Goal: Task Accomplishment & Management: Manage account settings

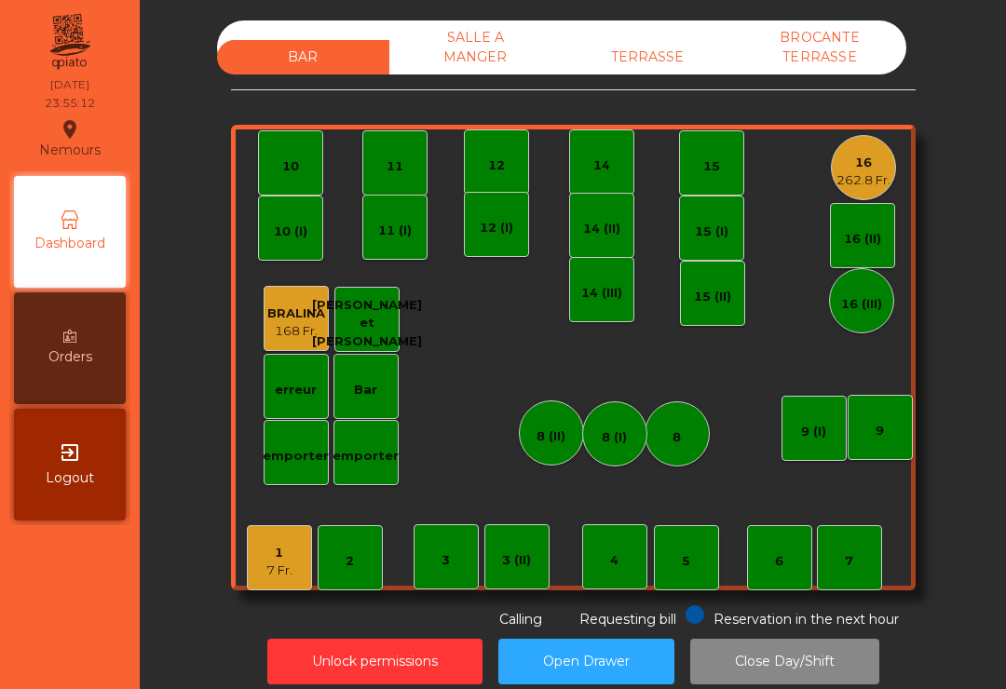
click at [282, 564] on div "7 Fr." at bounding box center [279, 571] width 26 height 19
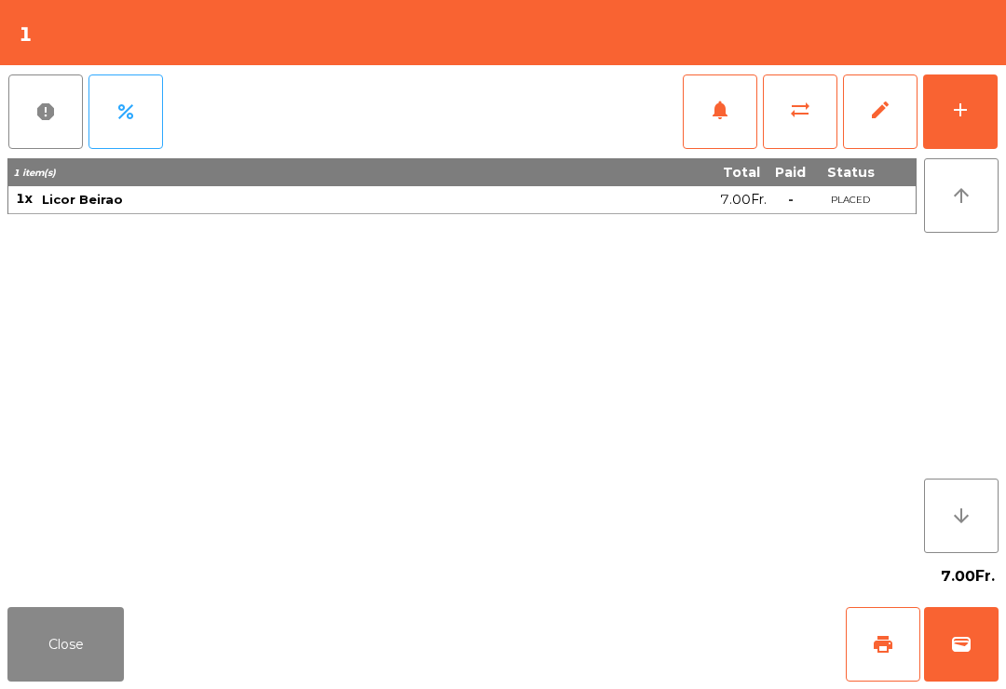
click at [938, 634] on button "wallet" at bounding box center [961, 644] width 75 height 75
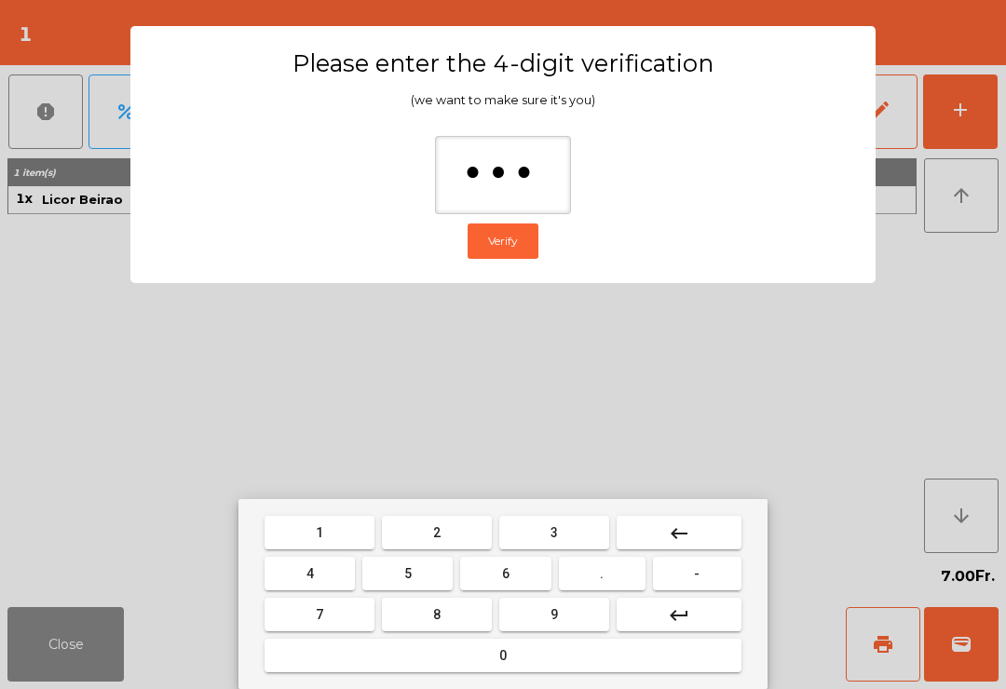
type input "****"
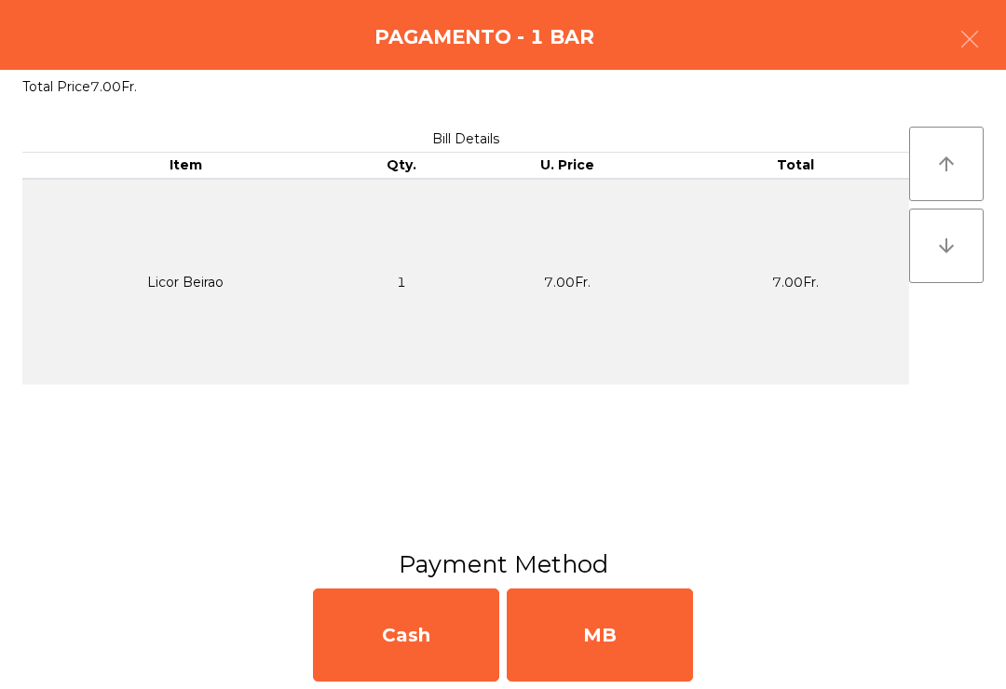
click at [600, 631] on div "MB" at bounding box center [600, 635] width 186 height 93
click at [596, 633] on div "No" at bounding box center [600, 635] width 186 height 93
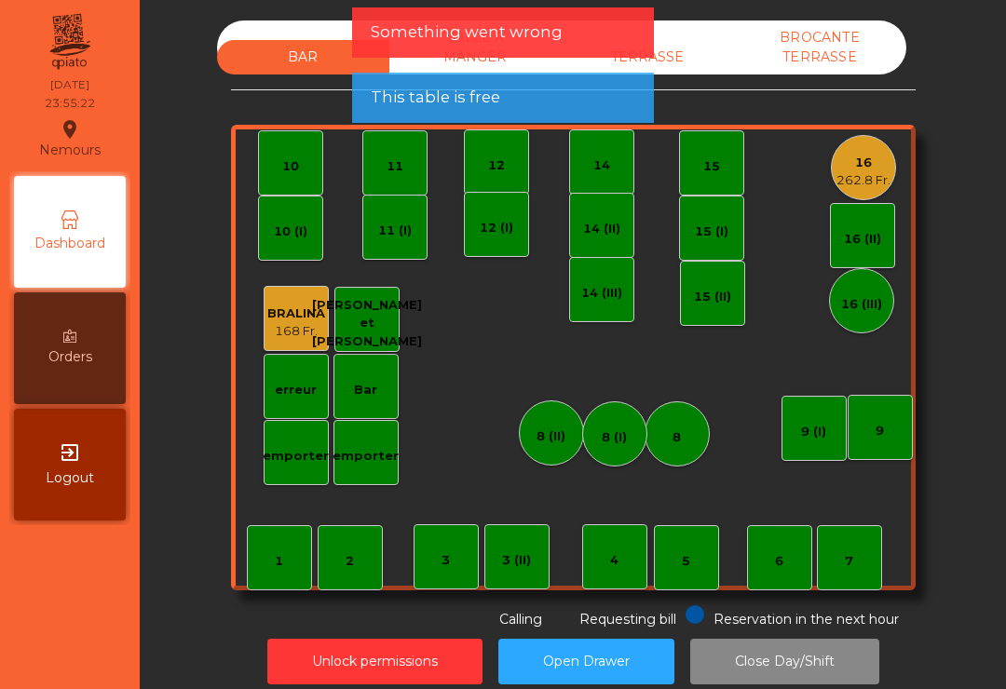
click at [607, 628] on div "Requesting bill" at bounding box center [613, 617] width 125 height 24
click at [856, 164] on div "16" at bounding box center [863, 163] width 54 height 19
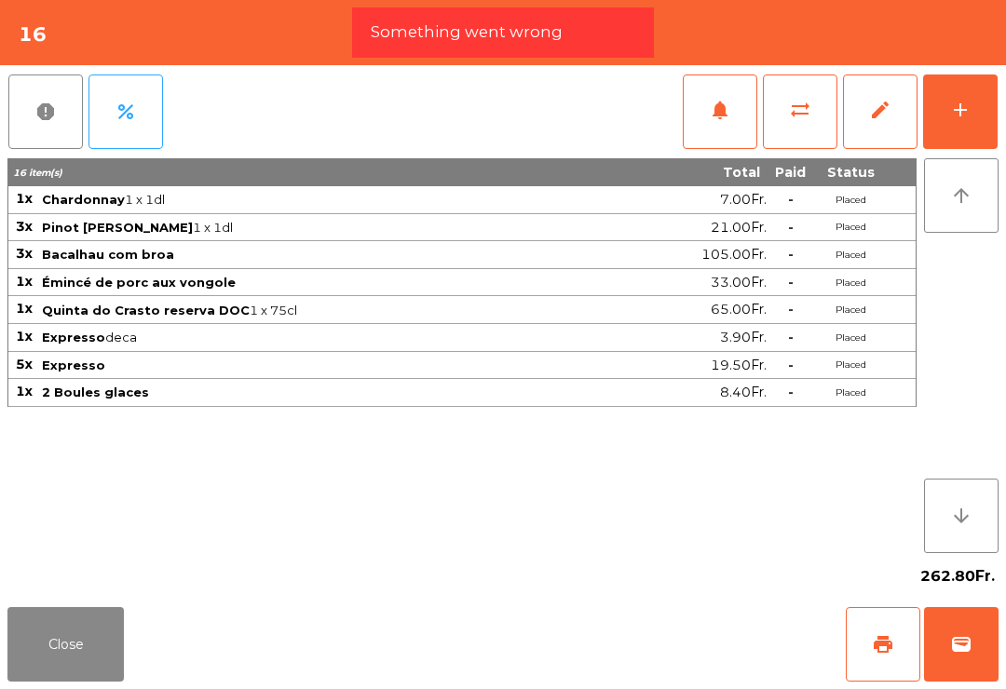
click at [961, 648] on span "wallet" at bounding box center [961, 644] width 22 height 22
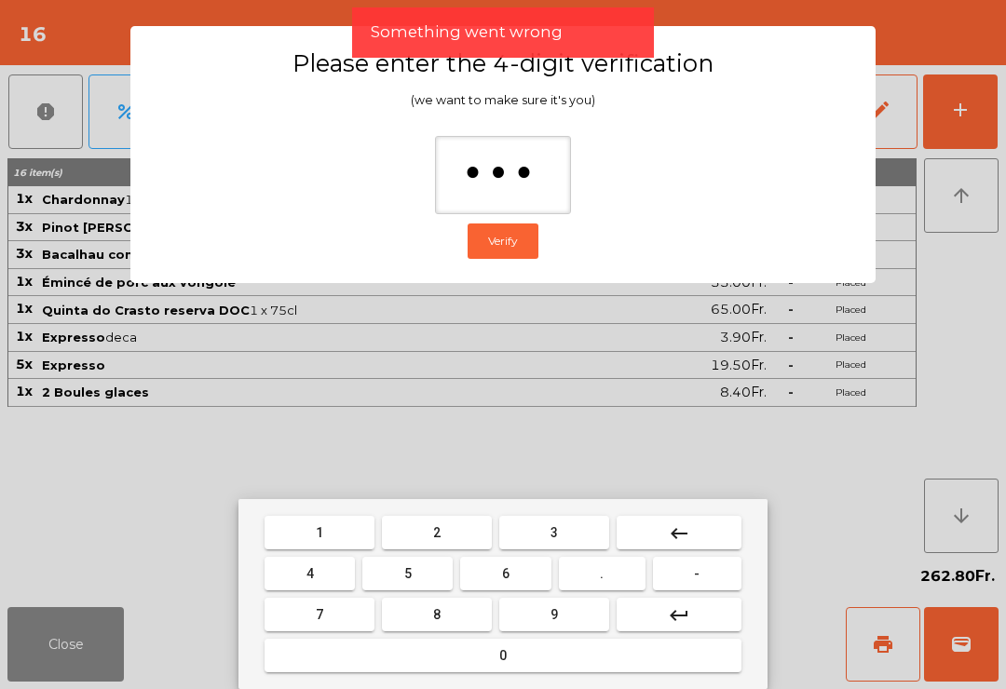
type input "****"
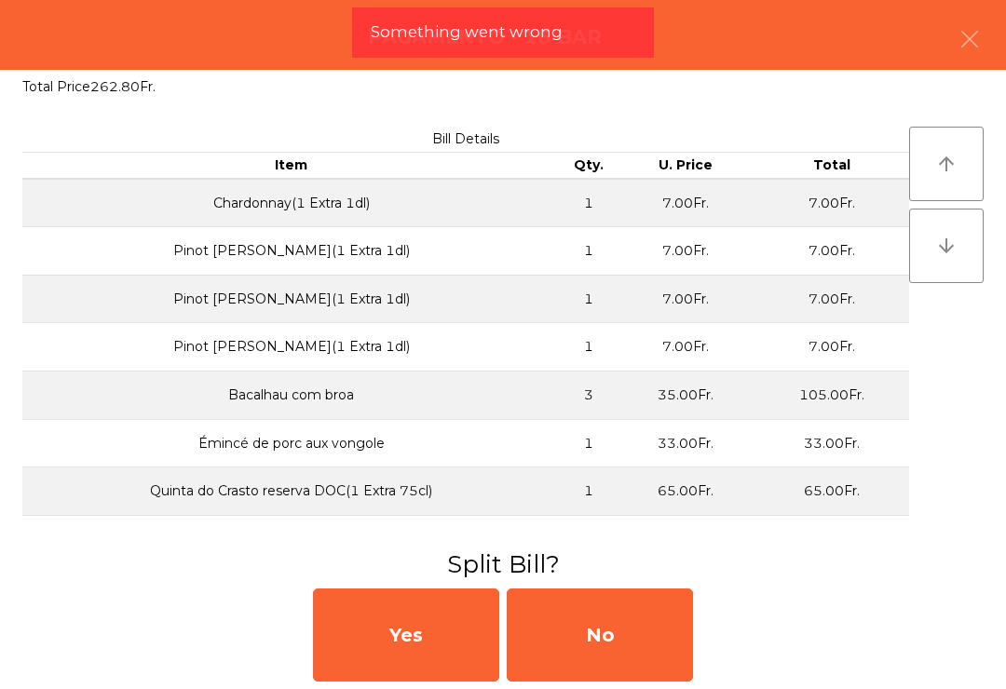
click at [612, 635] on div "No" at bounding box center [600, 635] width 186 height 93
click at [605, 634] on div "No" at bounding box center [600, 635] width 186 height 93
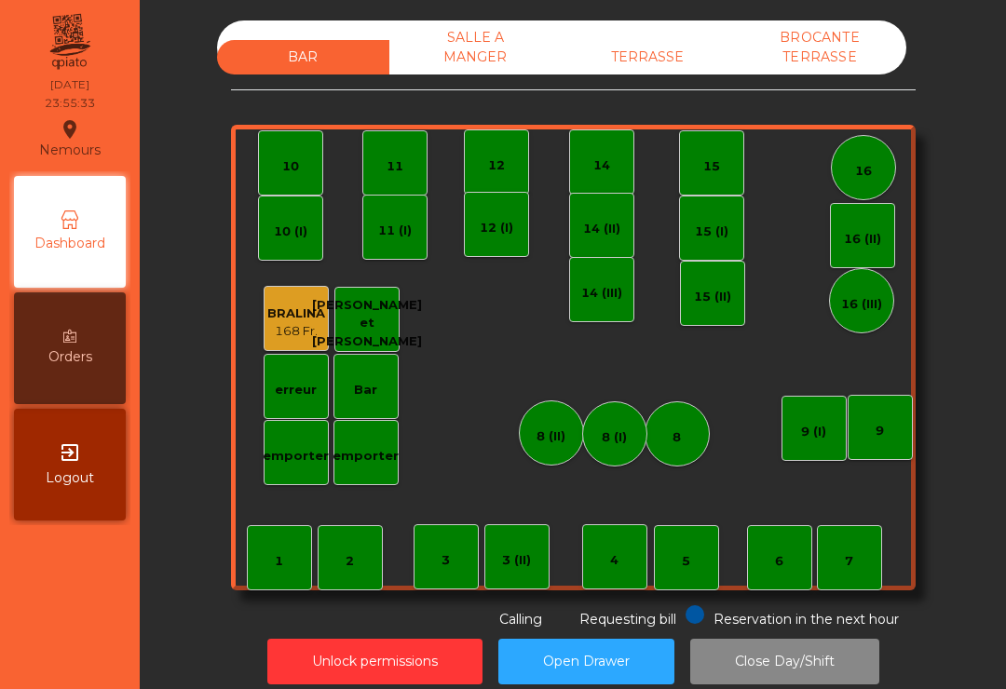
click at [637, 59] on div "TERRASSE" at bounding box center [648, 57] width 172 height 34
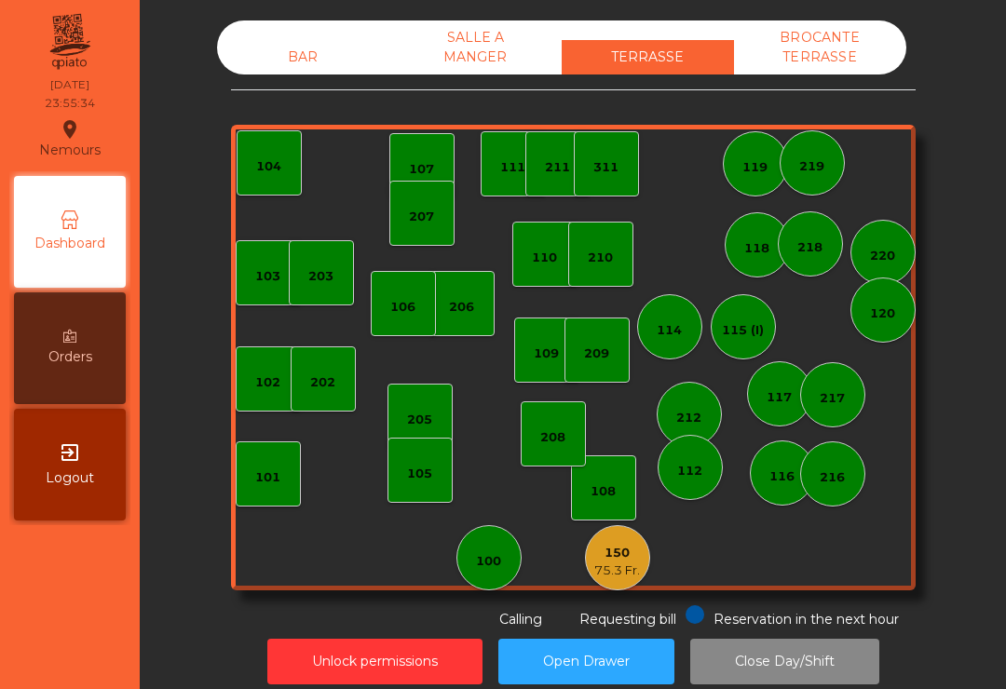
click at [807, 54] on div "BROCANTE TERRASSE" at bounding box center [820, 47] width 172 height 54
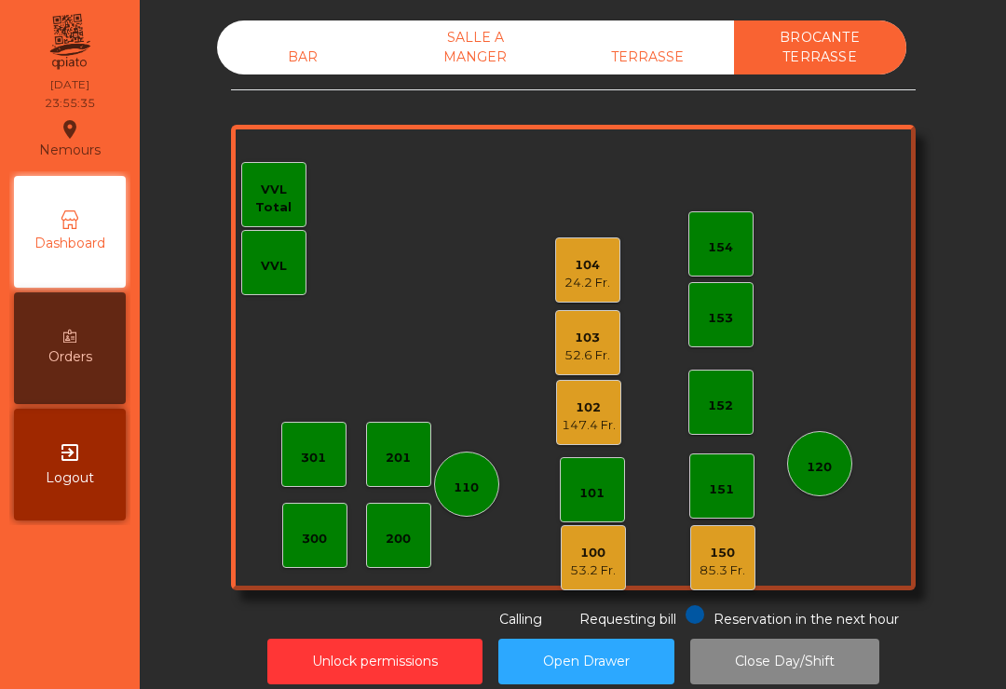
click at [307, 50] on div "BAR" at bounding box center [303, 57] width 172 height 34
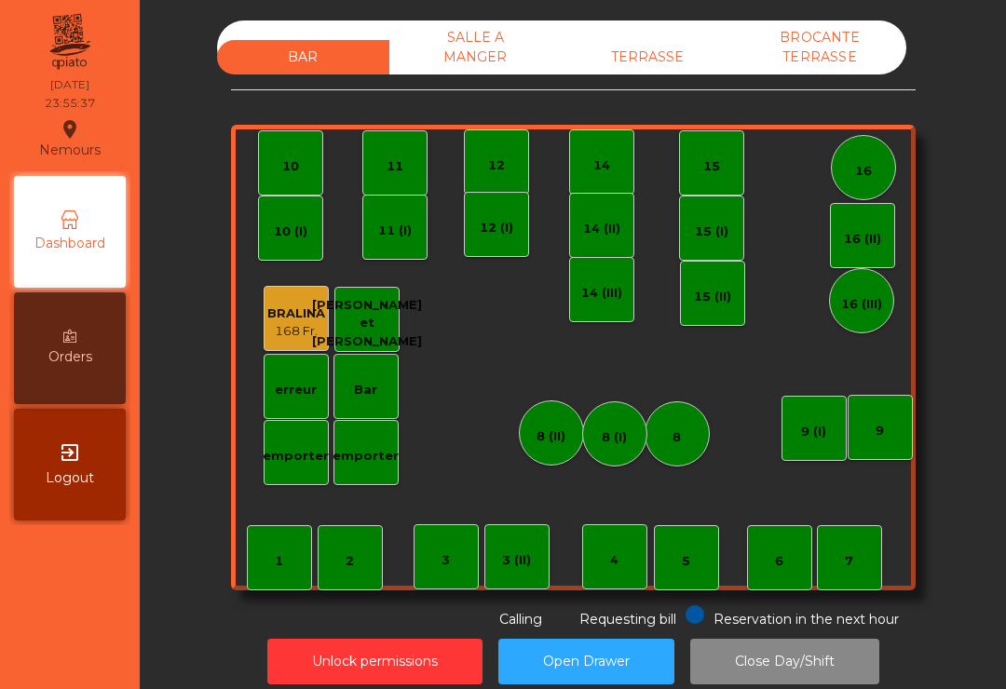
click at [823, 57] on div "BROCANTE TERRASSE" at bounding box center [820, 47] width 172 height 54
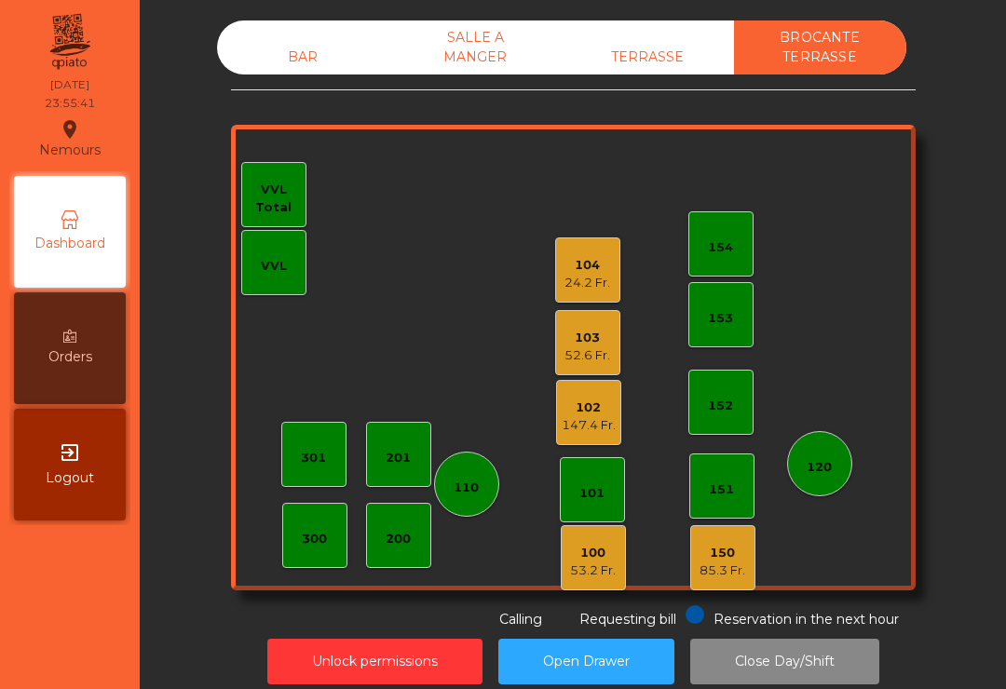
click at [578, 414] on div "102" at bounding box center [589, 408] width 54 height 19
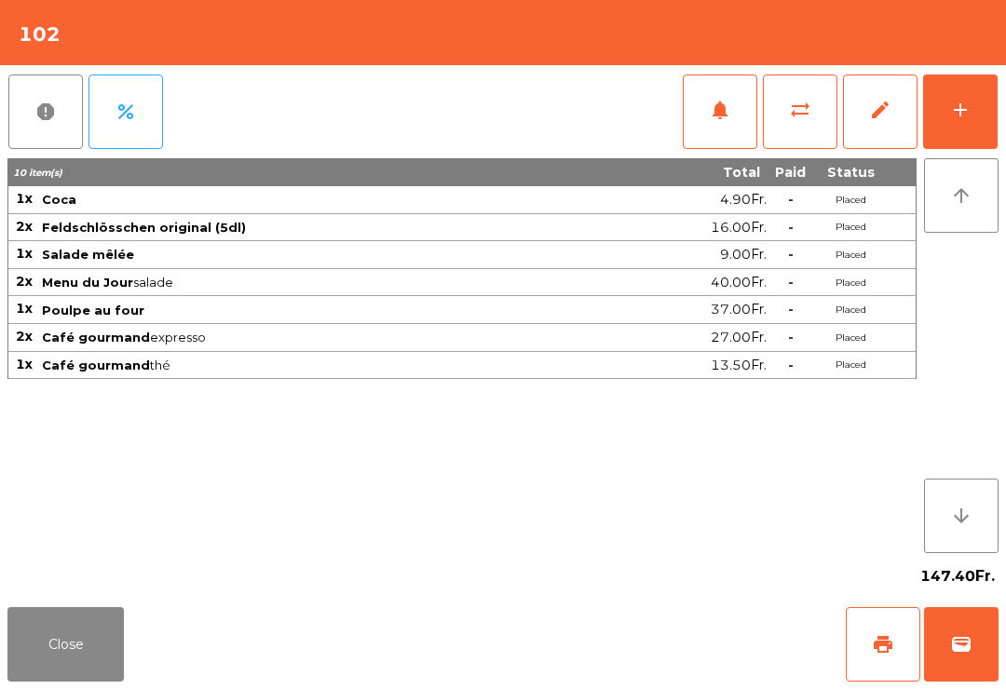
click at [71, 625] on button "Close" at bounding box center [65, 644] width 116 height 75
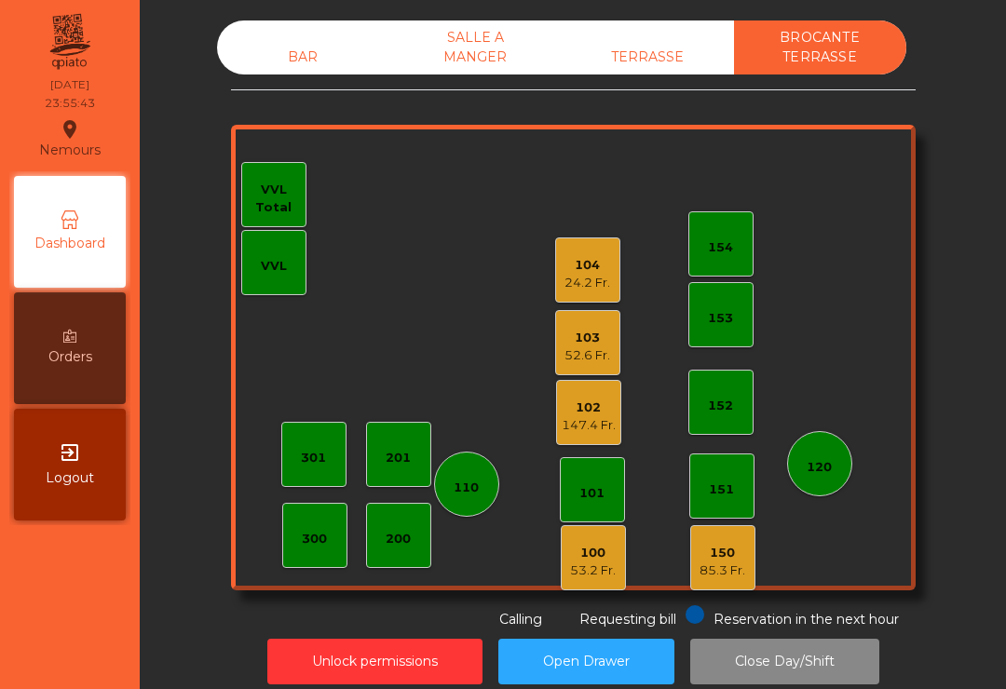
click at [397, 652] on button "Unlock permissions" at bounding box center [374, 662] width 215 height 46
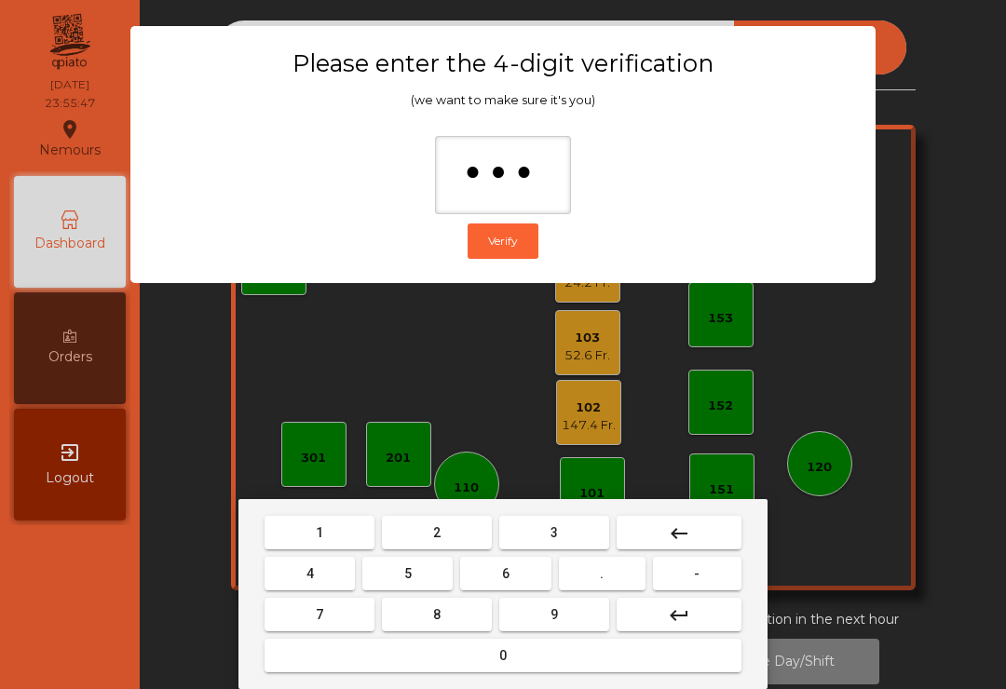
type input "****"
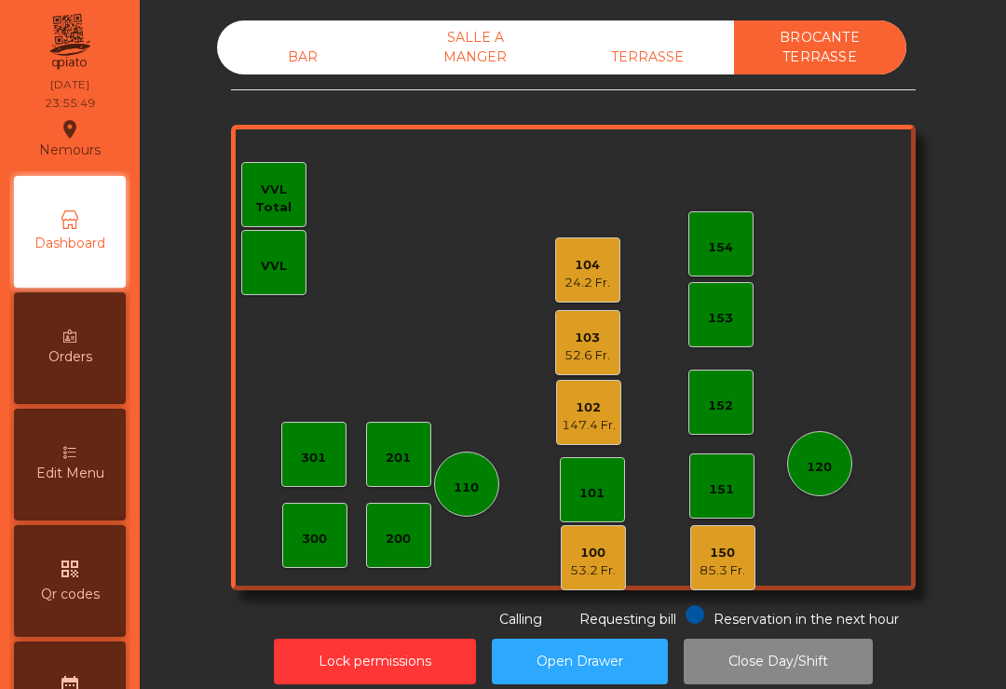
click at [587, 281] on div "24.2 Fr." at bounding box center [587, 283] width 46 height 19
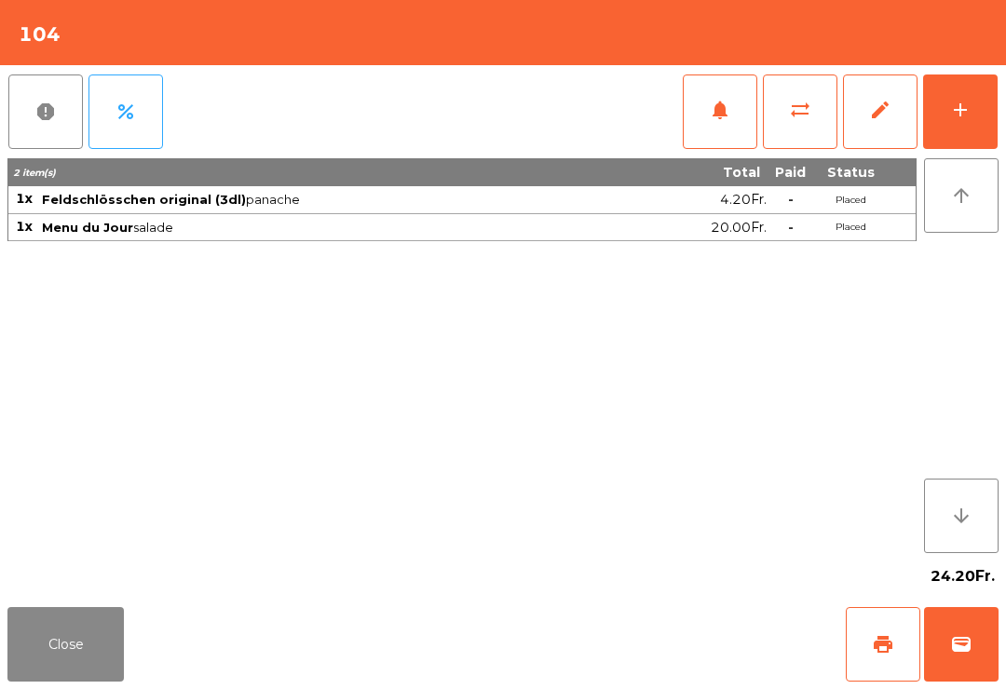
click at [869, 113] on span "edit" at bounding box center [880, 110] width 22 height 22
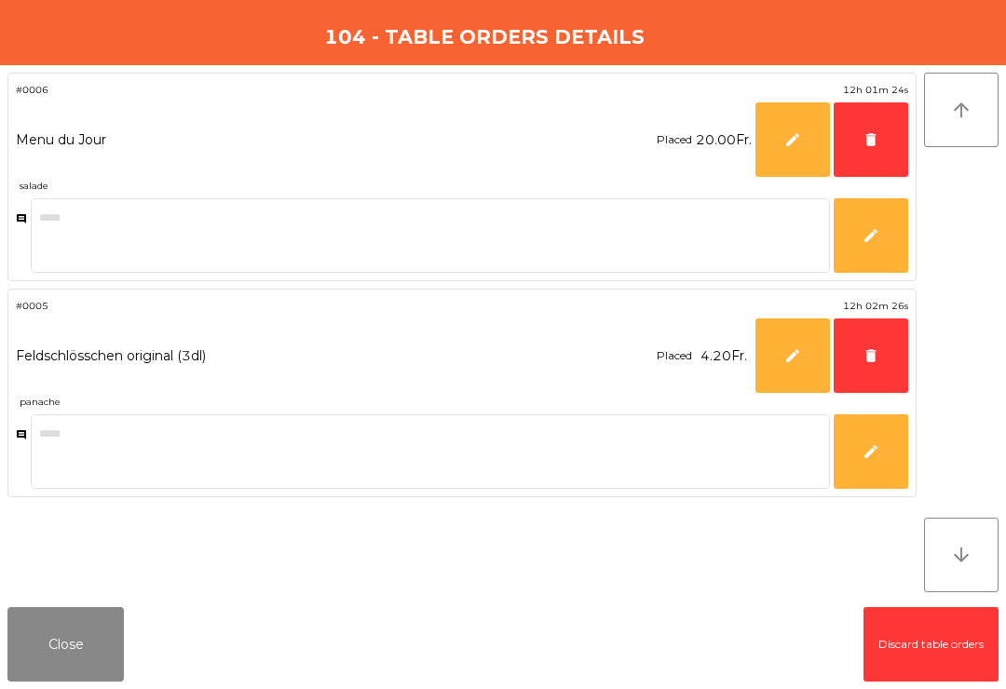
click at [862, 148] on button "delete" at bounding box center [871, 139] width 75 height 75
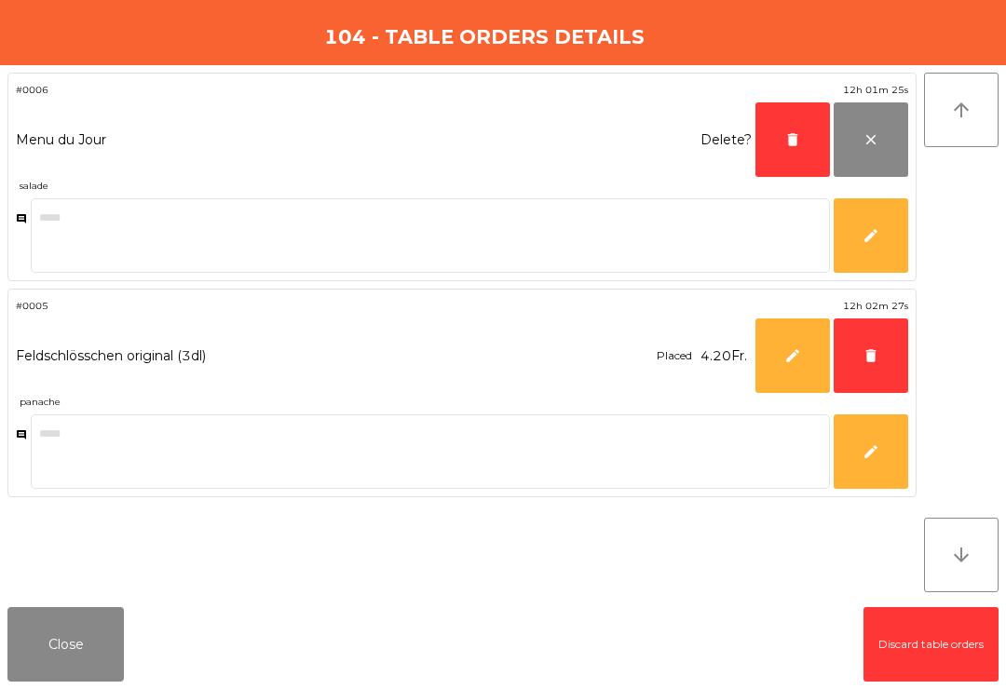
click at [869, 356] on span "delete" at bounding box center [870, 355] width 17 height 17
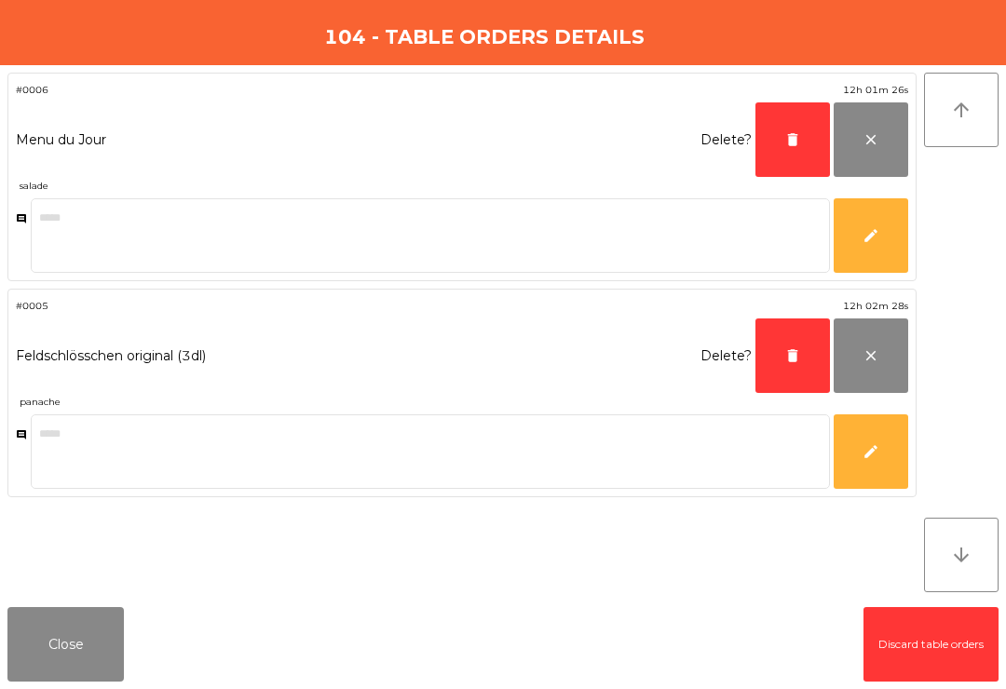
click at [782, 346] on button "delete" at bounding box center [792, 356] width 75 height 75
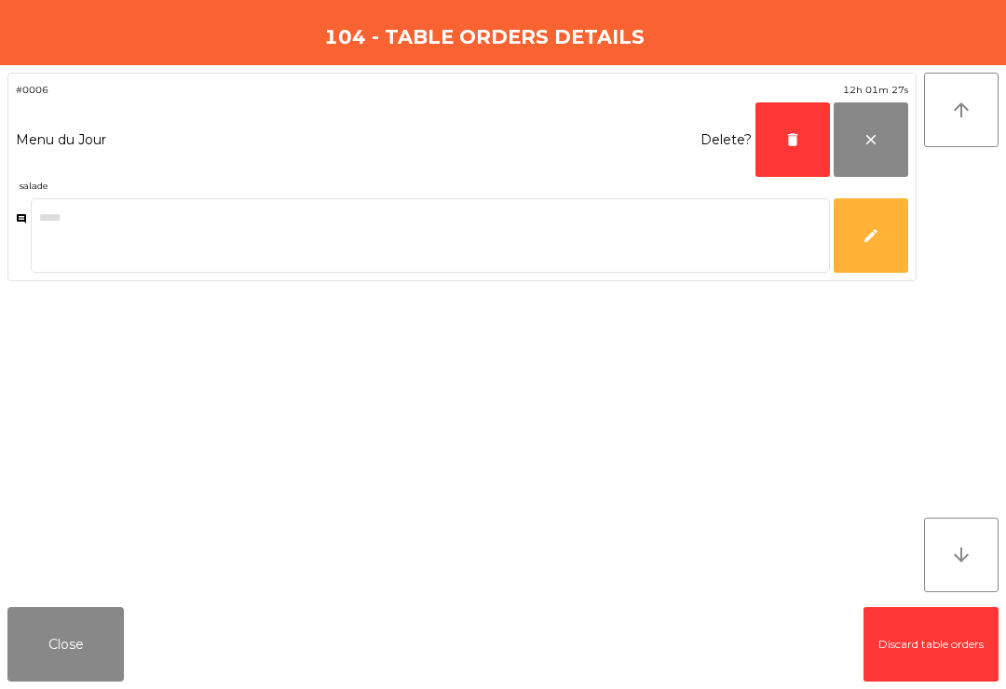
click at [779, 142] on button "delete" at bounding box center [792, 139] width 75 height 75
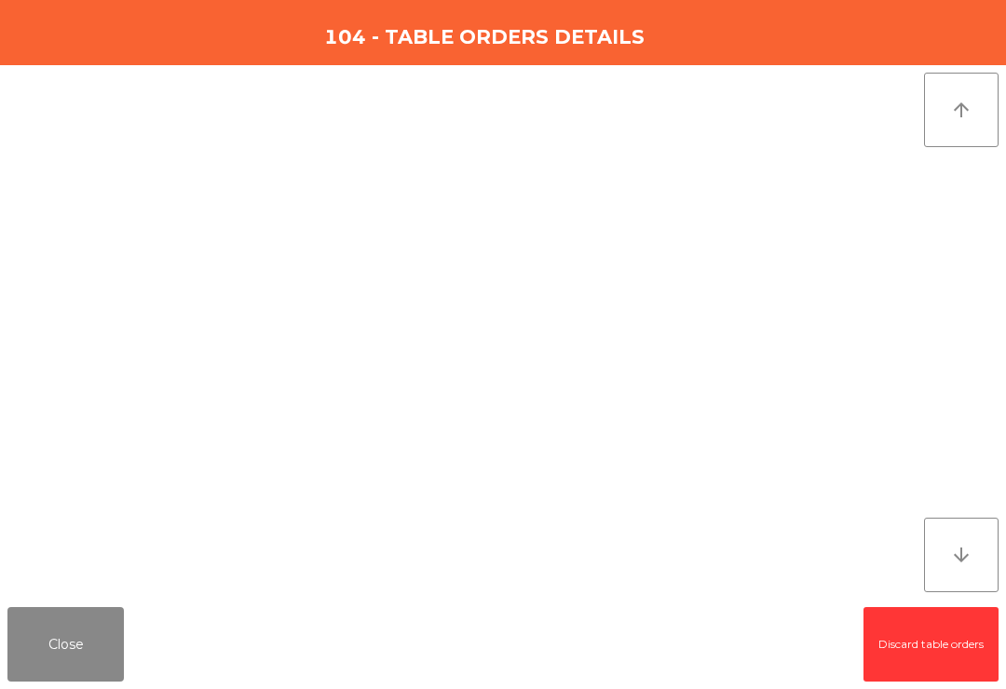
click at [49, 645] on button "Close" at bounding box center [65, 644] width 116 height 75
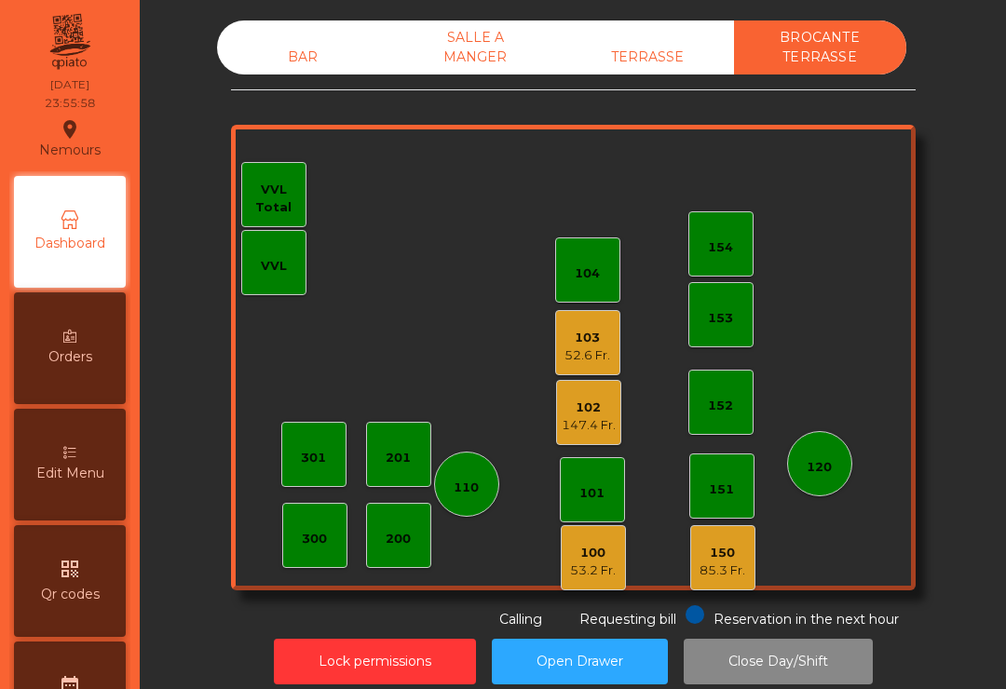
click at [589, 424] on div "147.4 Fr." at bounding box center [589, 425] width 54 height 19
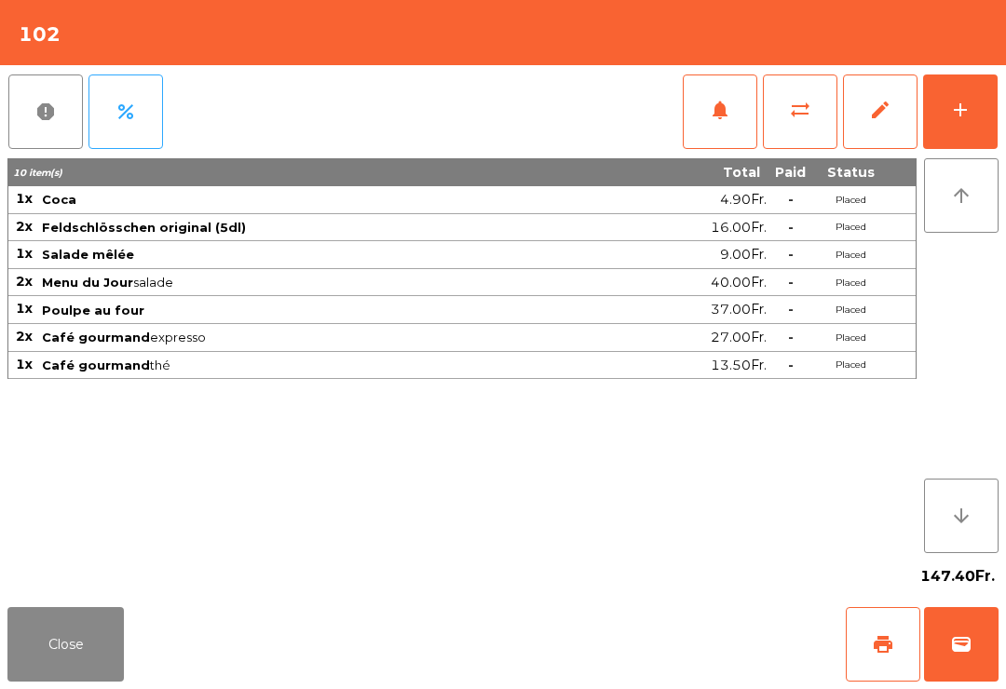
click at [876, 114] on span "edit" at bounding box center [880, 110] width 22 height 22
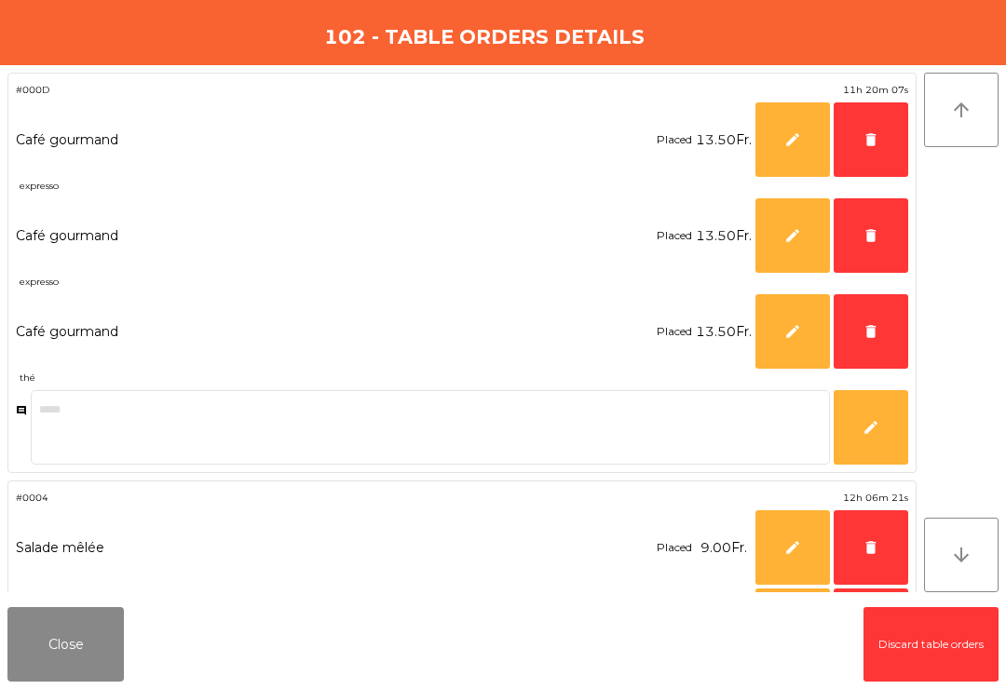
click at [862, 322] on button "delete" at bounding box center [871, 331] width 75 height 75
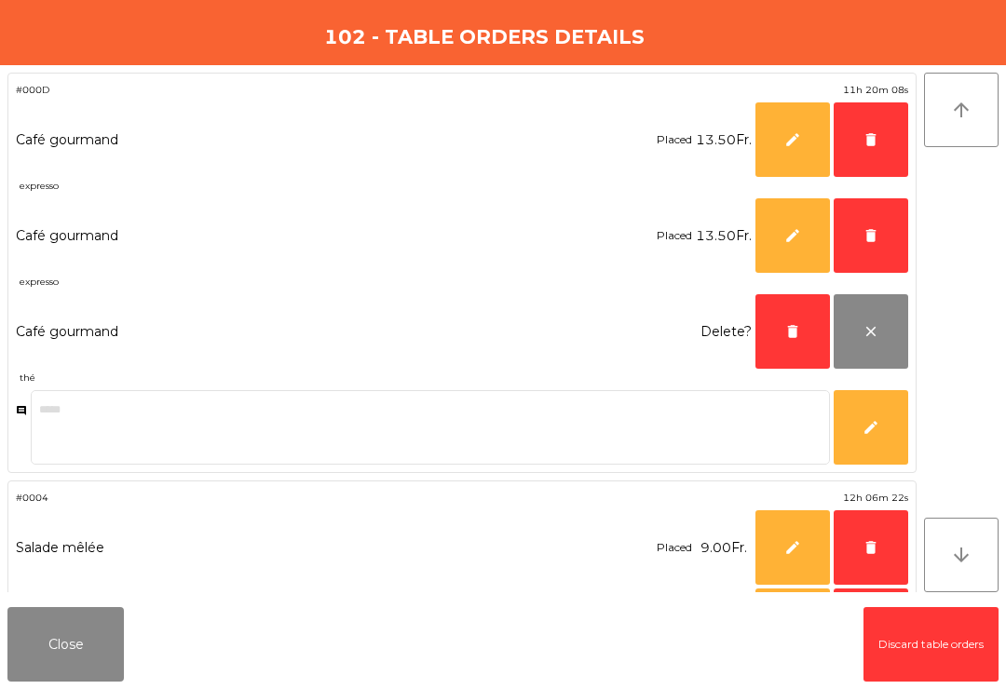
click at [867, 234] on span "delete" at bounding box center [870, 235] width 17 height 17
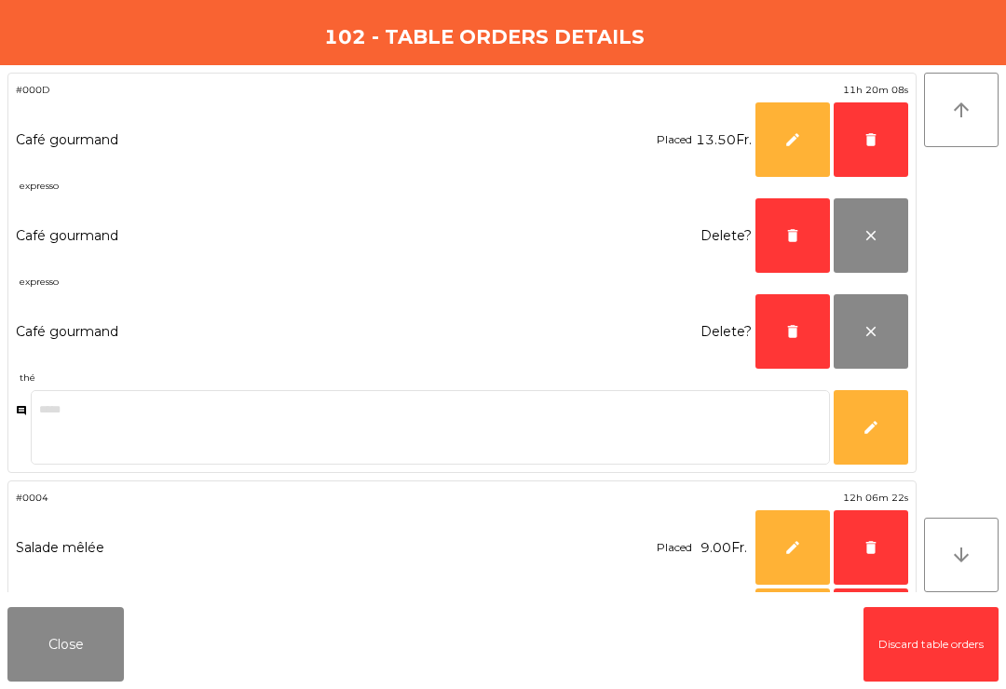
click at [871, 145] on span "delete" at bounding box center [870, 139] width 17 height 17
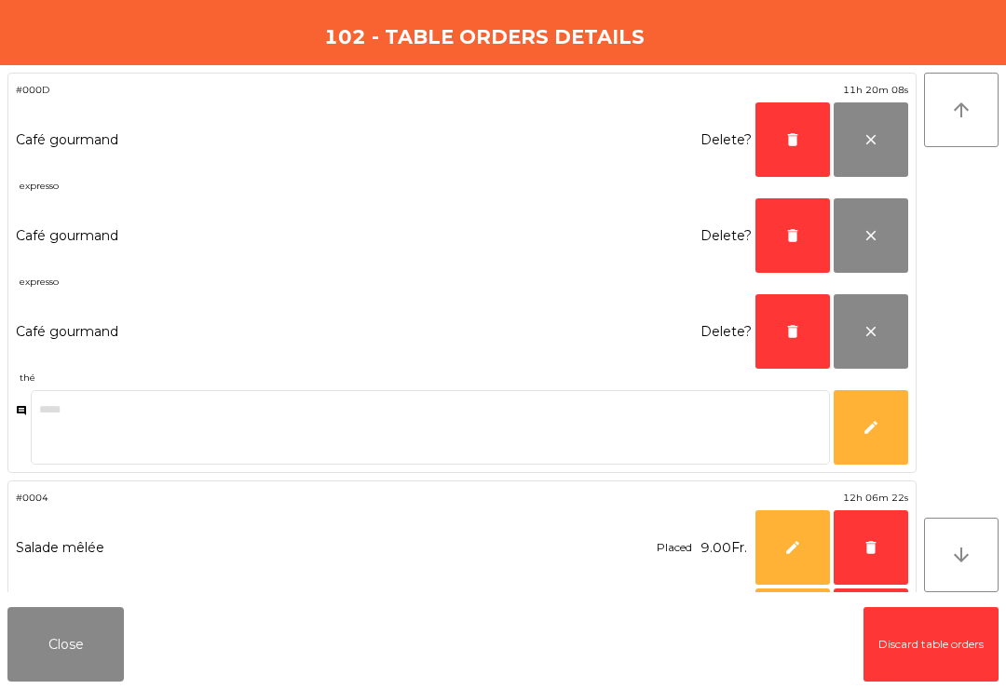
click at [782, 136] on button "delete" at bounding box center [792, 139] width 75 height 75
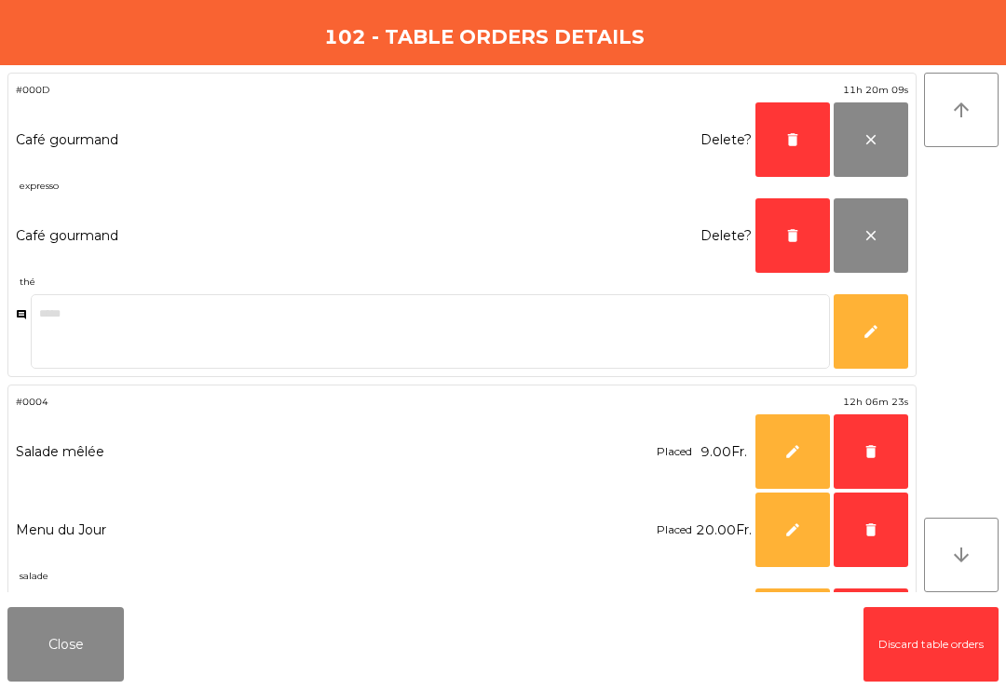
click at [774, 143] on button "delete" at bounding box center [792, 139] width 75 height 75
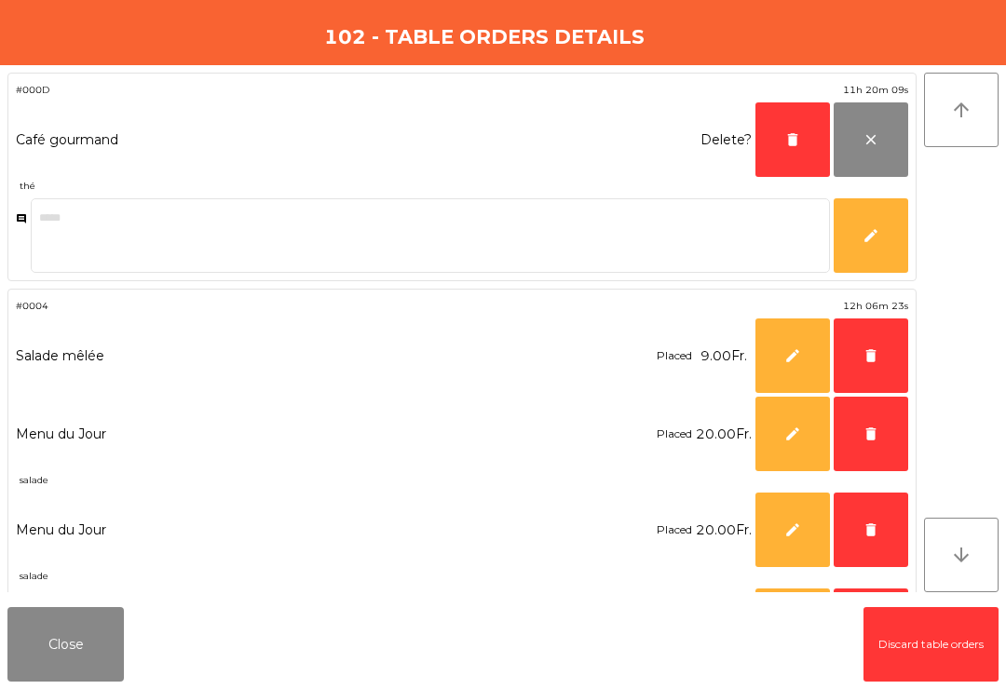
click at [773, 142] on button "delete" at bounding box center [792, 139] width 75 height 75
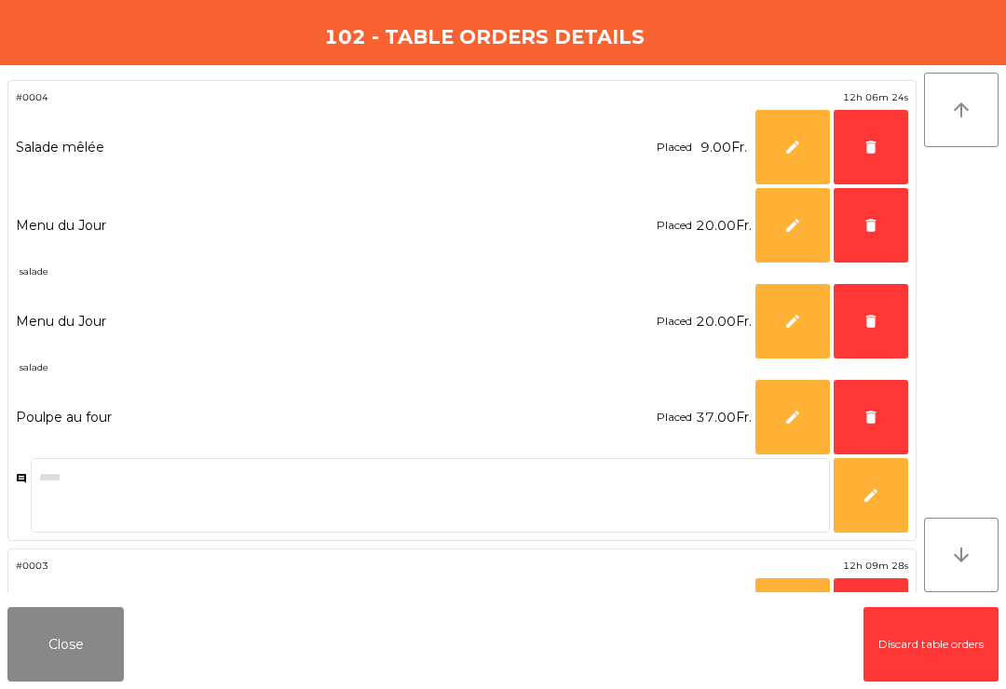
click at [883, 403] on button "delete" at bounding box center [871, 417] width 75 height 75
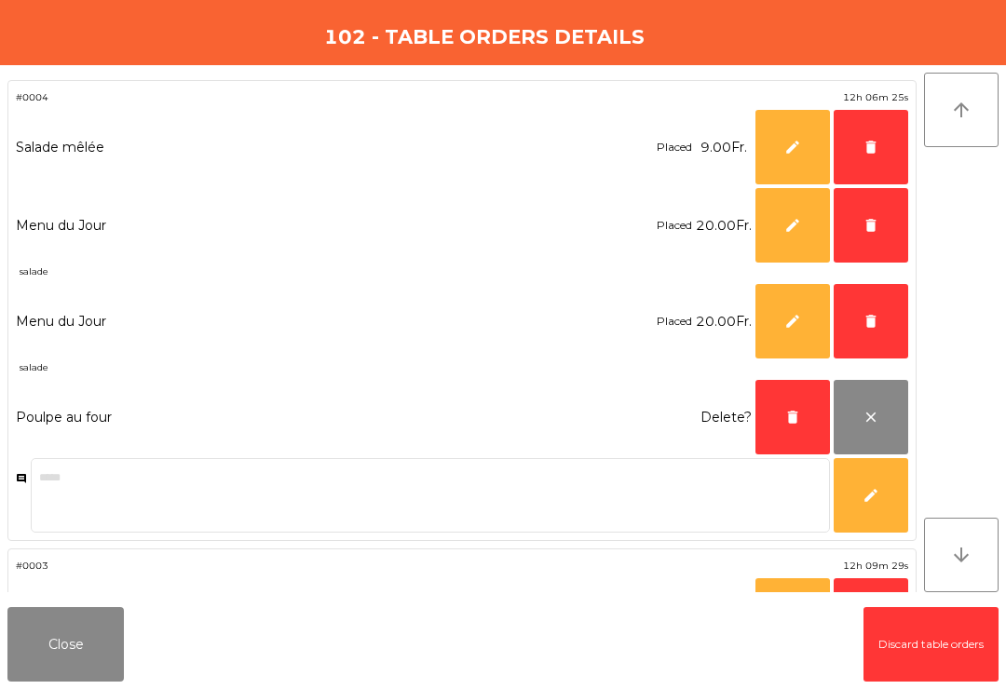
click at [866, 323] on span "delete" at bounding box center [870, 321] width 17 height 17
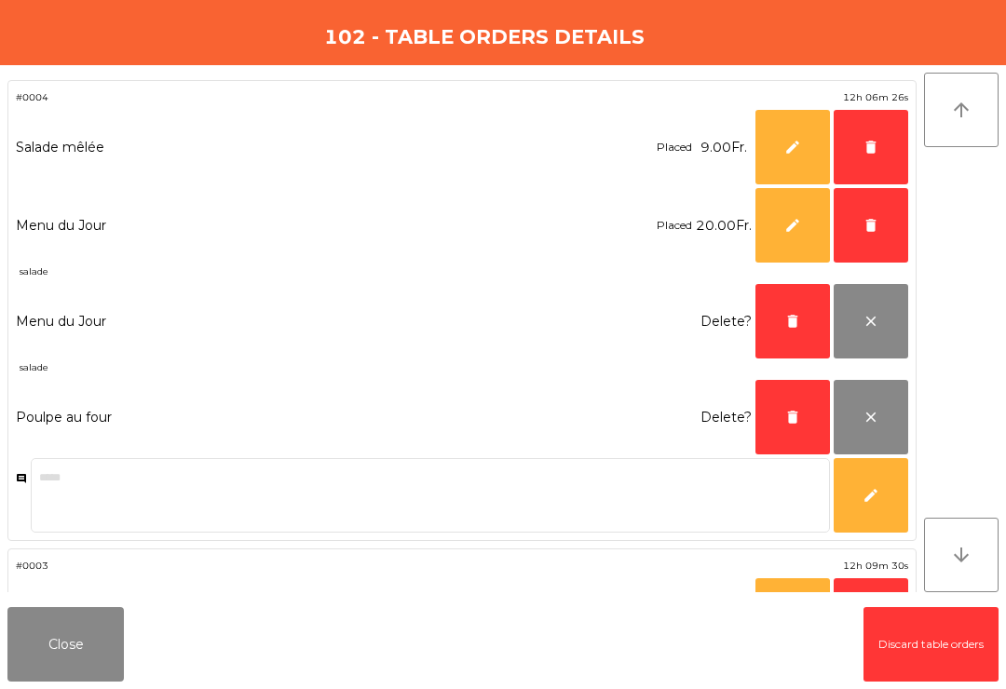
click at [868, 149] on span "delete" at bounding box center [870, 147] width 17 height 17
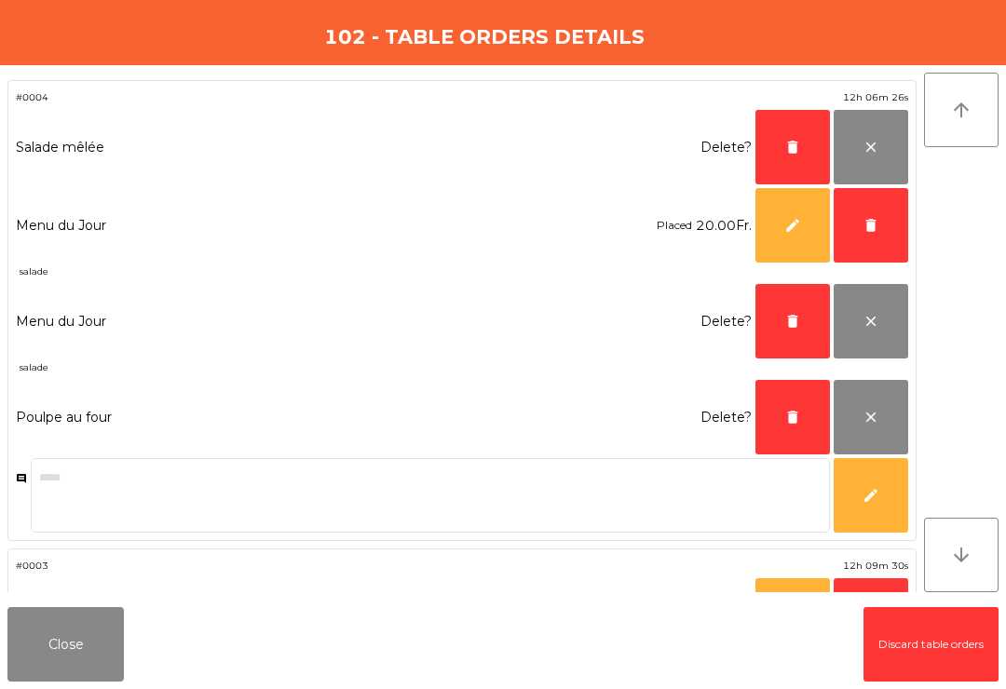
click at [862, 237] on button "delete" at bounding box center [871, 225] width 75 height 75
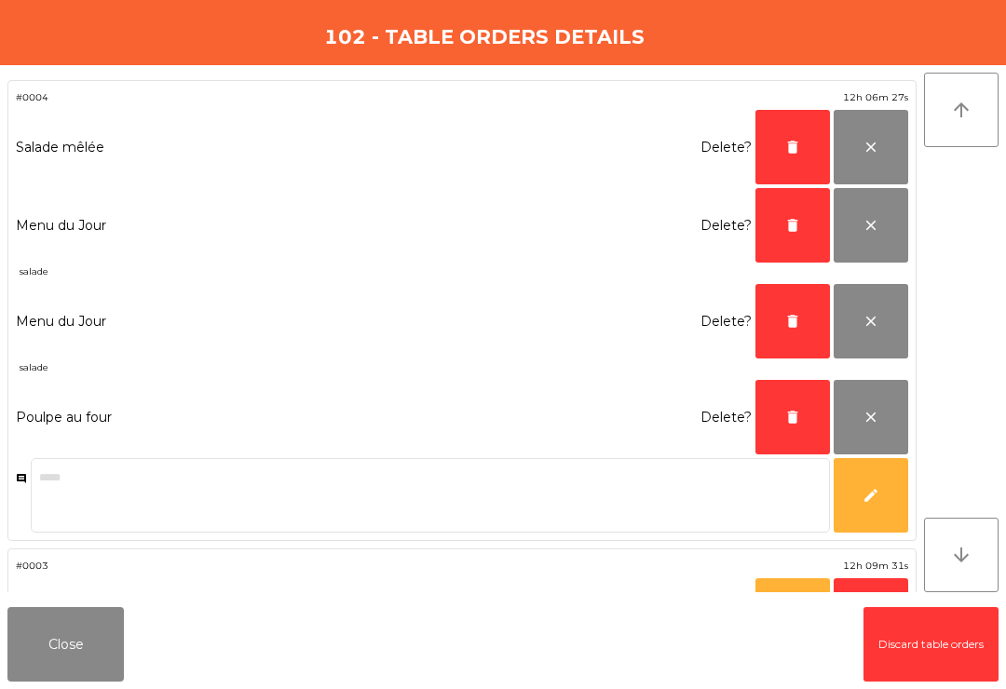
click at [782, 421] on button "delete" at bounding box center [792, 417] width 75 height 75
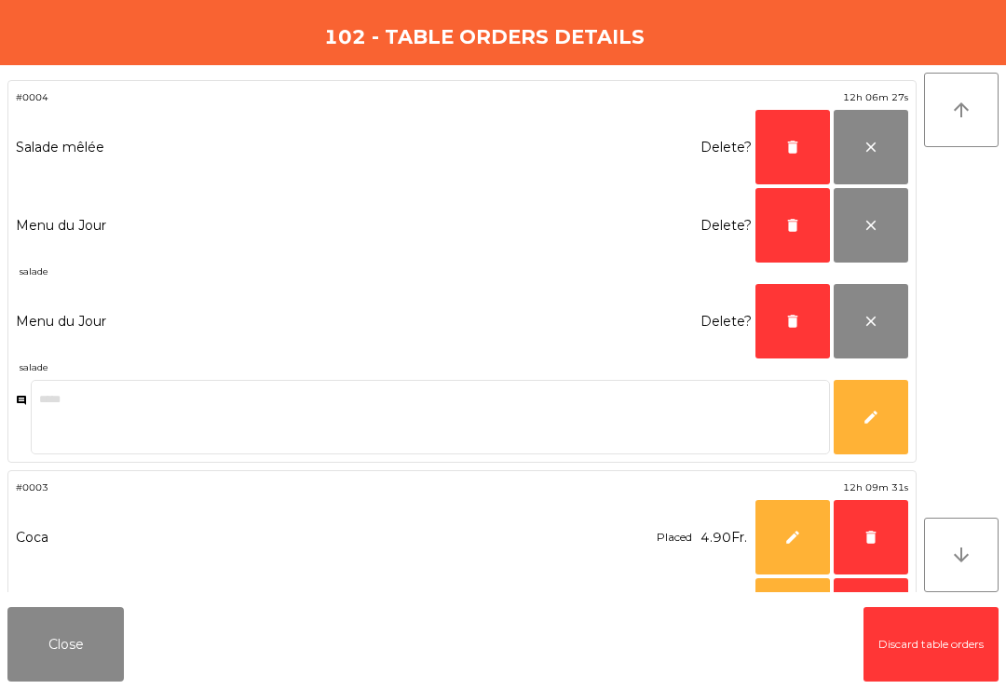
click at [796, 319] on span "delete" at bounding box center [792, 321] width 17 height 17
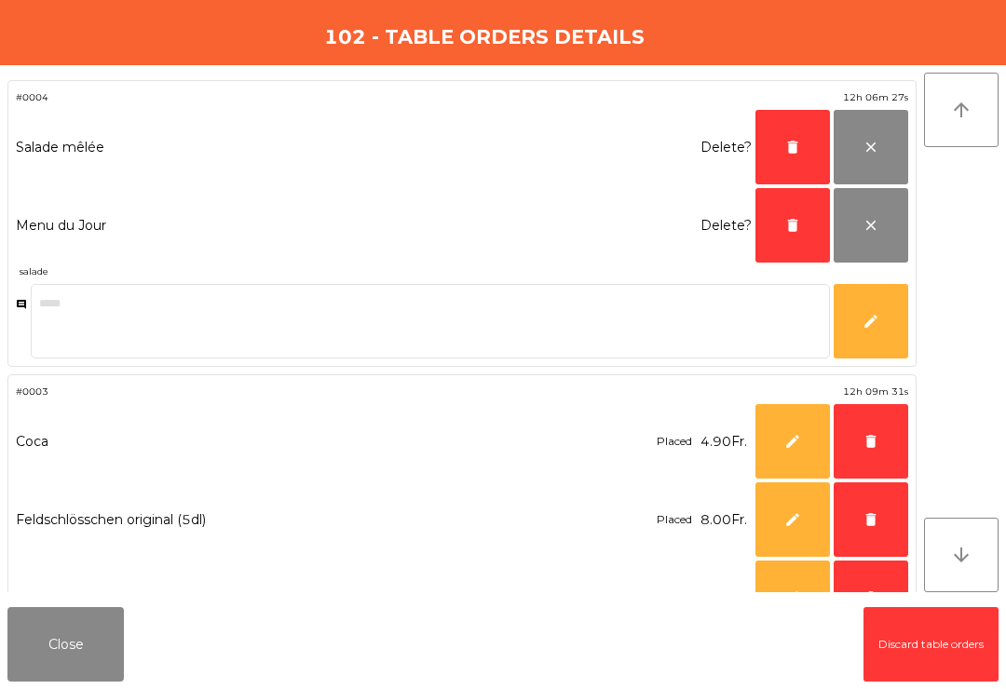
click at [788, 226] on span "delete" at bounding box center [792, 225] width 17 height 17
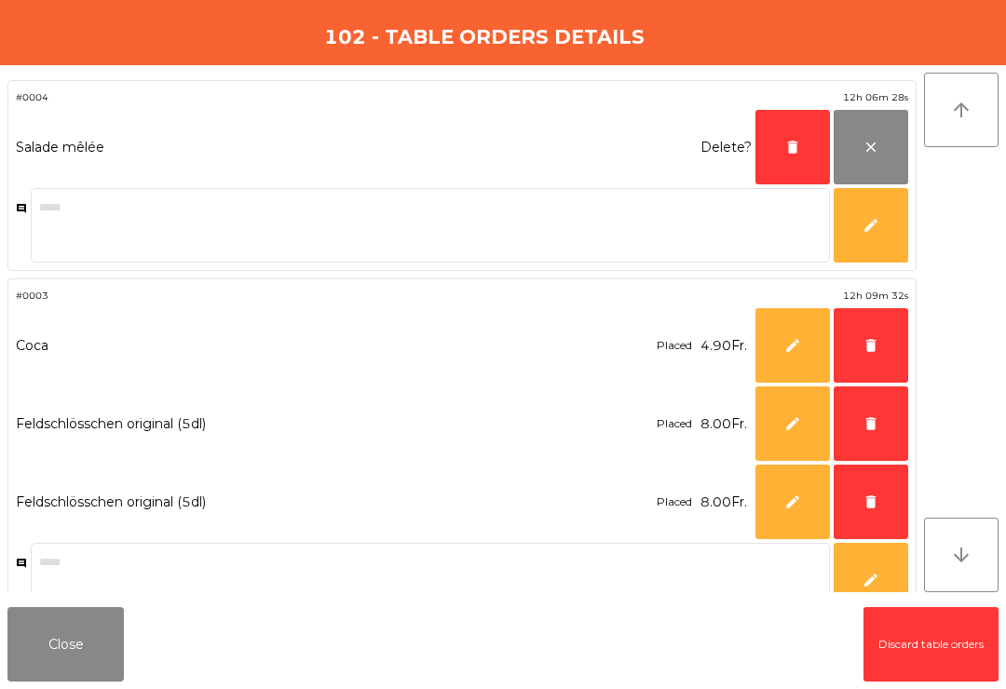
click at [786, 143] on span "delete" at bounding box center [792, 147] width 17 height 17
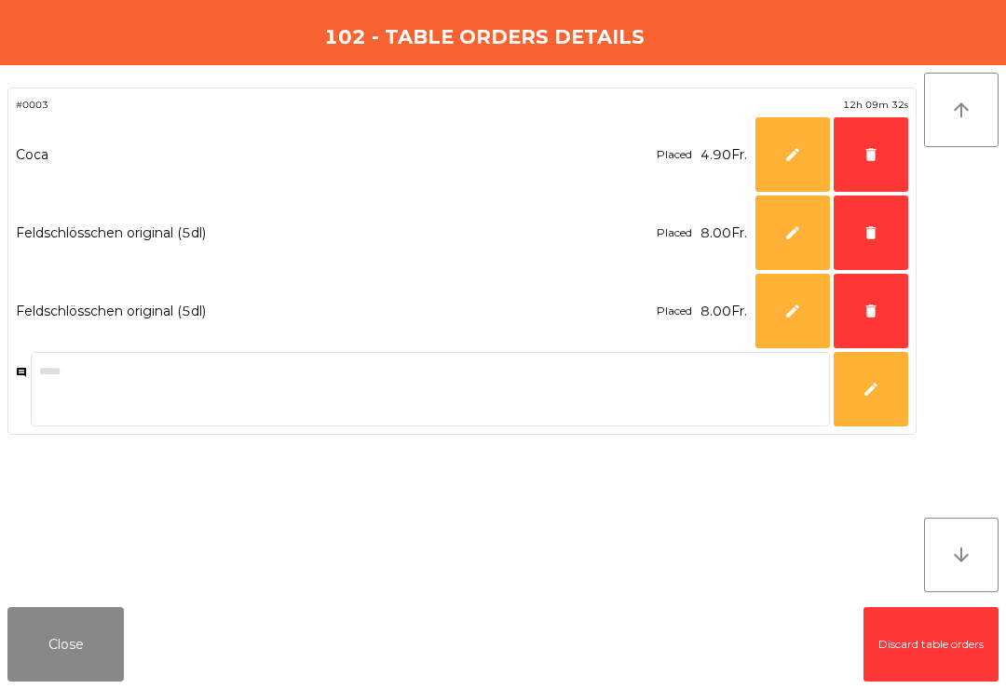
click at [870, 305] on span "delete" at bounding box center [870, 311] width 17 height 17
click at [862, 238] on span "delete" at bounding box center [870, 232] width 17 height 17
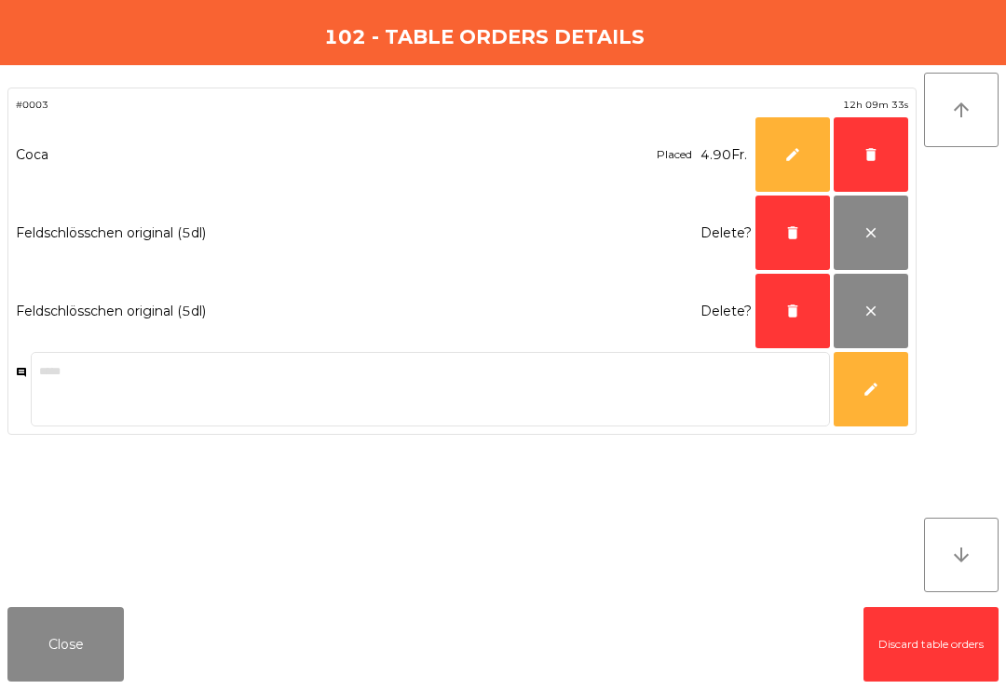
click at [862, 156] on button "delete" at bounding box center [871, 154] width 75 height 75
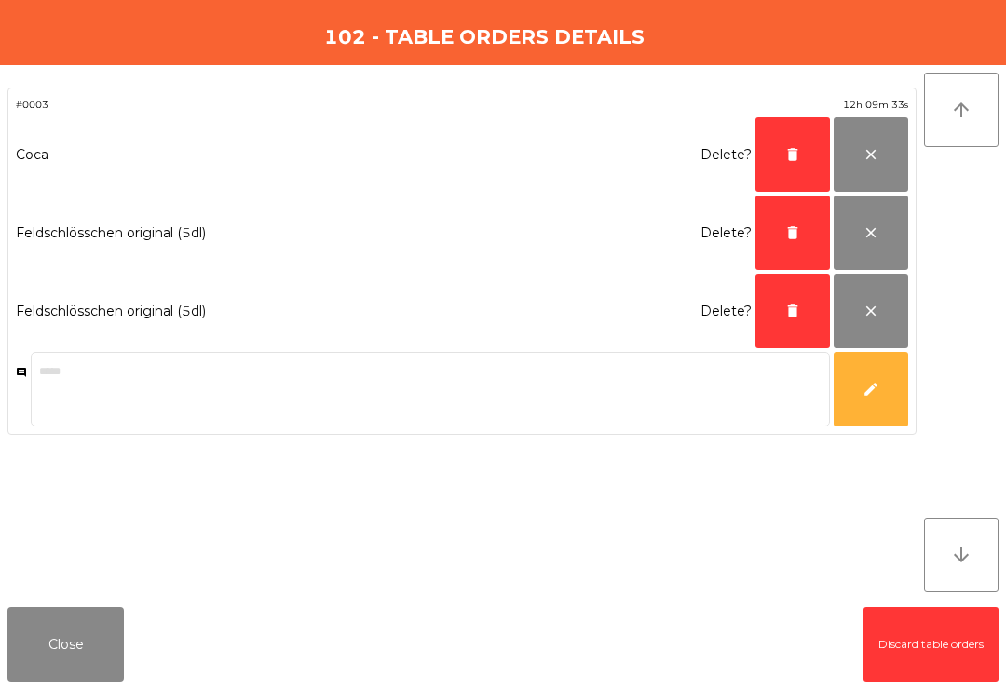
click at [778, 160] on button "delete" at bounding box center [792, 154] width 75 height 75
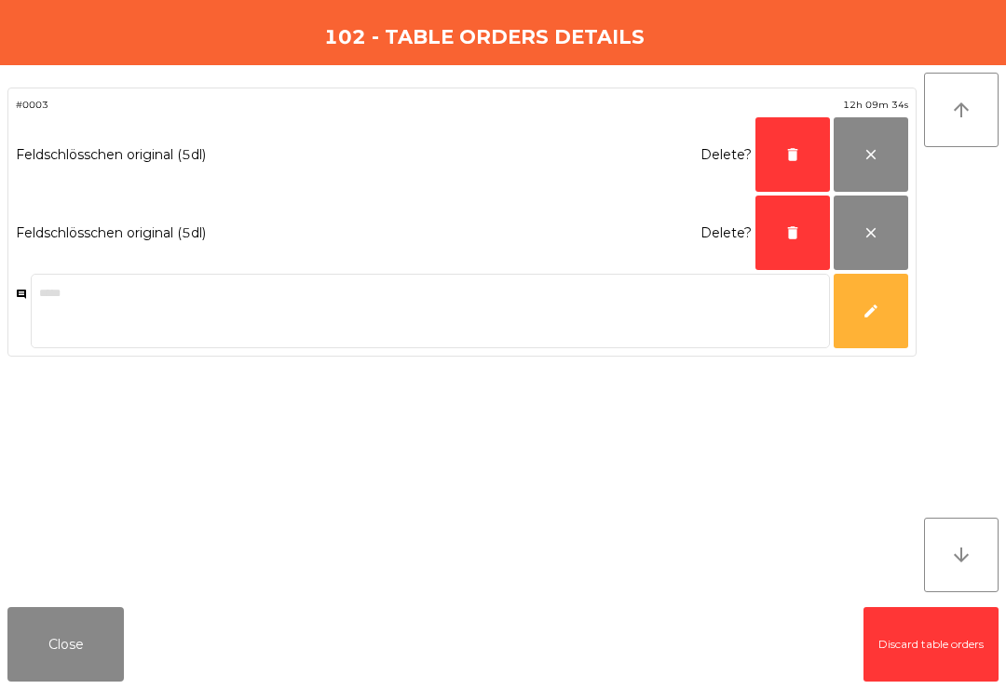
click at [778, 159] on button "delete" at bounding box center [792, 154] width 75 height 75
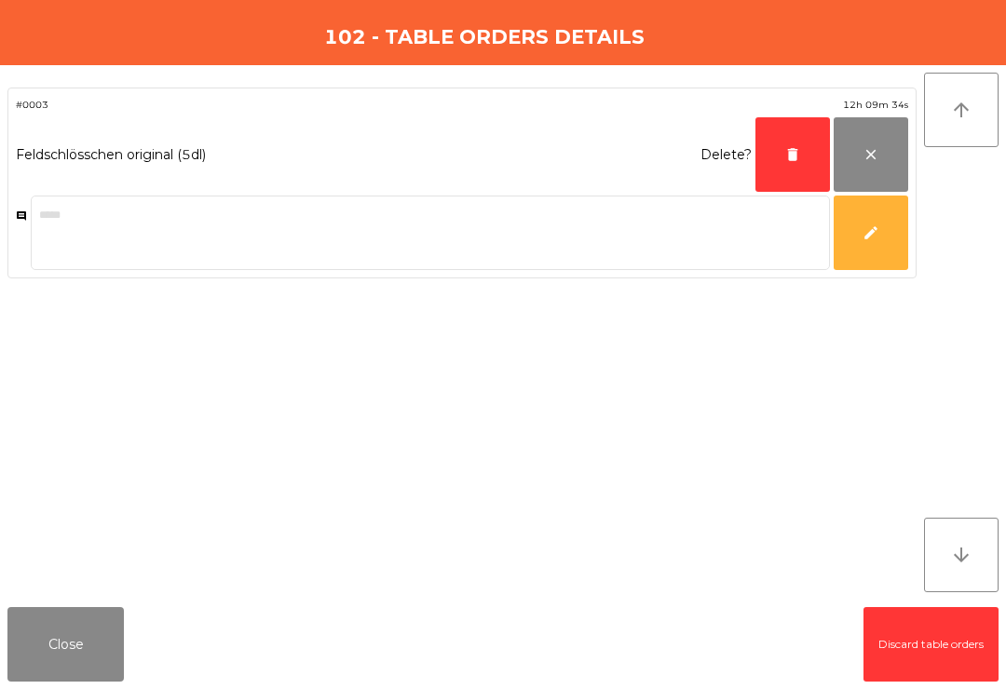
click at [776, 156] on button "delete" at bounding box center [792, 154] width 75 height 75
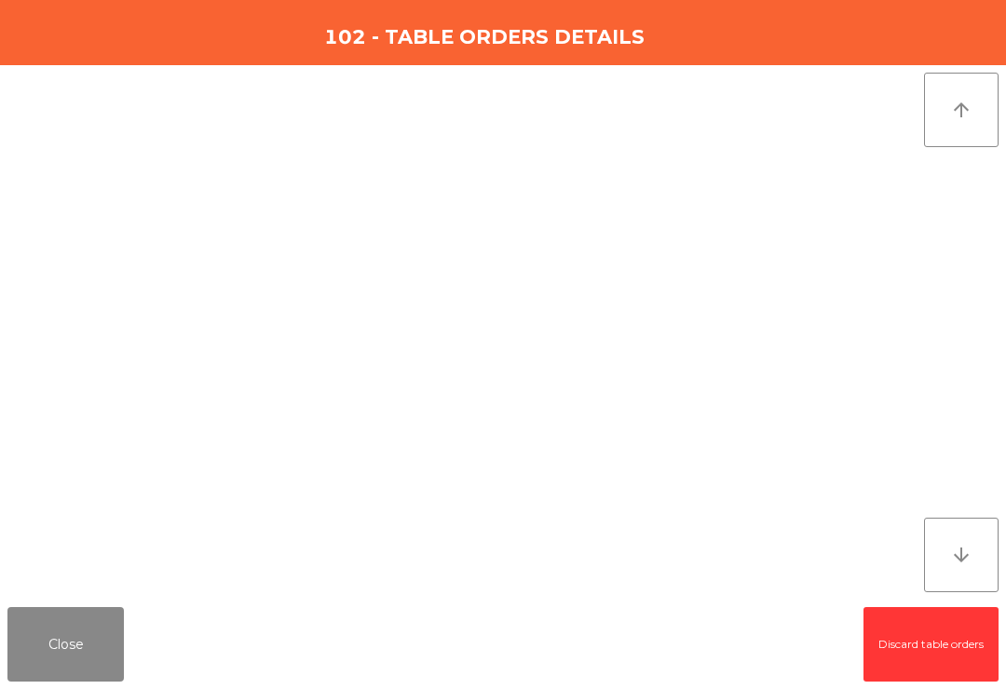
click at [50, 652] on button "Close" at bounding box center [65, 644] width 116 height 75
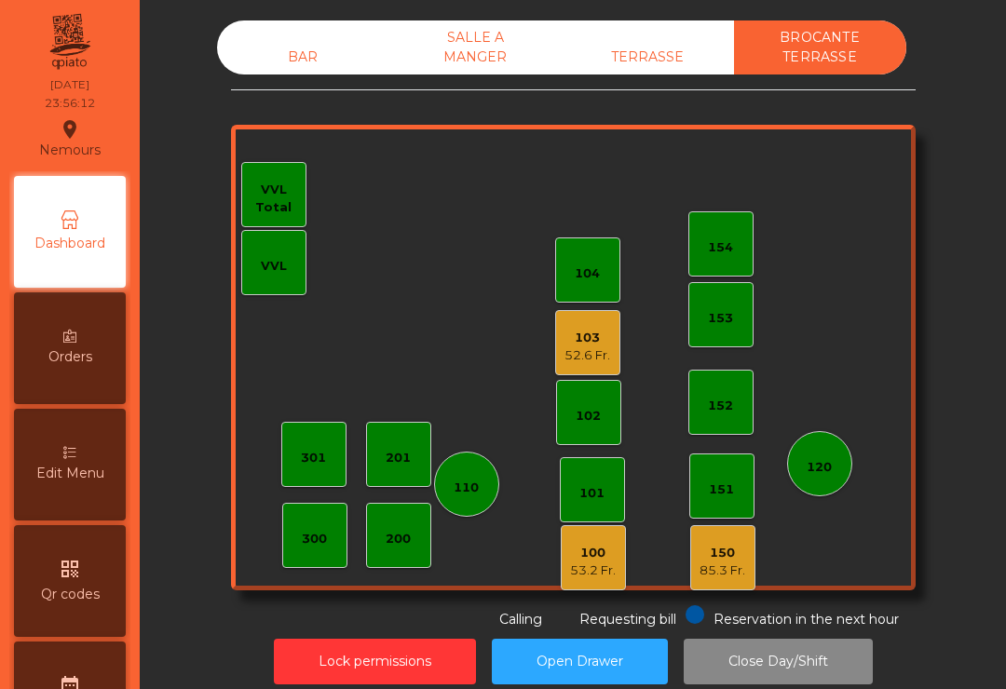
click at [708, 564] on div "85.3 Fr." at bounding box center [722, 571] width 46 height 19
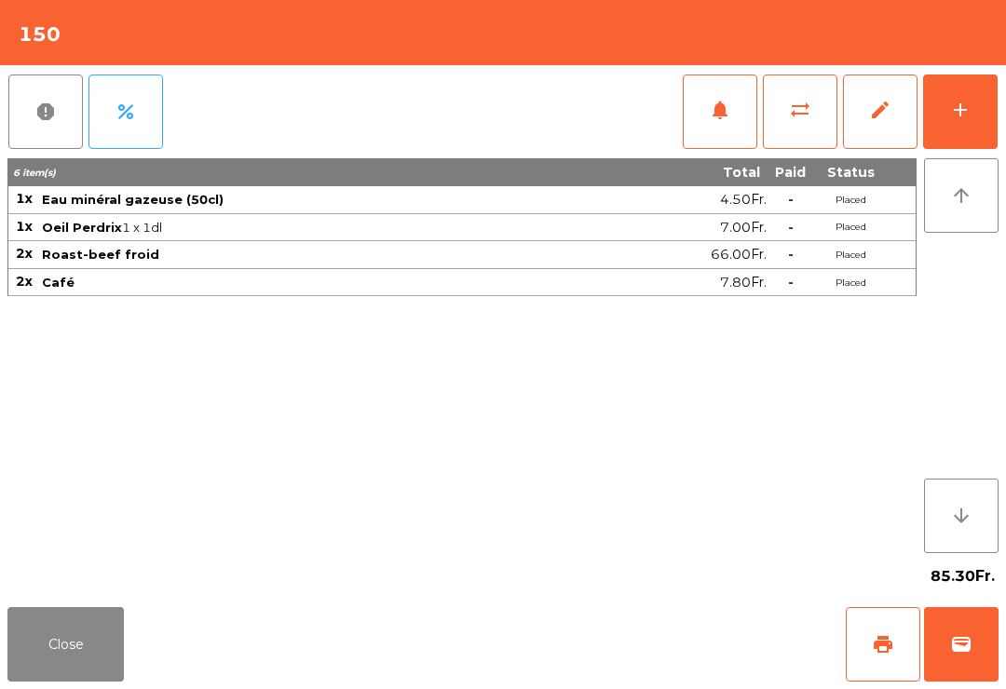
click at [868, 115] on button "edit" at bounding box center [880, 112] width 75 height 75
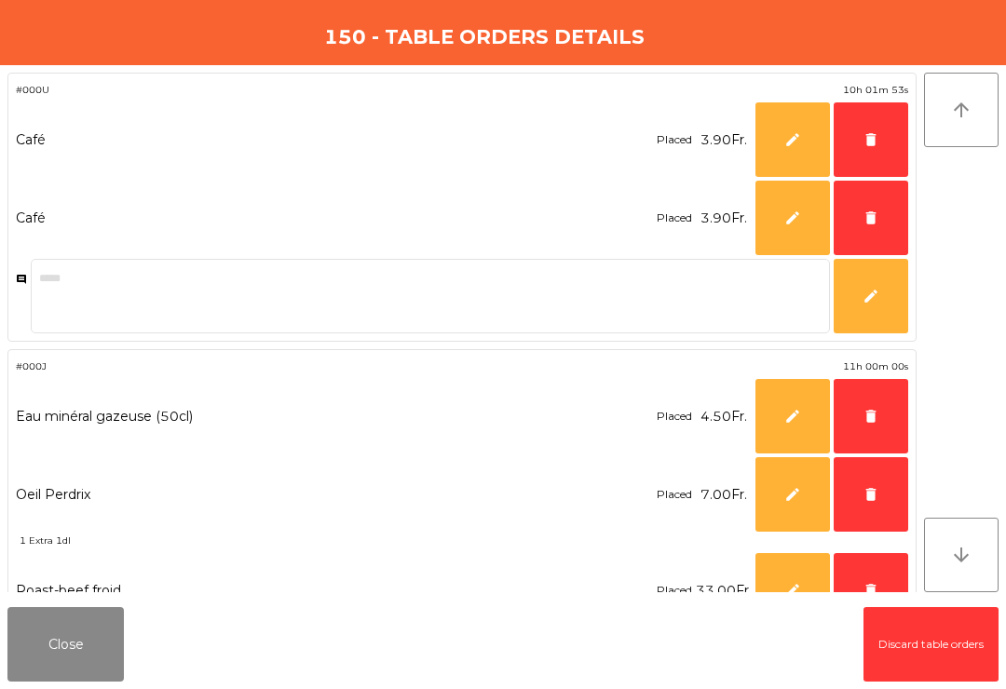
click at [867, 501] on span "delete" at bounding box center [870, 494] width 17 height 17
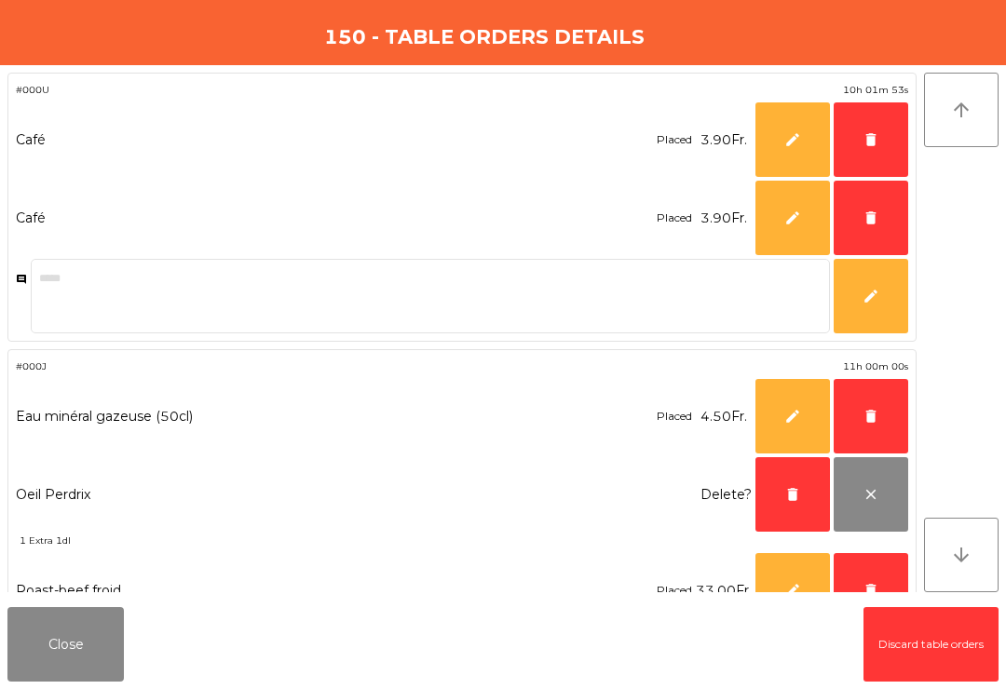
click at [861, 431] on button "delete" at bounding box center [871, 416] width 75 height 75
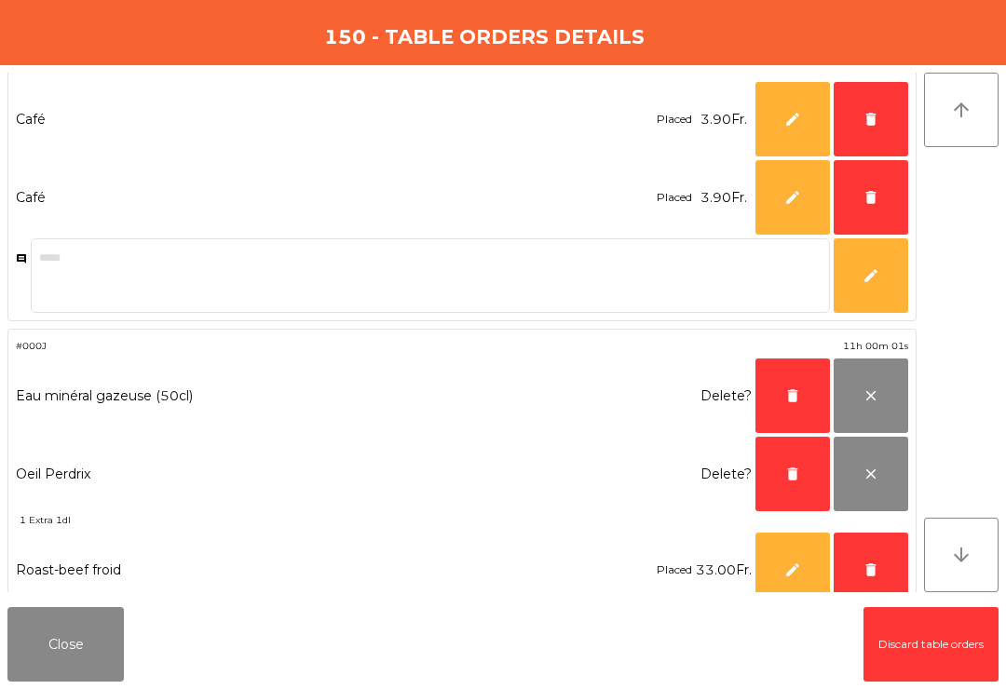
scroll to position [23, 0]
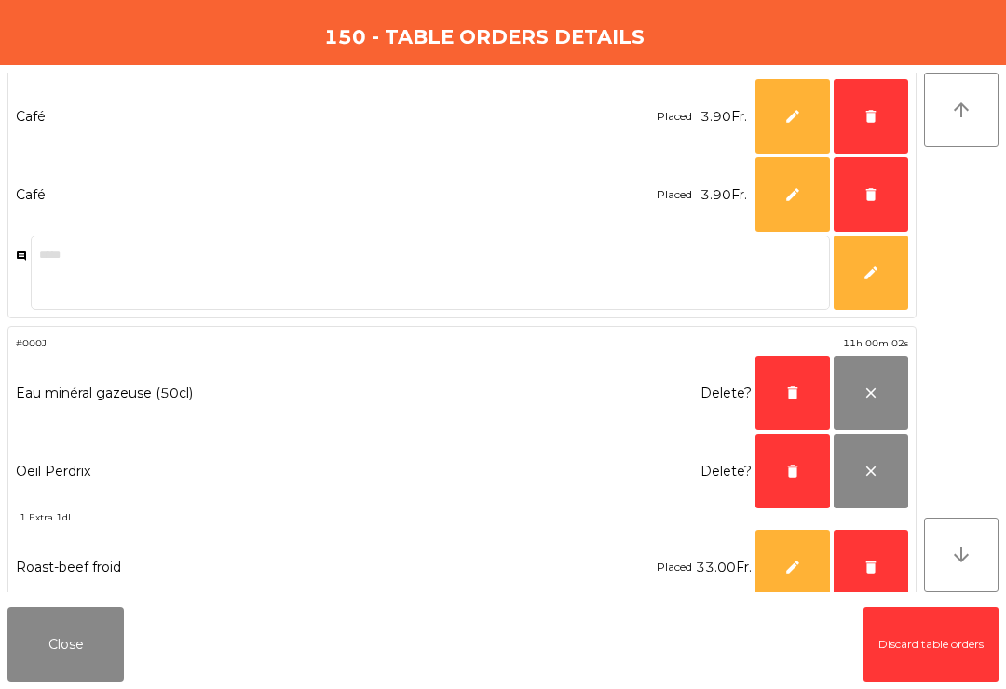
click at [850, 122] on button "delete" at bounding box center [871, 116] width 75 height 75
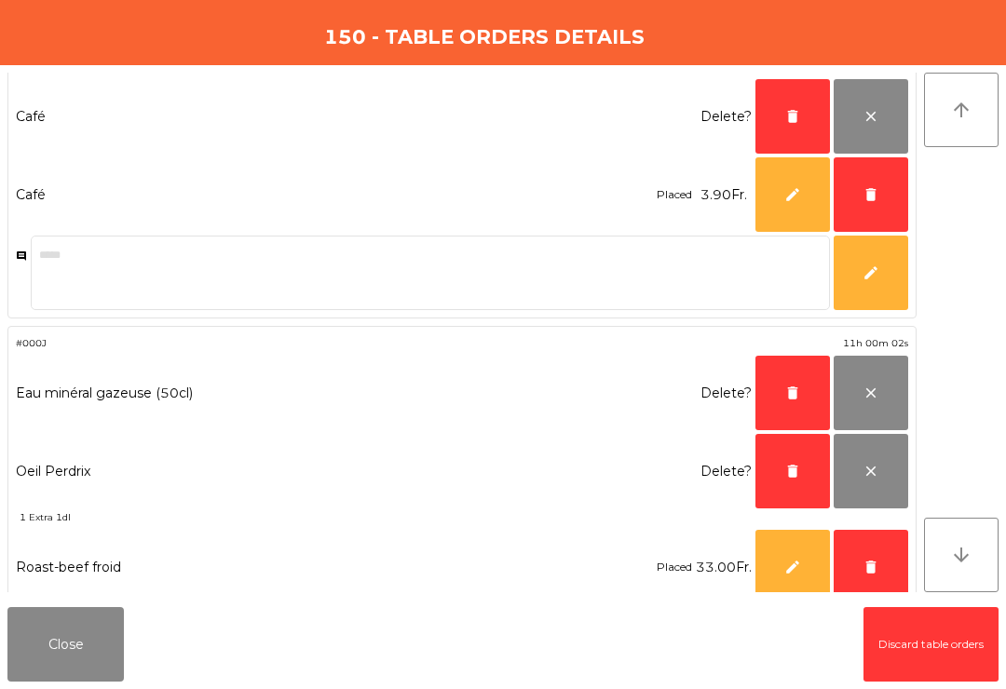
click at [862, 189] on button "delete" at bounding box center [871, 194] width 75 height 75
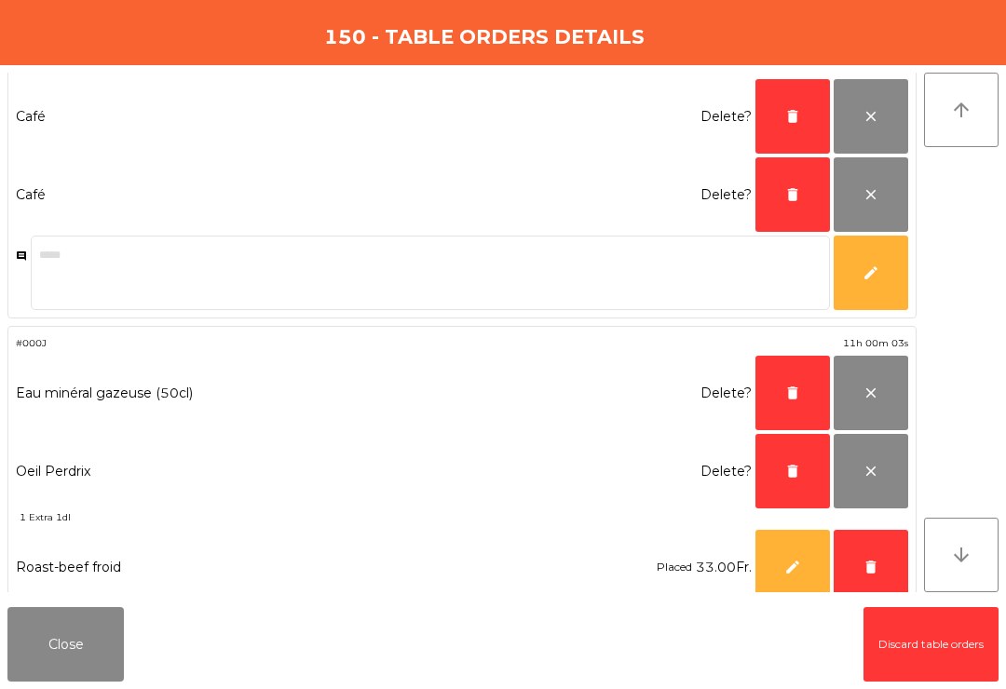
click at [784, 115] on span "delete" at bounding box center [792, 116] width 17 height 17
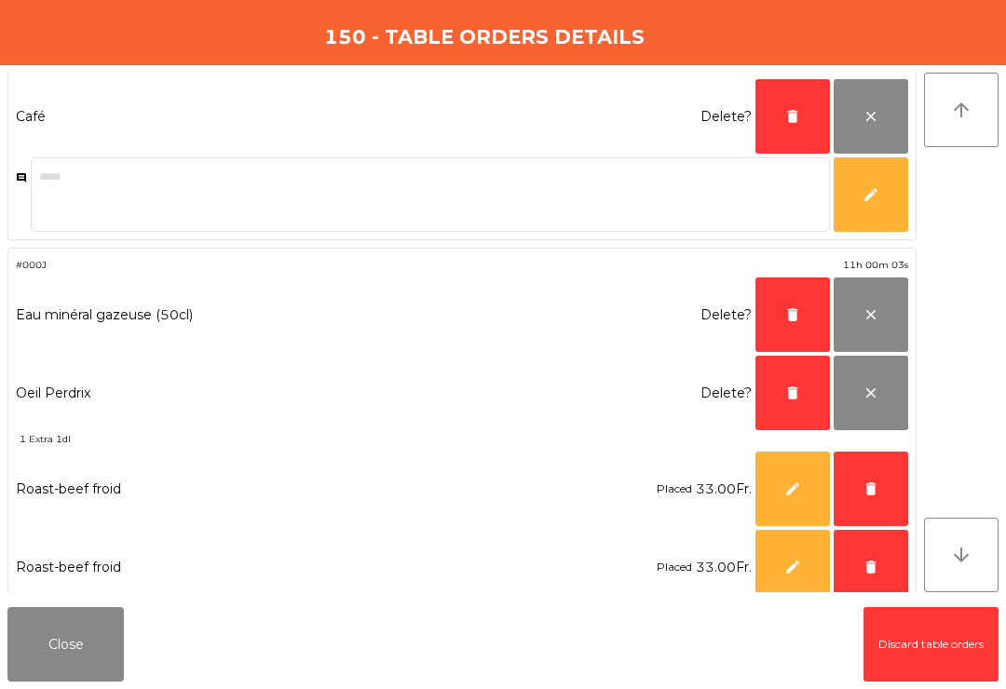
click at [786, 180] on textarea at bounding box center [430, 194] width 799 height 75
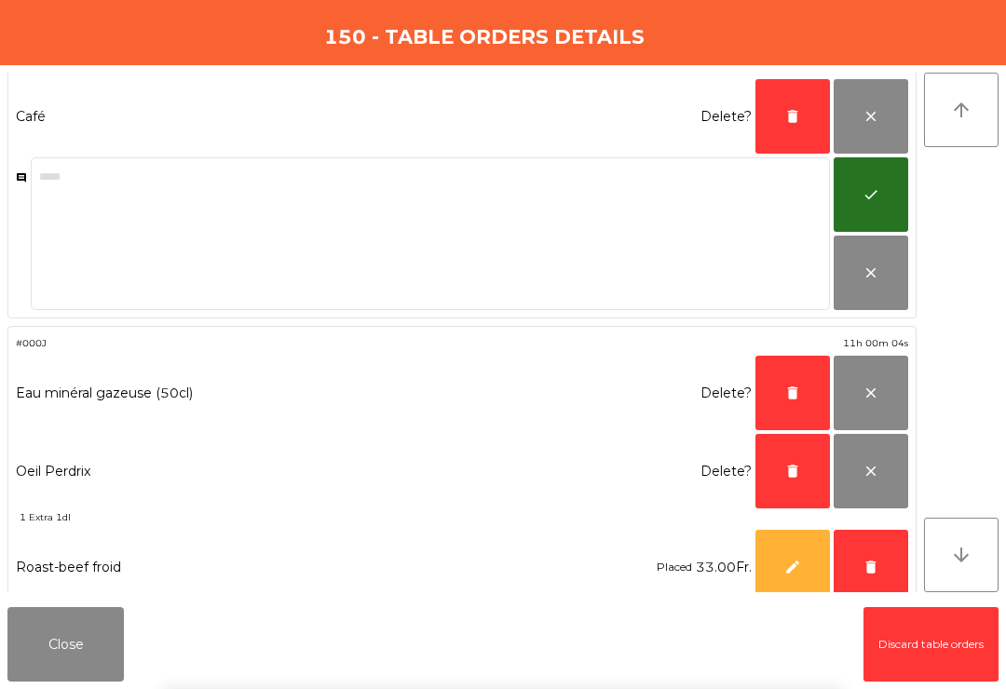
click at [781, 117] on button "delete" at bounding box center [792, 116] width 75 height 75
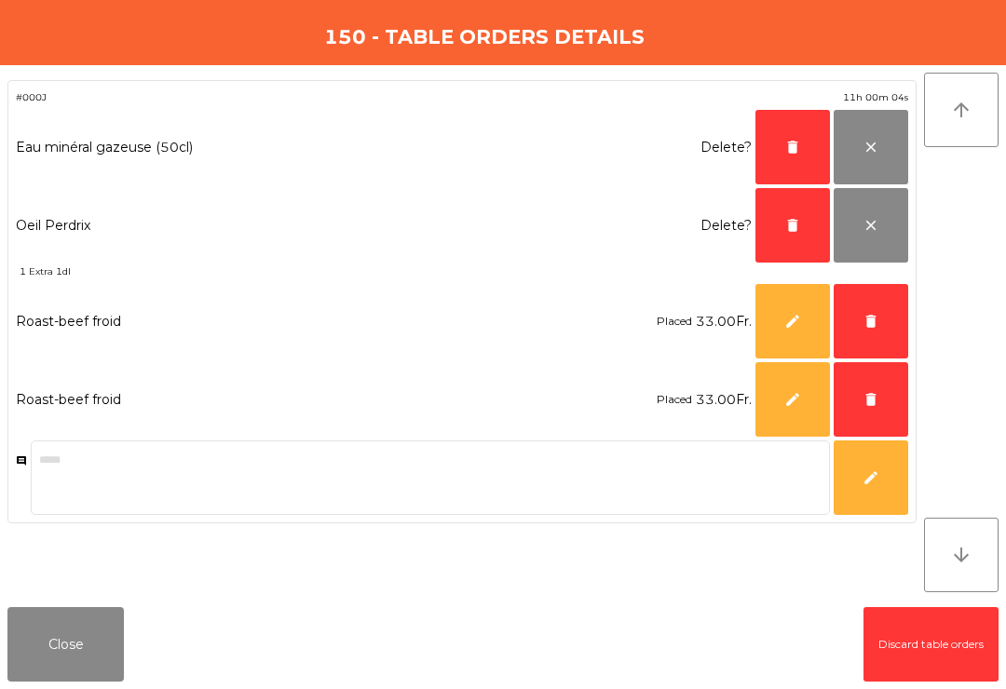
click at [788, 148] on span "delete" at bounding box center [792, 147] width 17 height 17
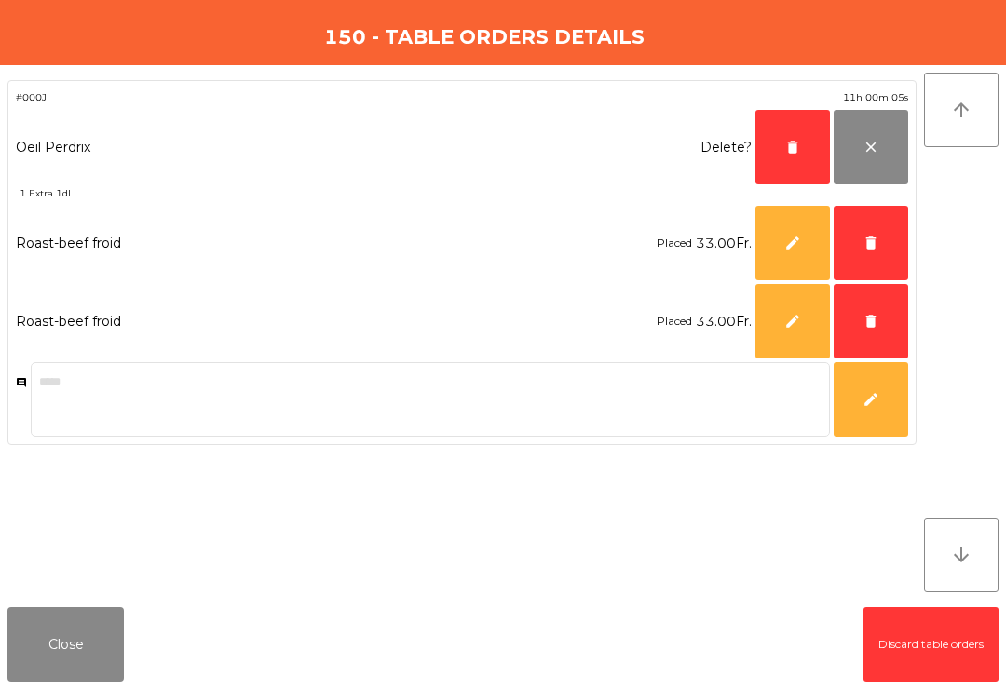
click at [781, 155] on button "delete" at bounding box center [792, 147] width 75 height 75
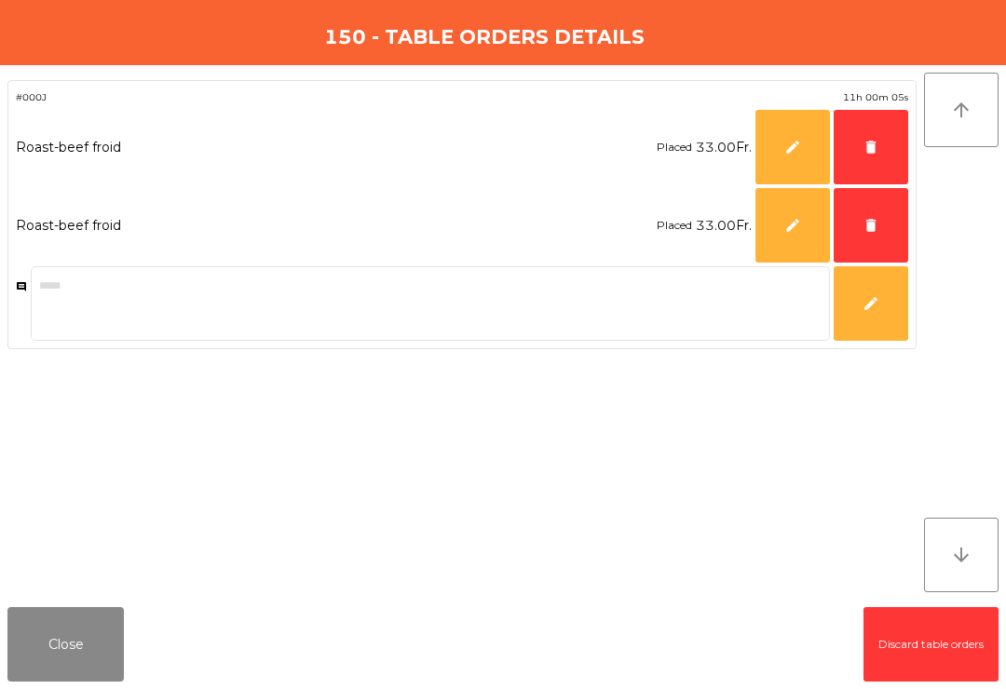
click at [873, 224] on span "delete" at bounding box center [870, 225] width 17 height 17
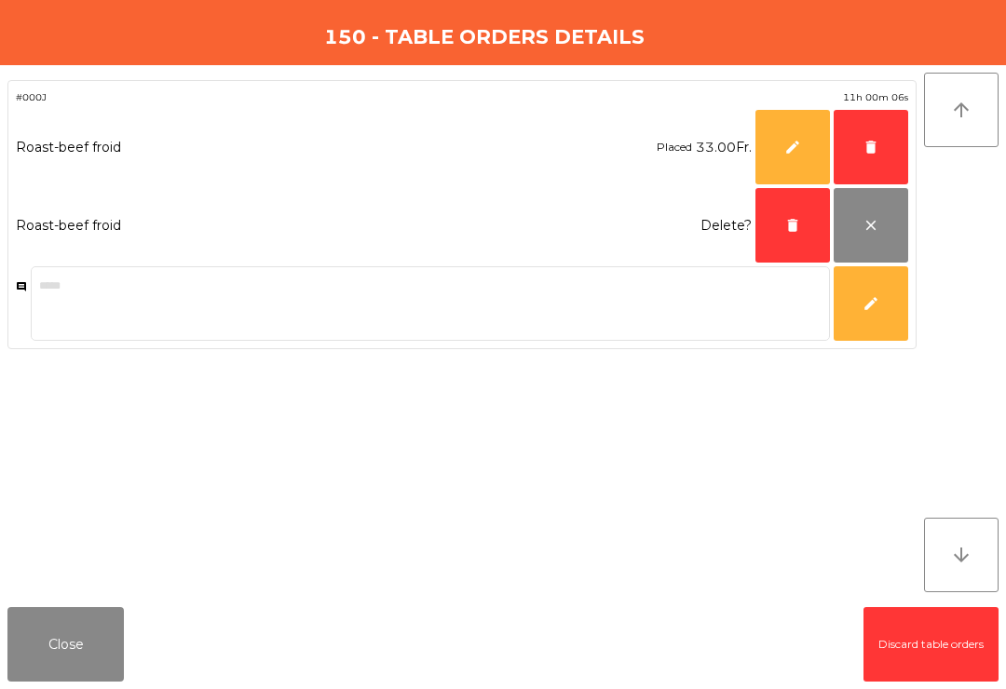
click at [855, 153] on button "delete" at bounding box center [871, 147] width 75 height 75
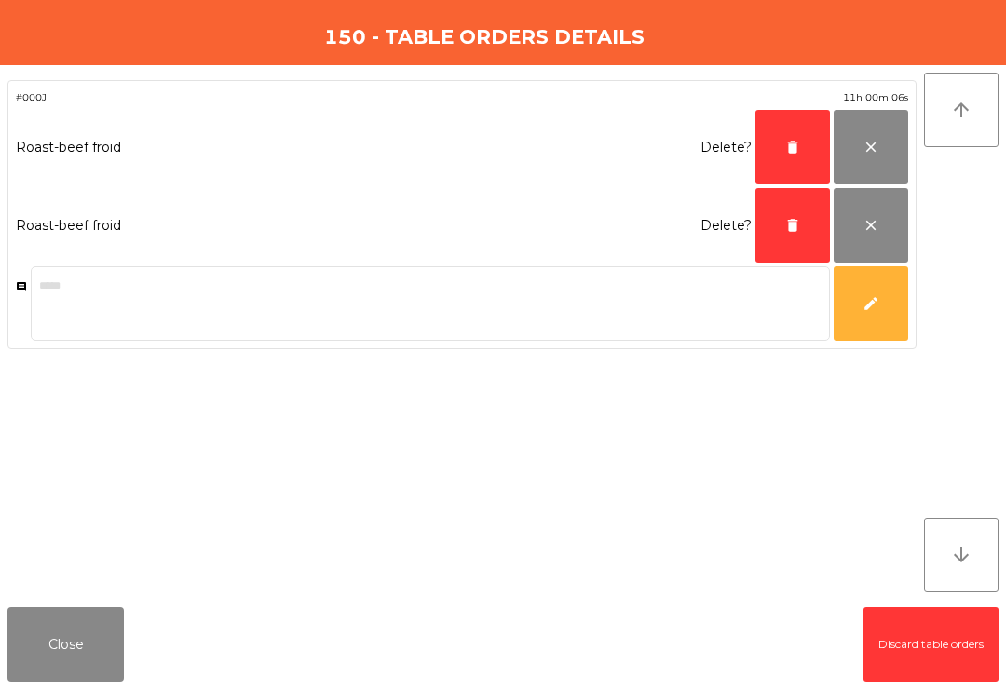
click at [783, 148] on button "delete" at bounding box center [792, 147] width 75 height 75
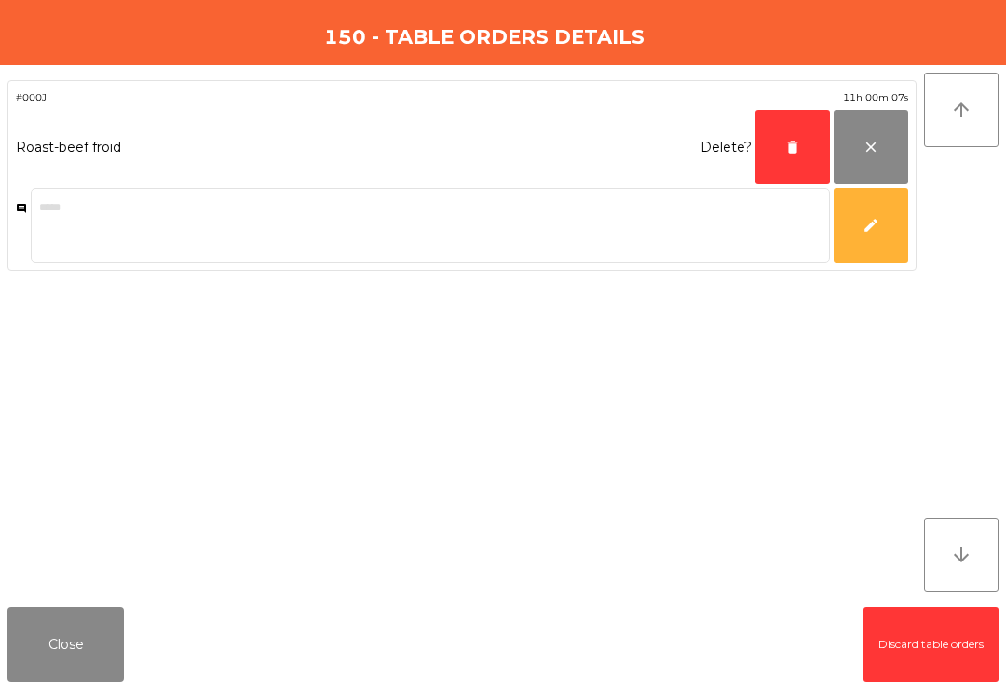
click at [767, 156] on button "delete" at bounding box center [792, 147] width 75 height 75
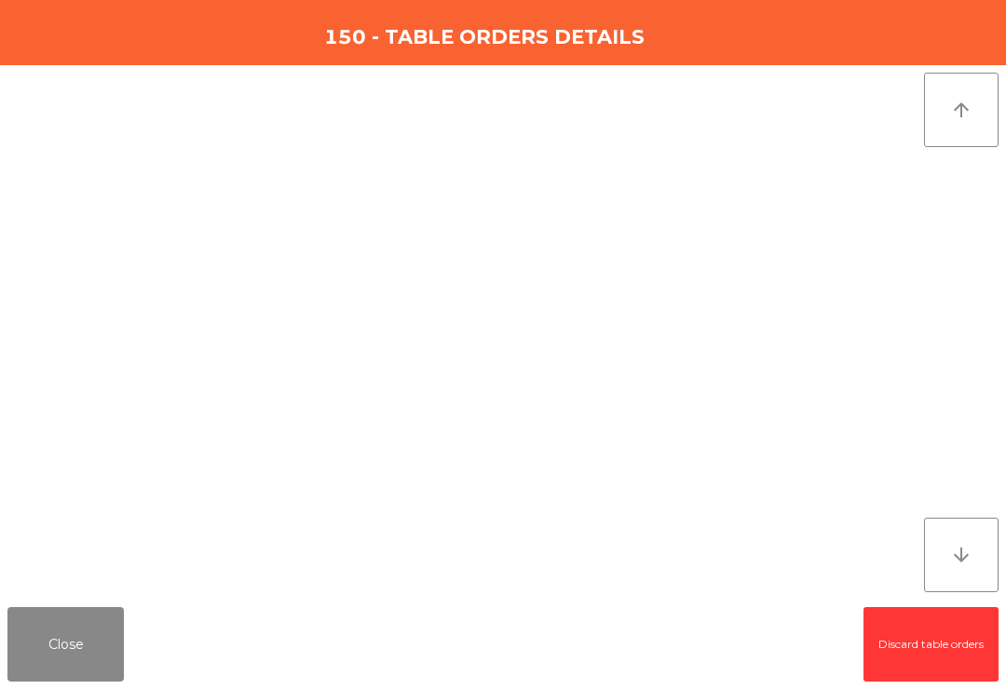
click at [67, 622] on button "Close" at bounding box center [65, 644] width 116 height 75
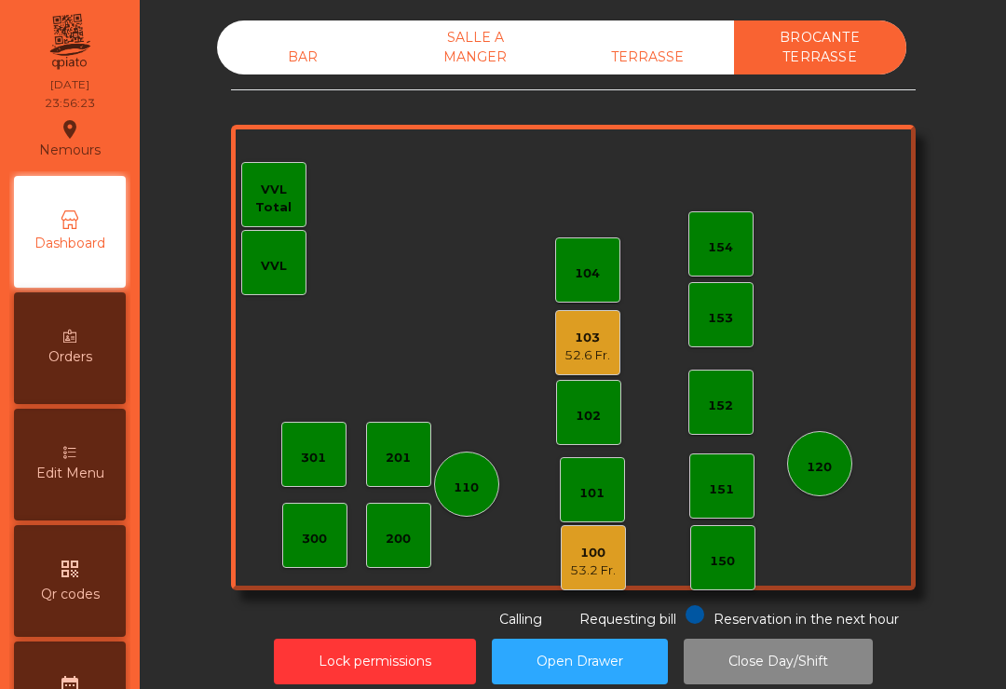
click at [581, 564] on div "53.2 Fr." at bounding box center [593, 571] width 46 height 19
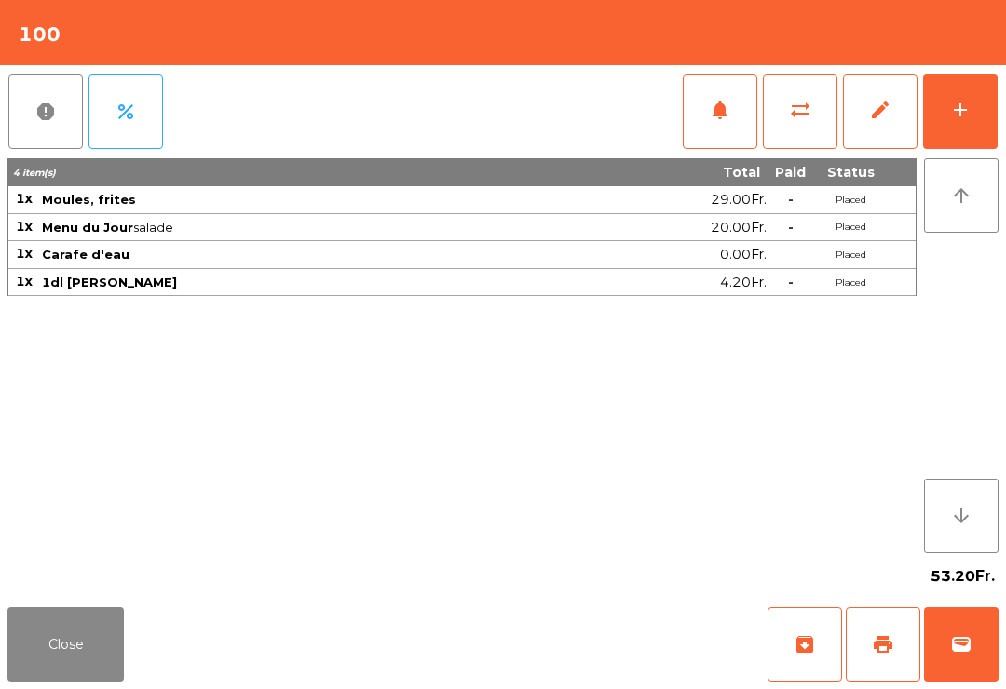
click at [851, 115] on button "edit" at bounding box center [880, 112] width 75 height 75
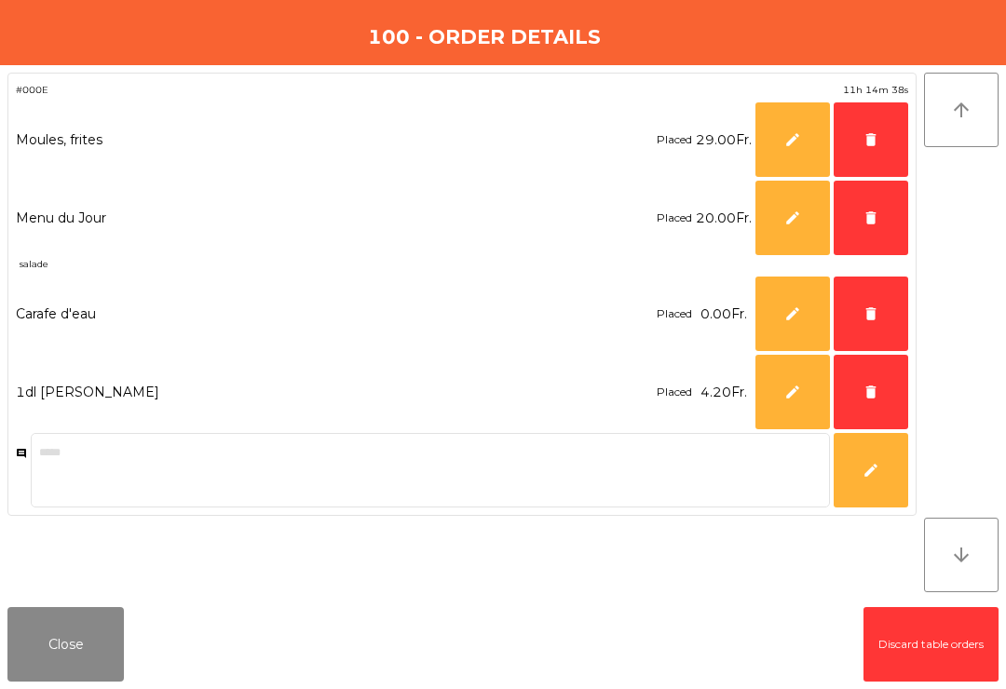
click at [852, 386] on button "delete" at bounding box center [871, 392] width 75 height 75
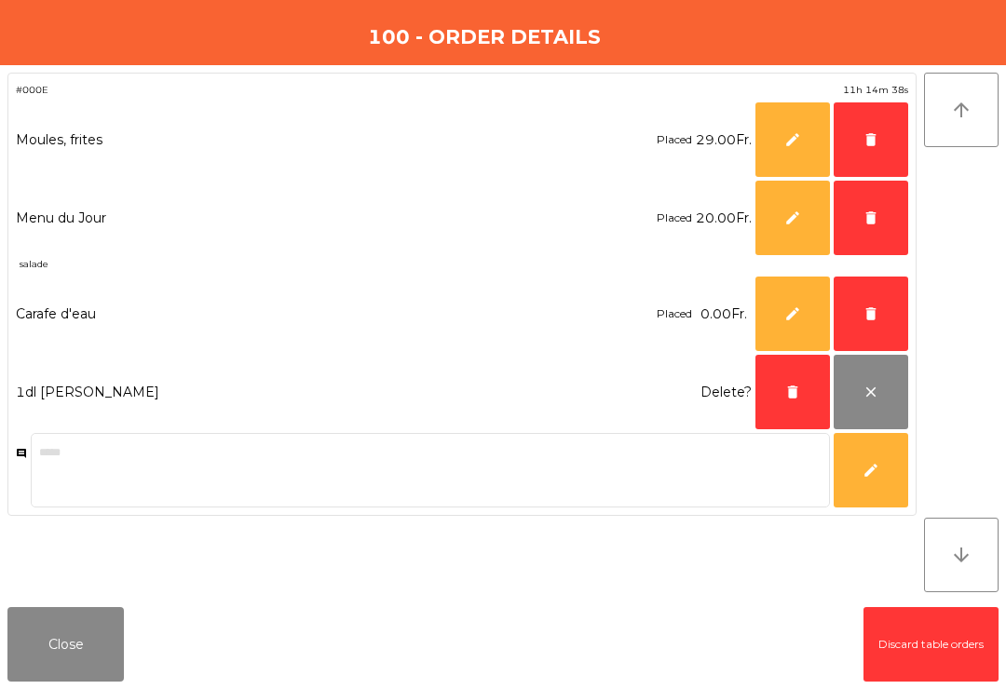
click at [853, 309] on button "delete" at bounding box center [871, 314] width 75 height 75
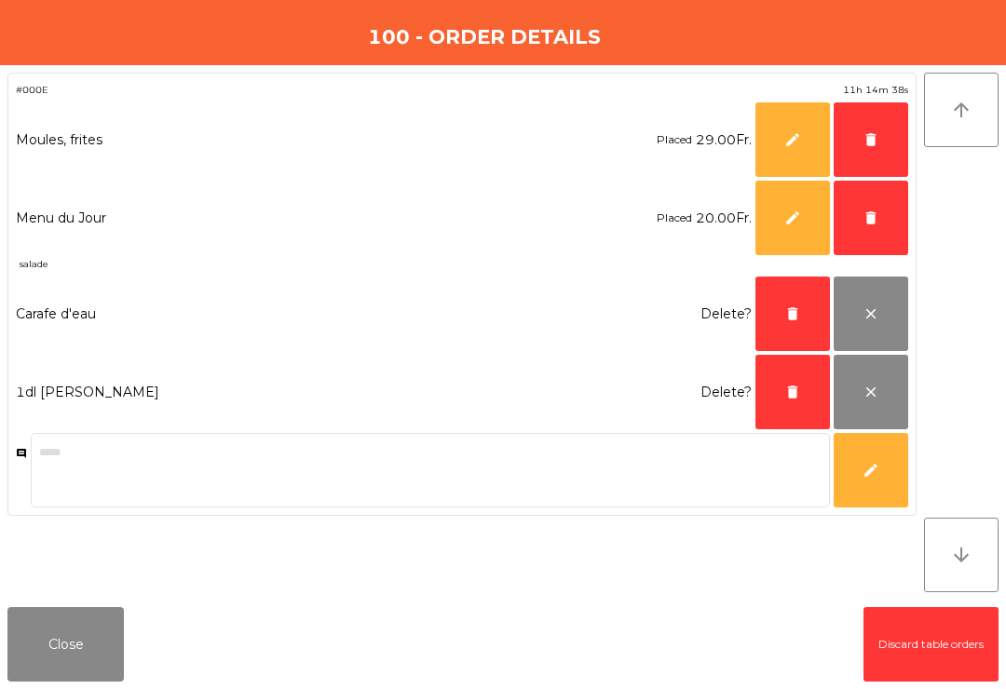
click at [874, 223] on span "delete" at bounding box center [870, 218] width 17 height 17
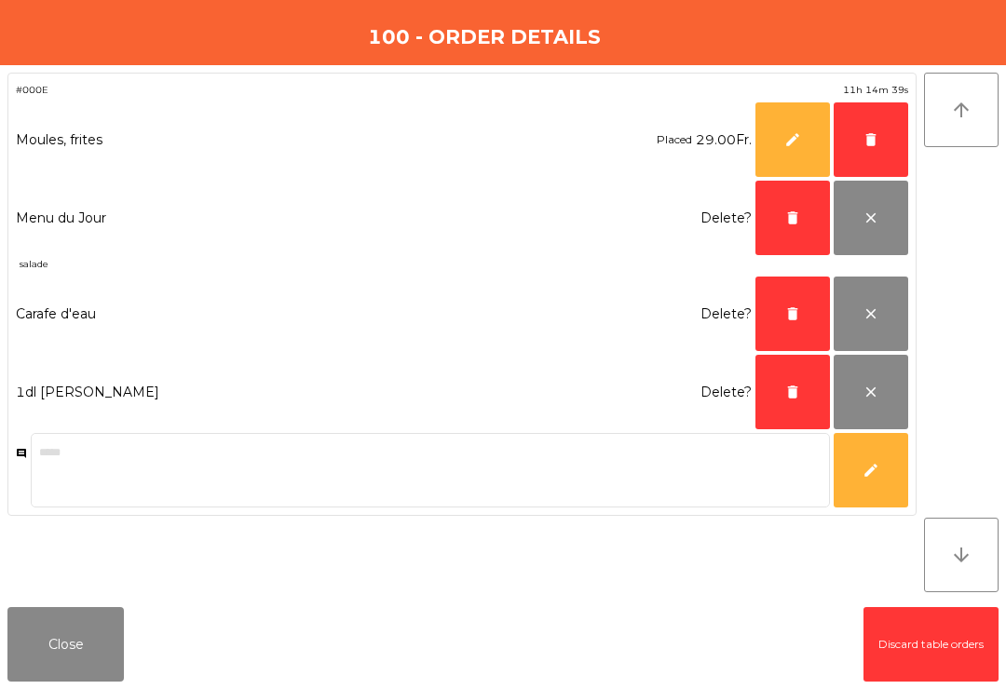
click at [878, 143] on span "delete" at bounding box center [870, 139] width 17 height 17
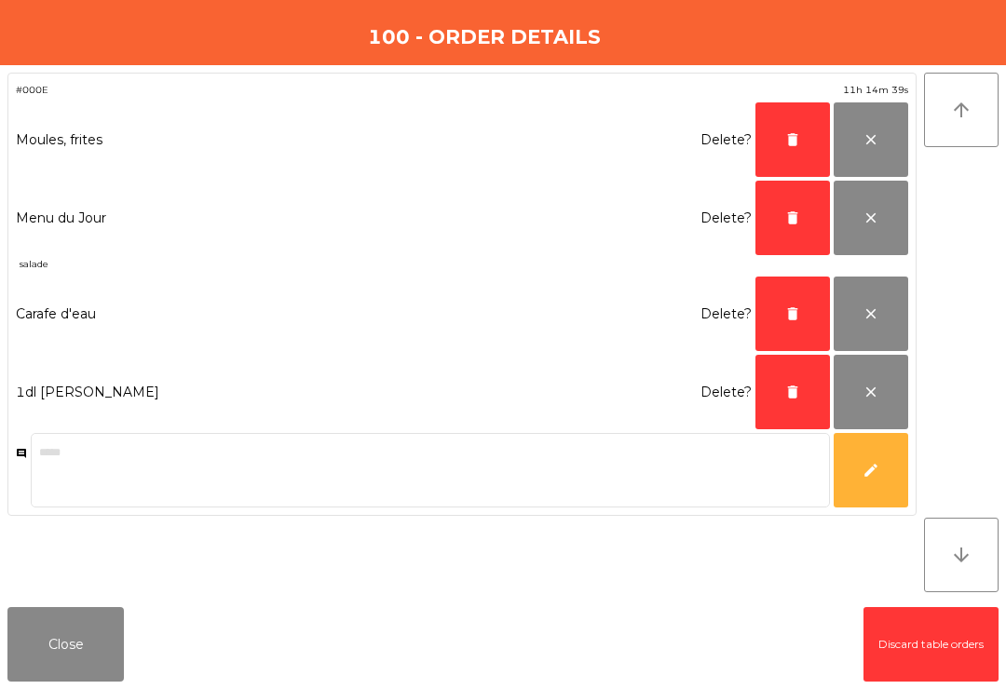
click at [795, 144] on span "delete" at bounding box center [792, 139] width 17 height 17
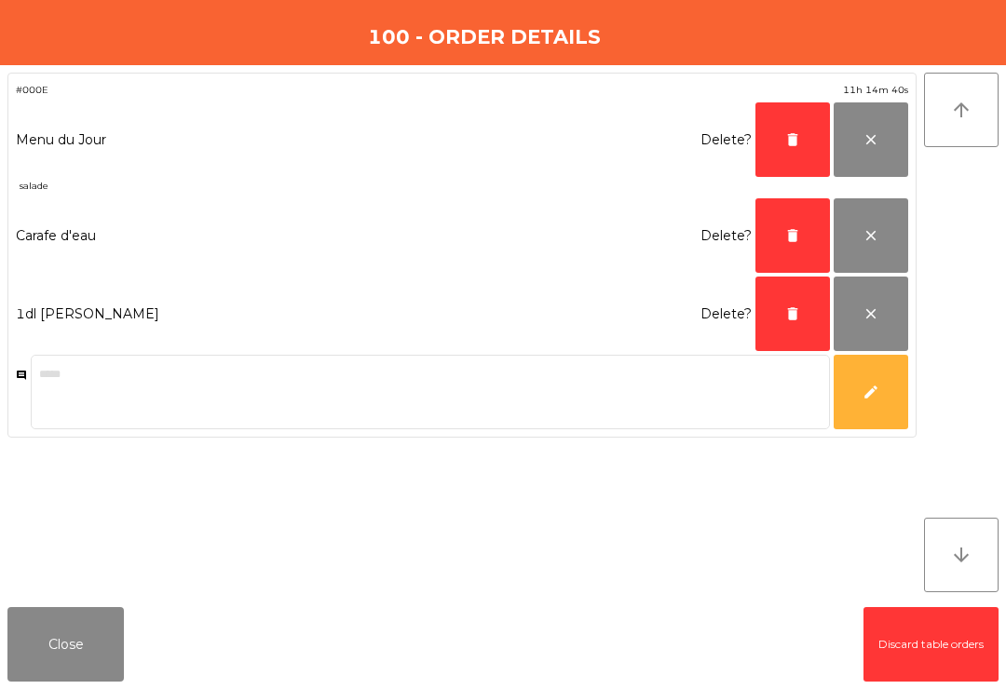
click at [782, 147] on button "delete" at bounding box center [792, 139] width 75 height 75
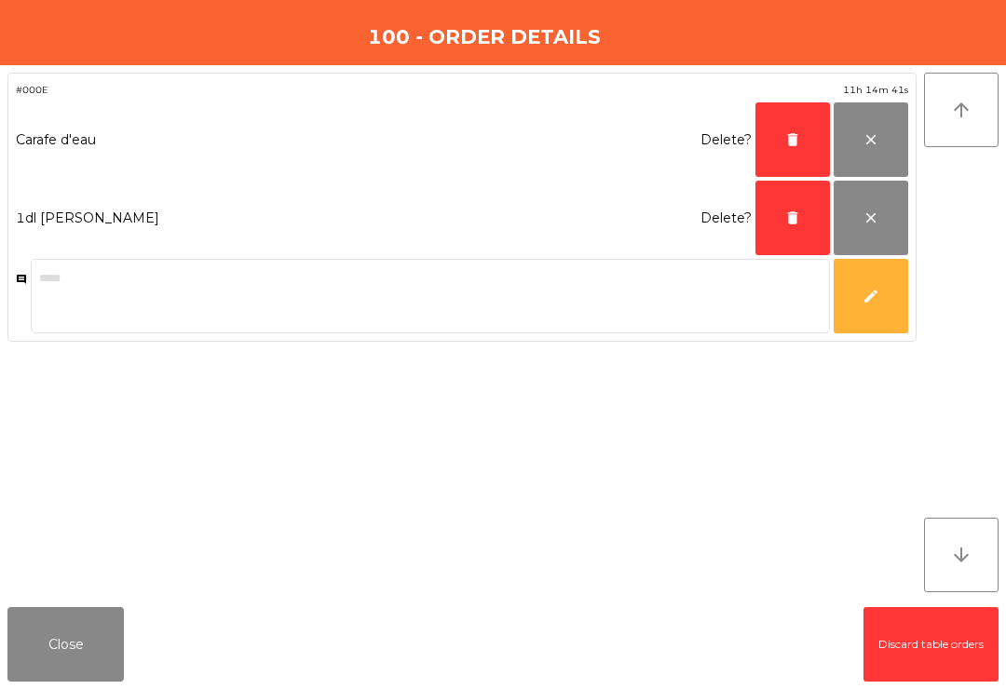
click at [776, 143] on button "delete" at bounding box center [792, 139] width 75 height 75
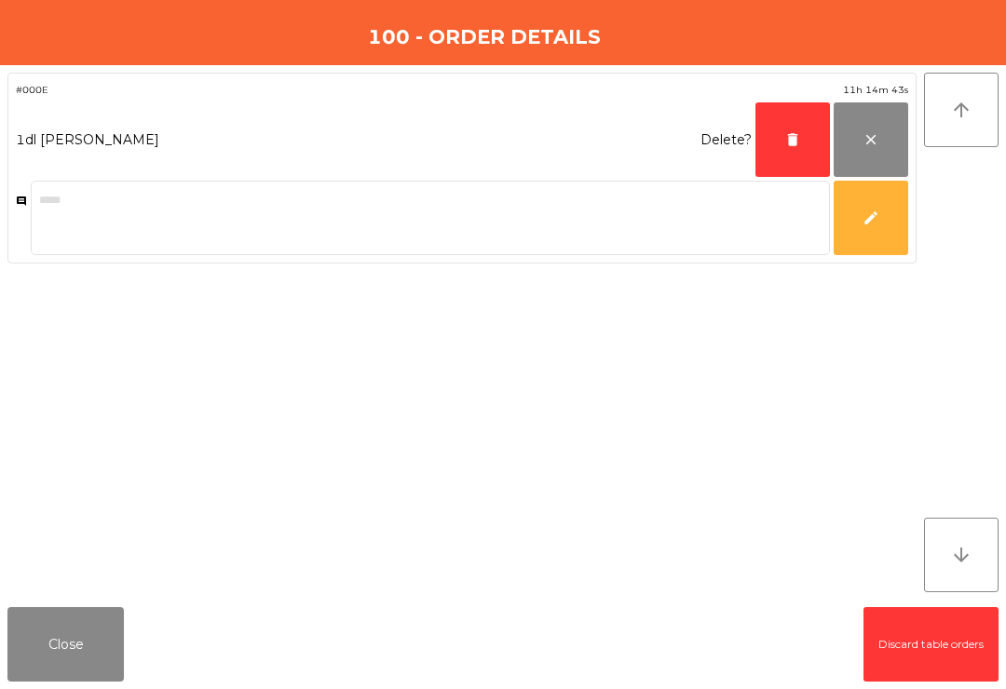
click at [781, 150] on button "delete" at bounding box center [792, 139] width 75 height 75
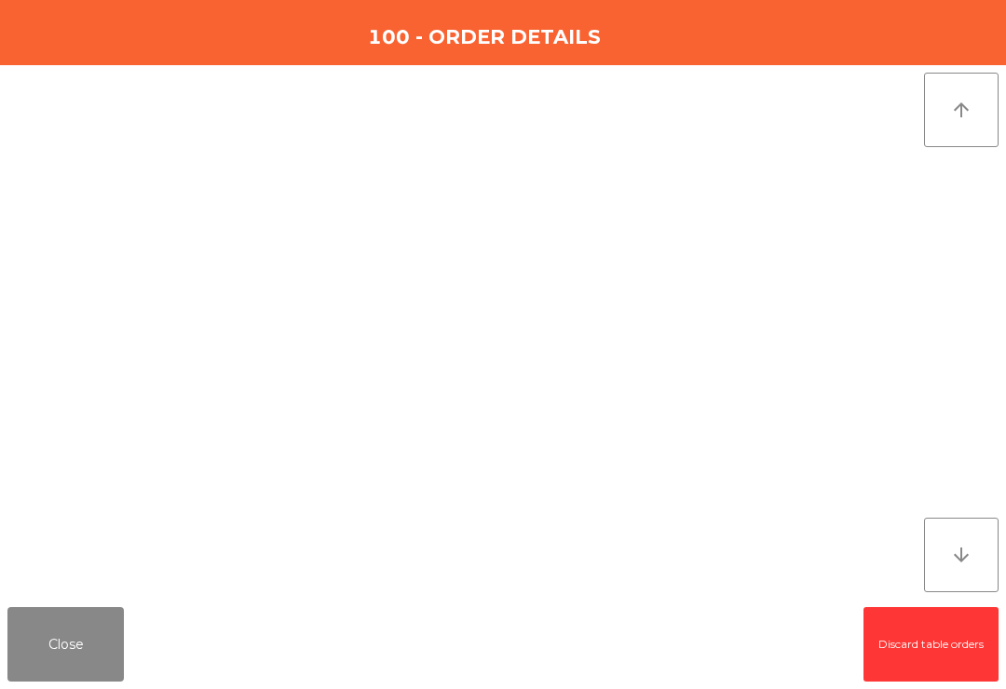
click at [56, 638] on button "Close" at bounding box center [65, 644] width 116 height 75
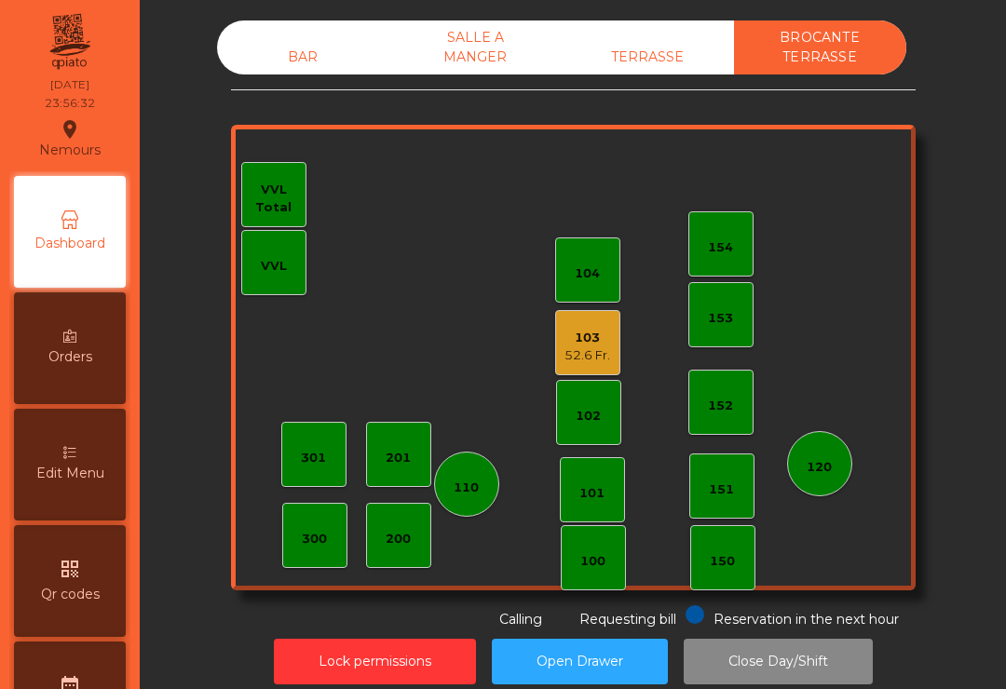
click at [577, 363] on div "52.6 Fr." at bounding box center [587, 355] width 46 height 19
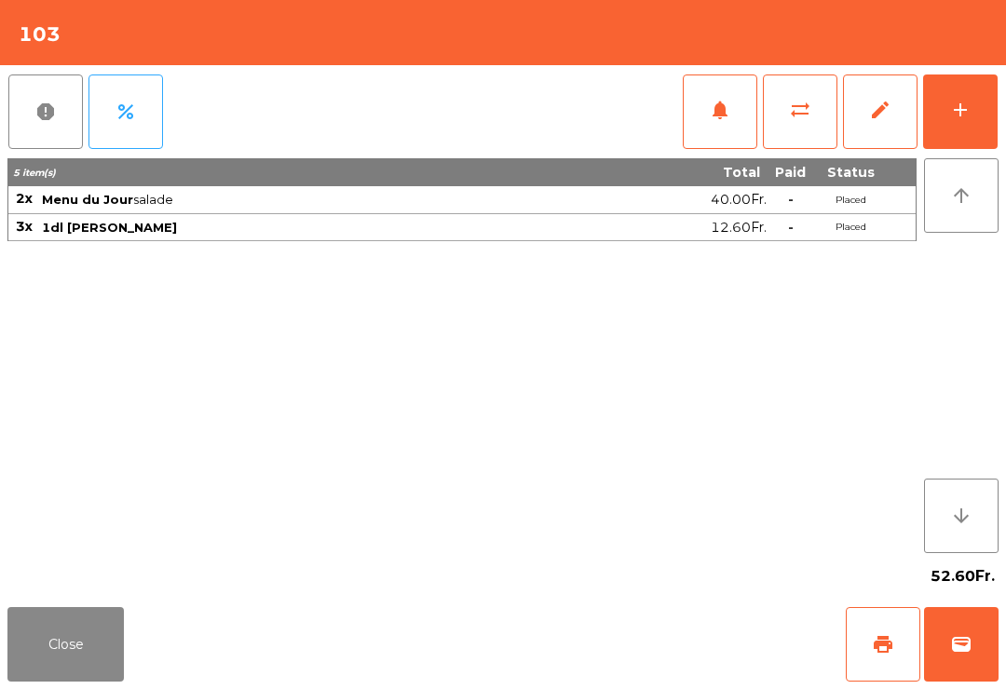
click at [882, 109] on span "edit" at bounding box center [880, 110] width 22 height 22
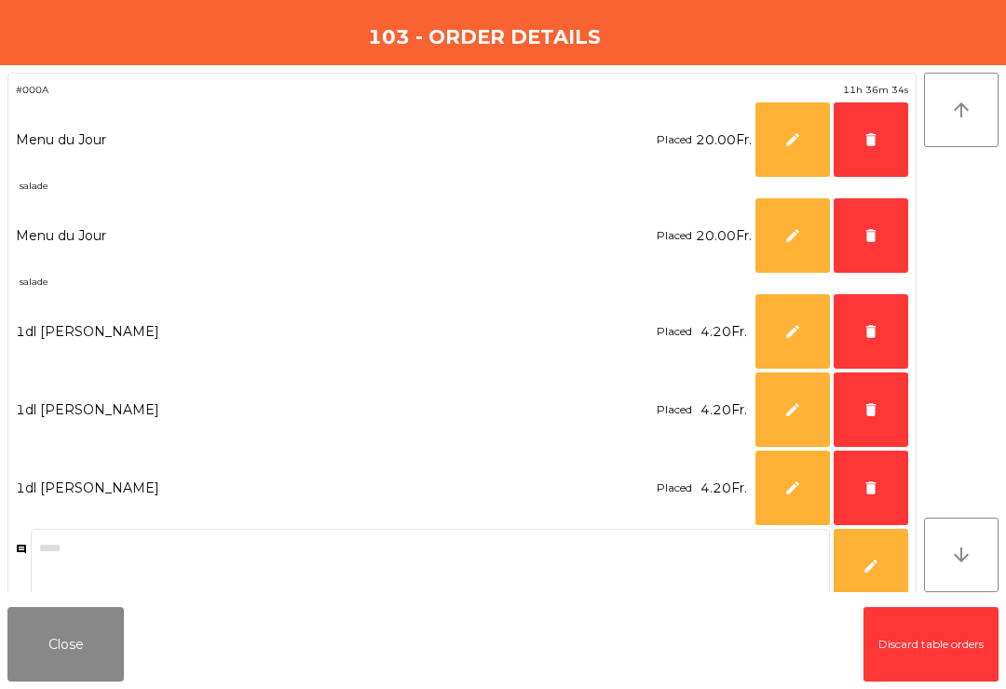
click at [879, 490] on button "delete" at bounding box center [871, 488] width 75 height 75
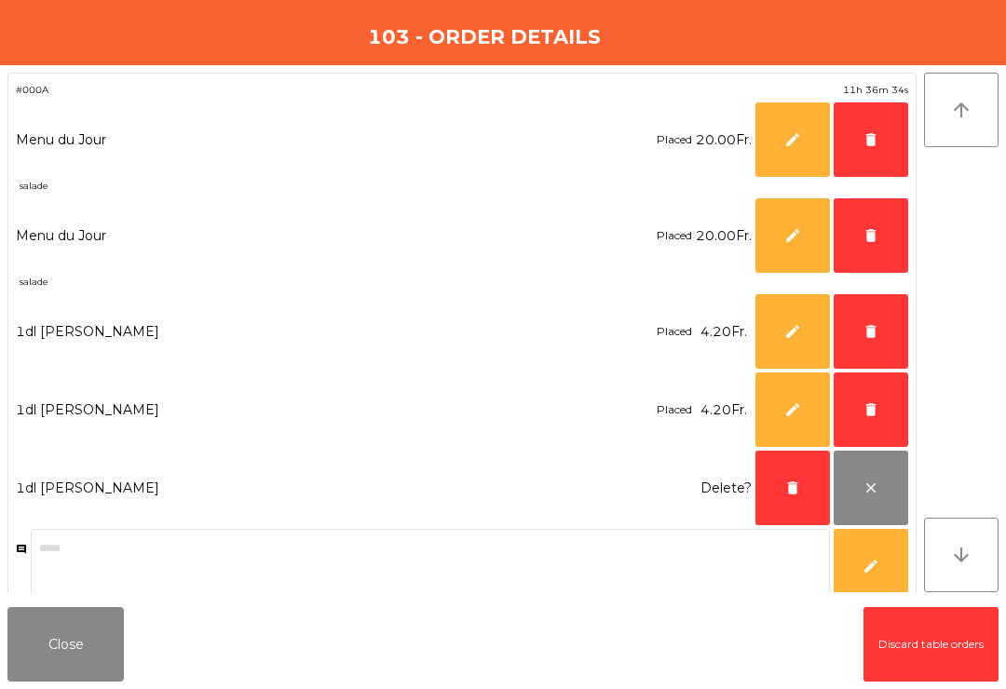
click at [868, 402] on span "delete" at bounding box center [870, 409] width 17 height 17
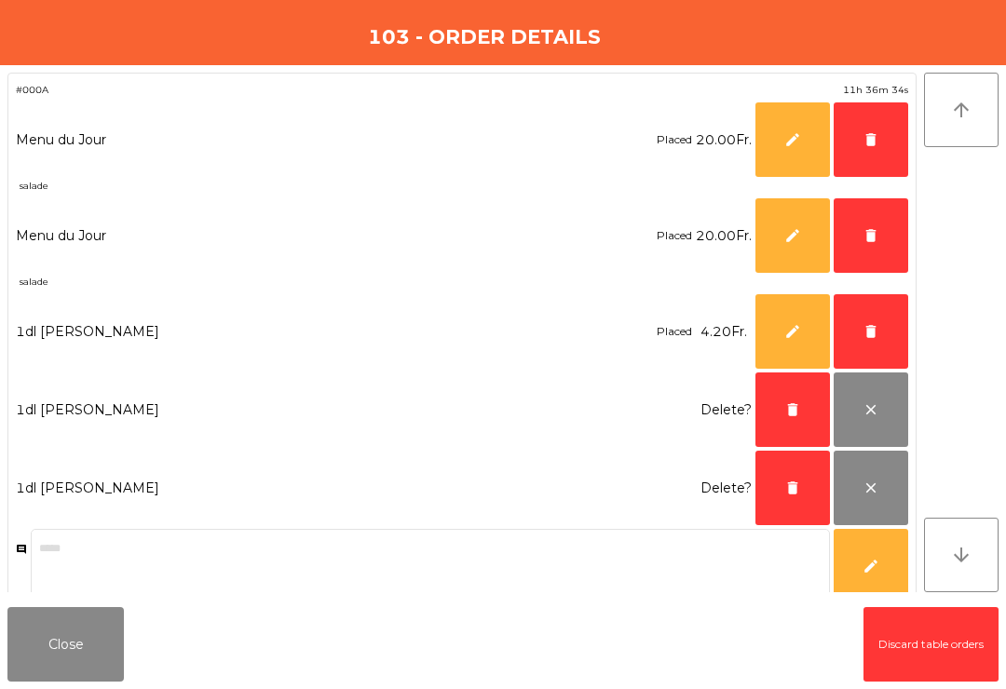
click at [865, 323] on span "delete" at bounding box center [870, 331] width 17 height 17
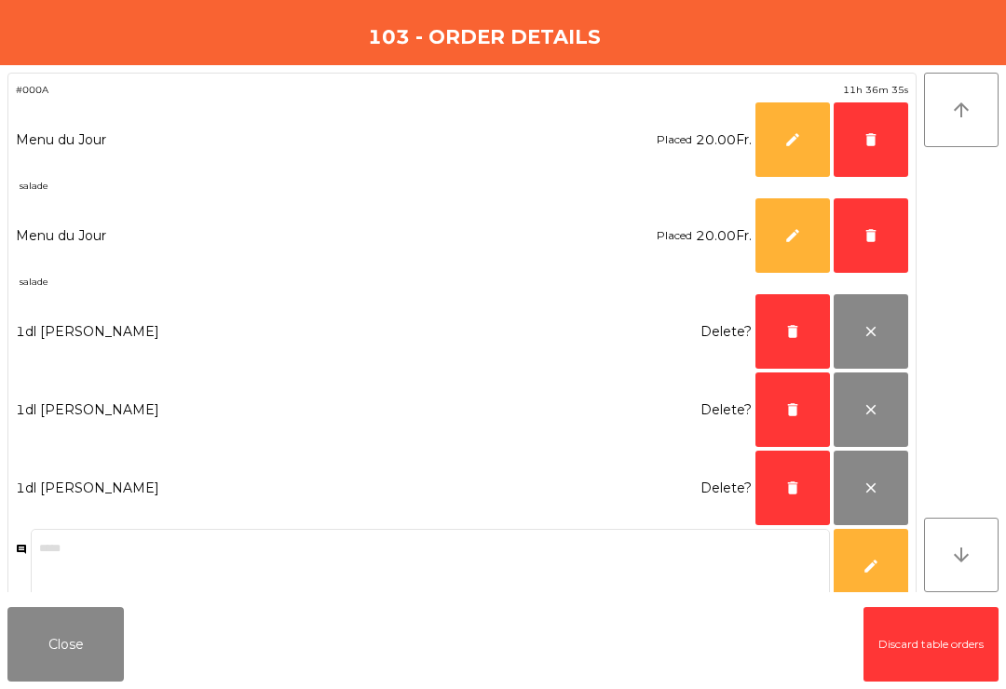
click at [861, 219] on button "delete" at bounding box center [871, 235] width 75 height 75
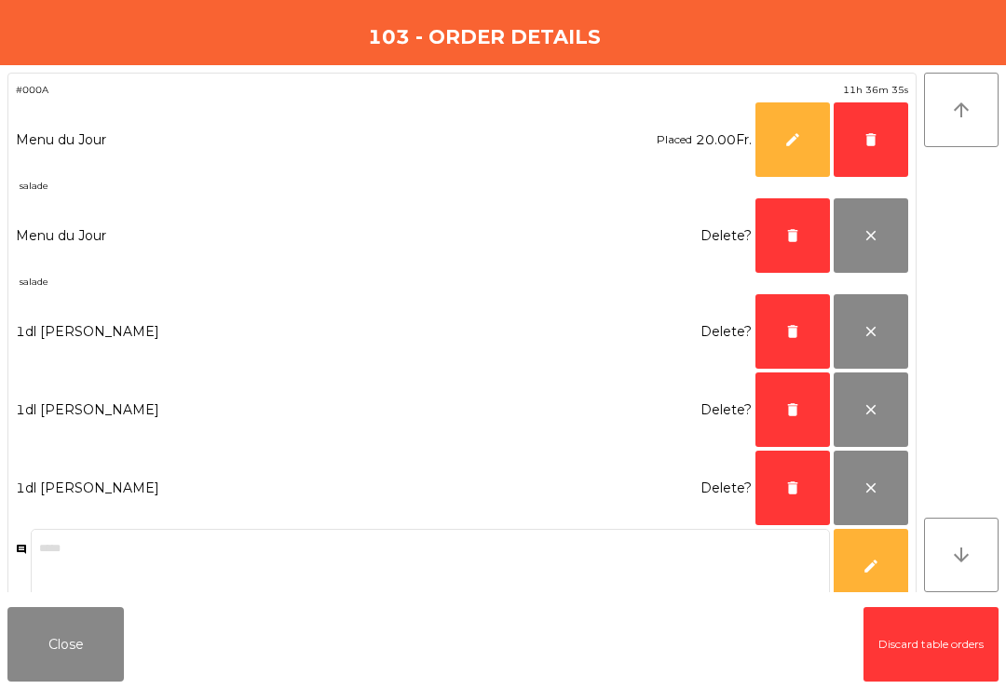
click at [866, 143] on span "delete" at bounding box center [870, 139] width 17 height 17
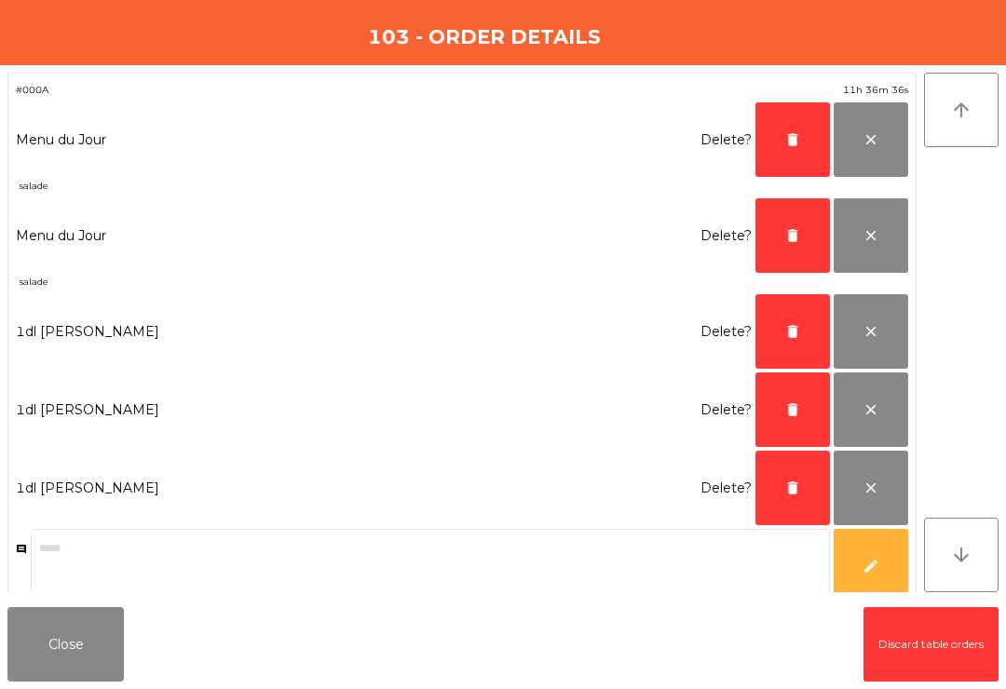
click at [780, 141] on button "delete" at bounding box center [792, 139] width 75 height 75
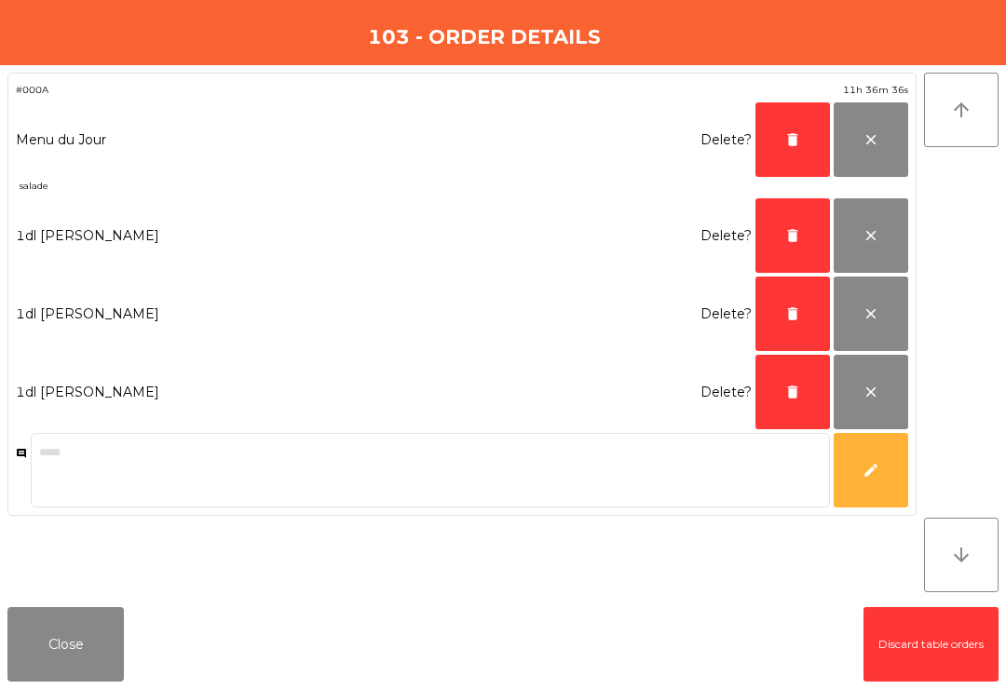
click at [787, 147] on span "delete" at bounding box center [792, 139] width 17 height 17
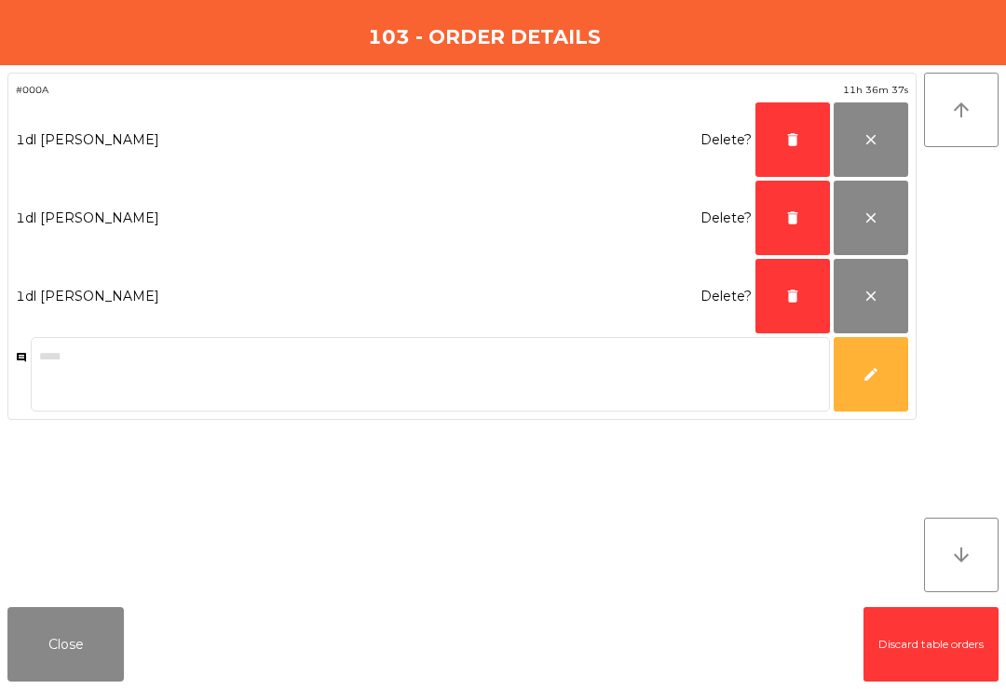
click at [783, 149] on button "delete" at bounding box center [792, 139] width 75 height 75
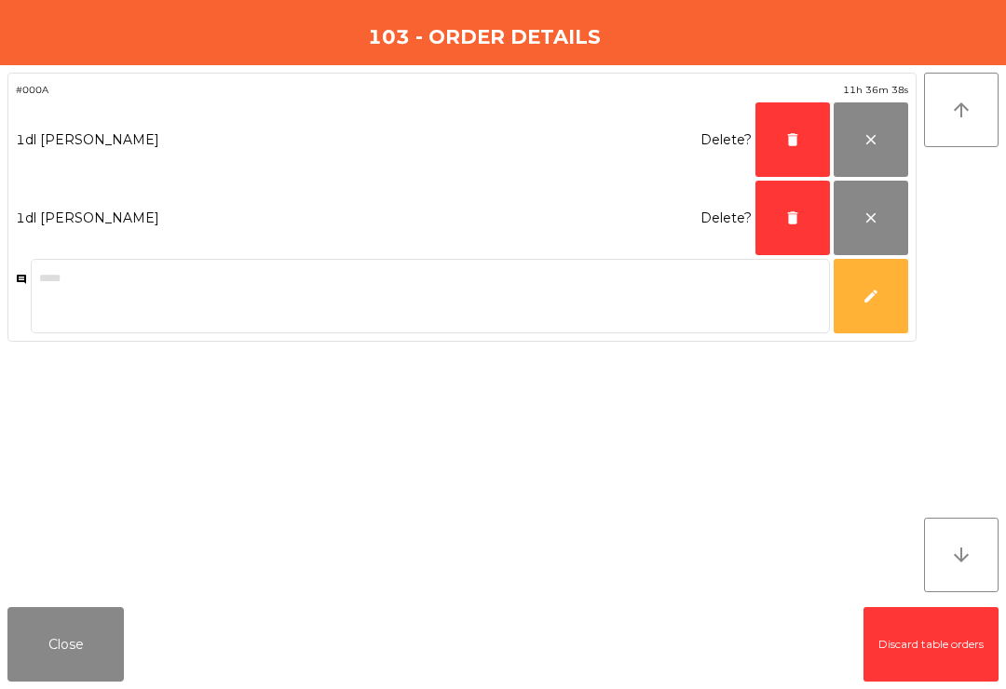
click at [782, 131] on button "delete" at bounding box center [792, 139] width 75 height 75
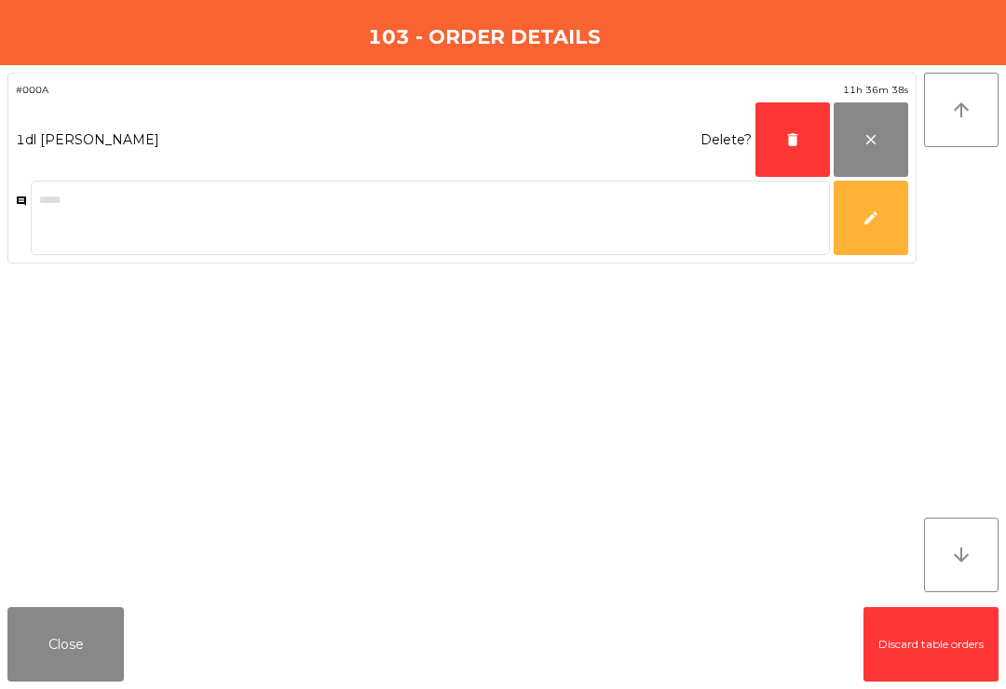
click at [785, 125] on button "delete" at bounding box center [792, 139] width 75 height 75
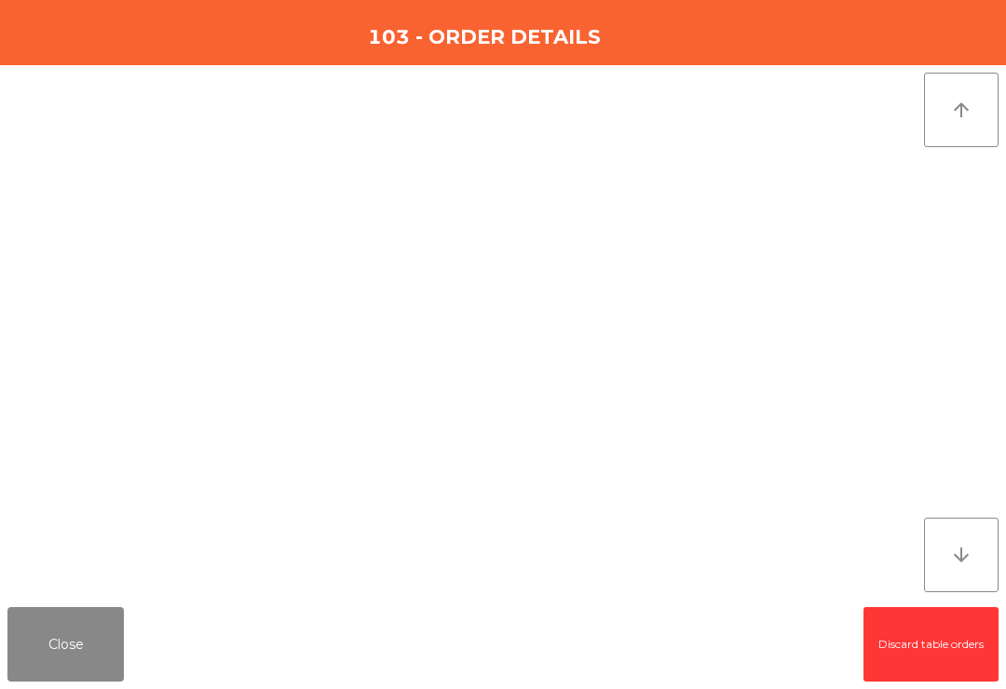
click at [53, 656] on button "Close" at bounding box center [65, 644] width 116 height 75
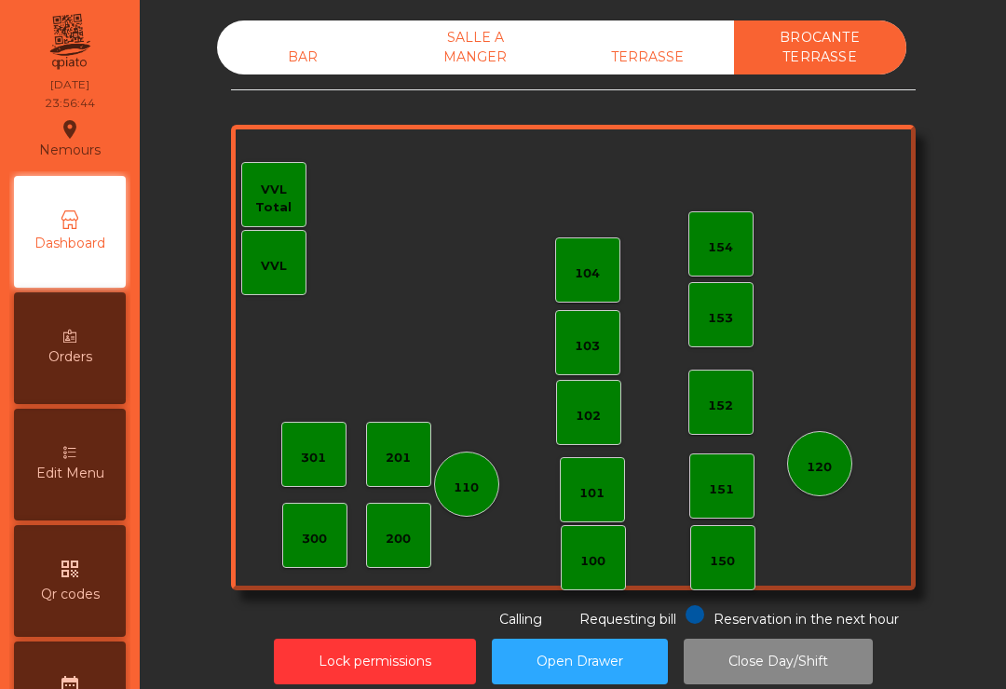
click at [625, 60] on div "TERRASSE" at bounding box center [648, 57] width 172 height 34
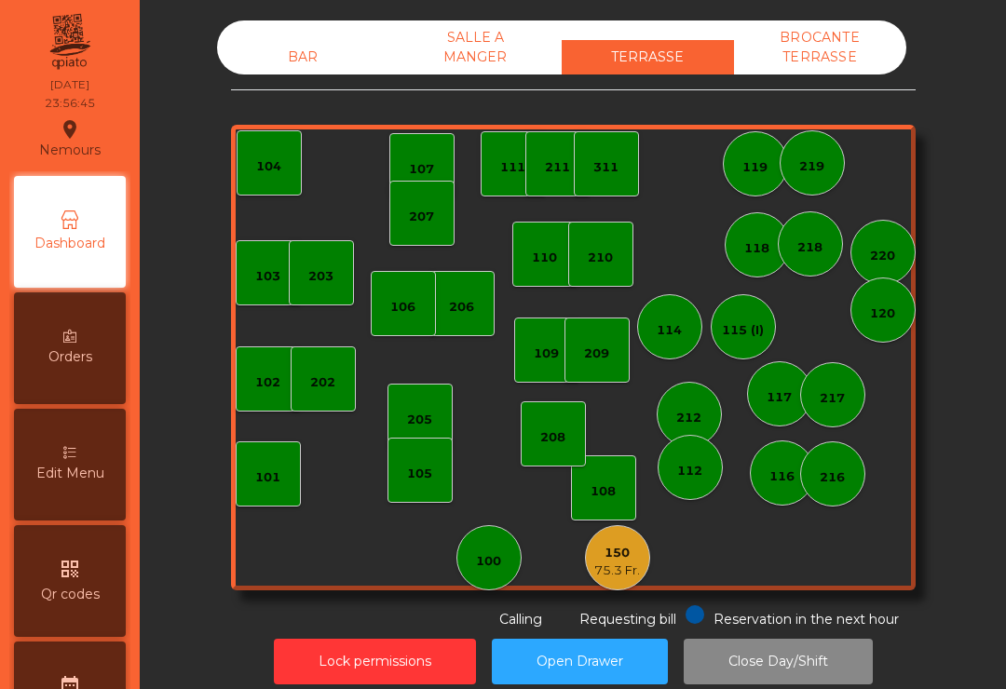
click at [618, 561] on div "150" at bounding box center [617, 553] width 46 height 19
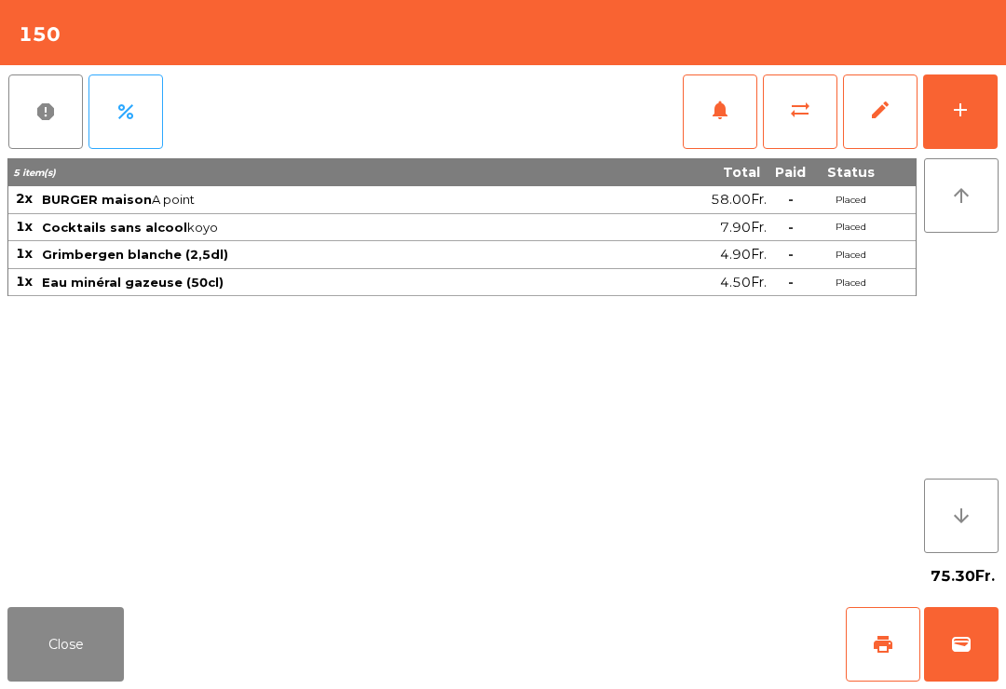
click at [856, 111] on button "edit" at bounding box center [880, 112] width 75 height 75
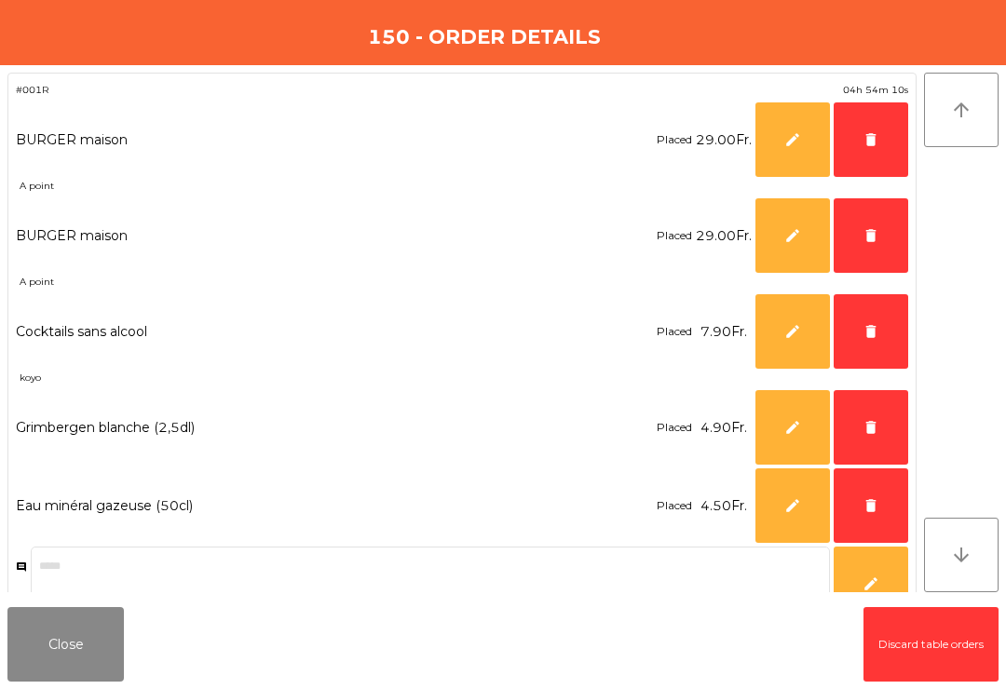
click at [861, 494] on button "delete" at bounding box center [871, 505] width 75 height 75
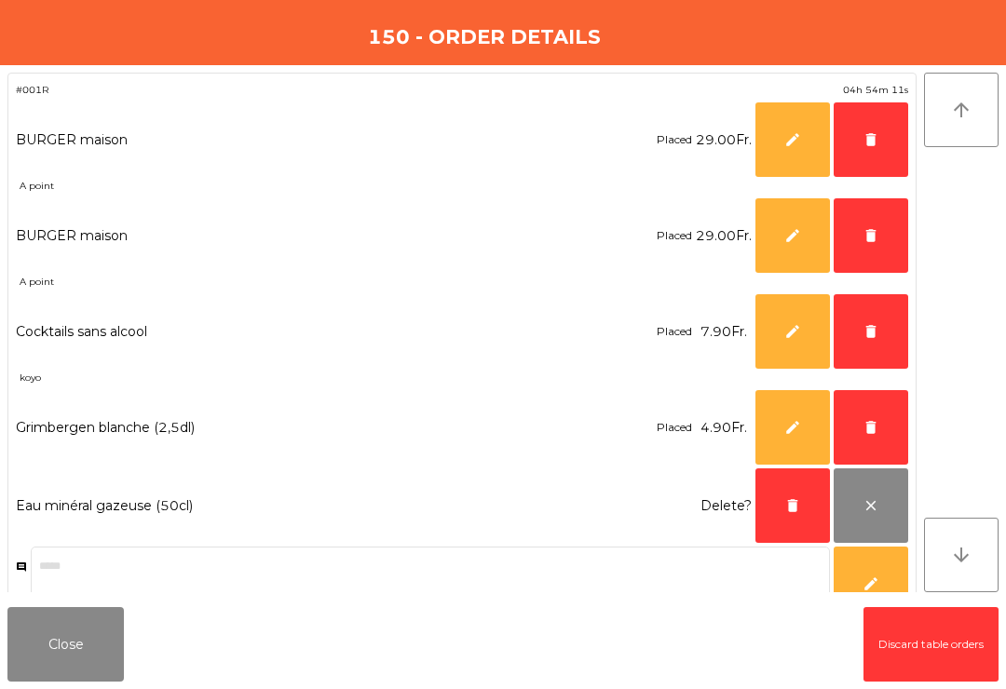
click at [865, 416] on button "delete" at bounding box center [871, 427] width 75 height 75
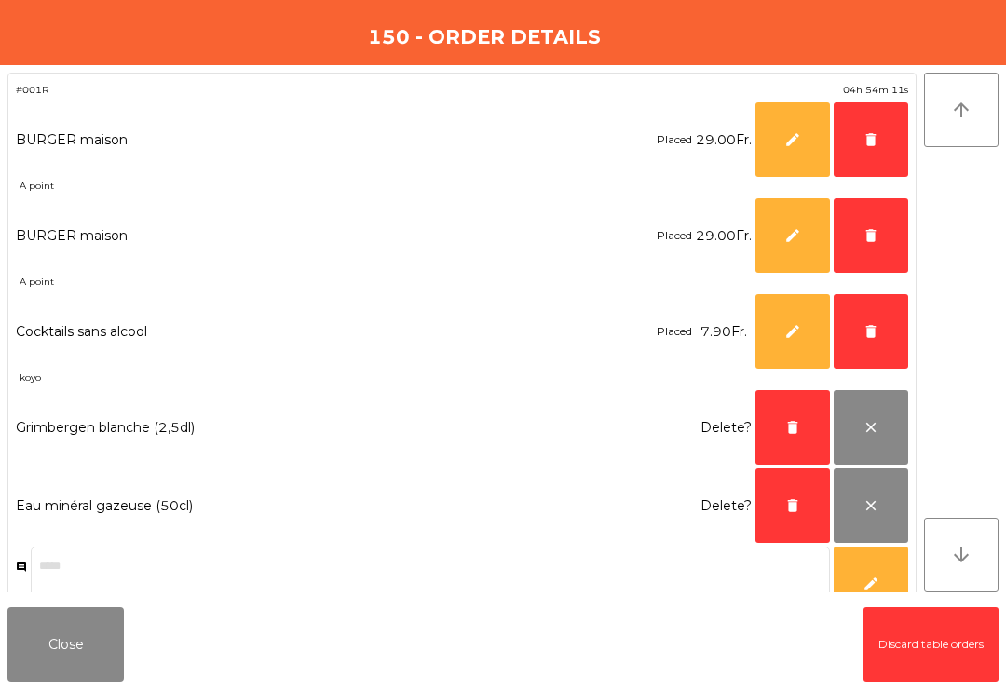
click at [862, 317] on button "delete" at bounding box center [871, 331] width 75 height 75
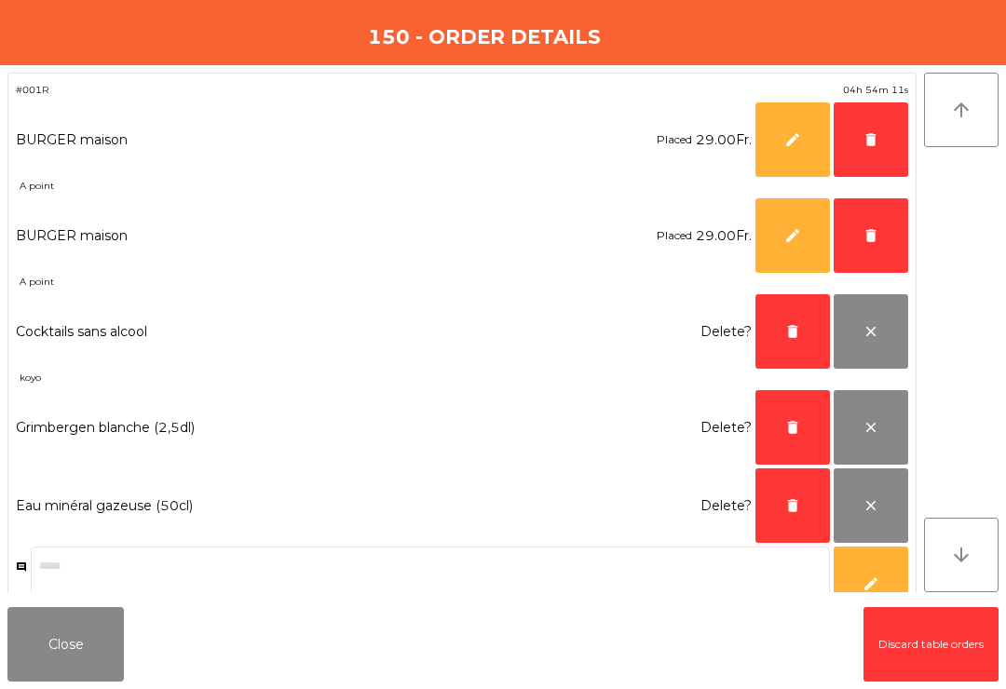
click at [863, 229] on span "delete" at bounding box center [870, 235] width 17 height 17
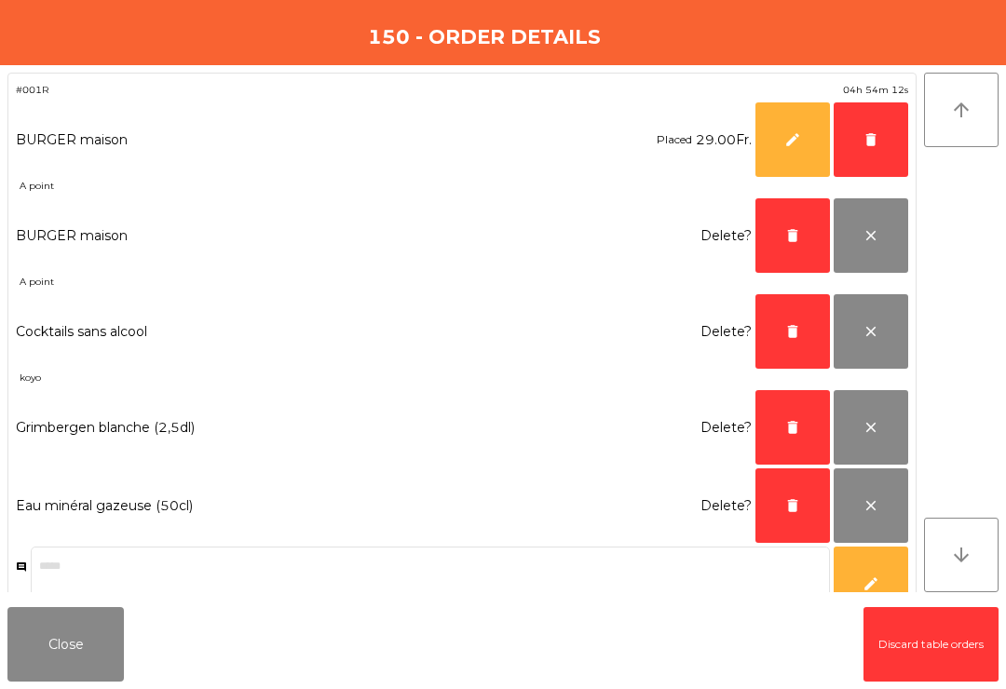
click at [872, 133] on span "delete" at bounding box center [870, 139] width 17 height 17
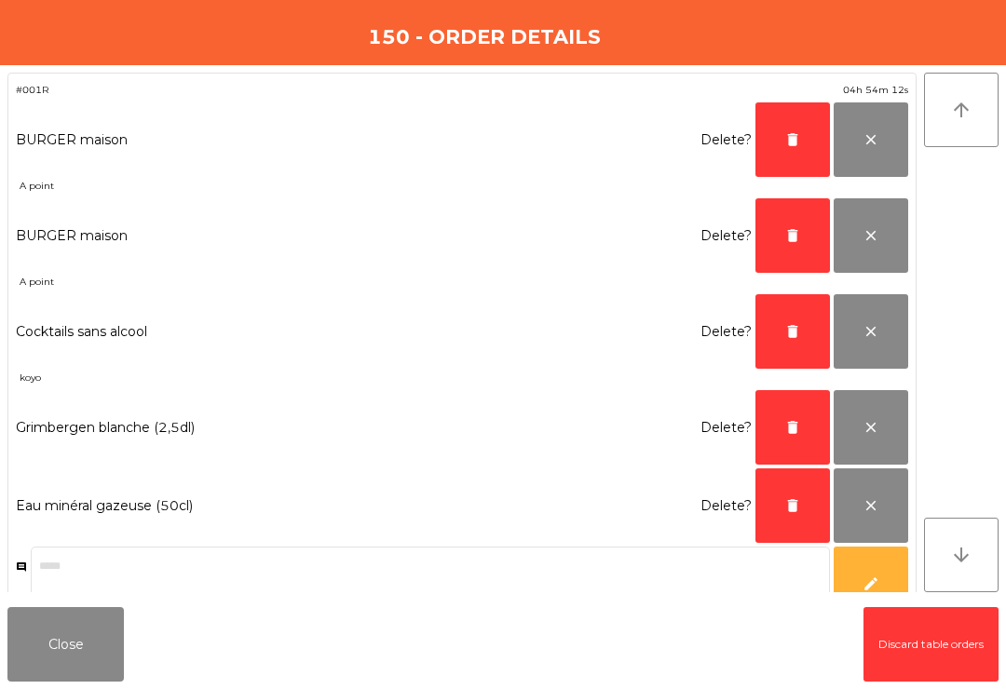
click at [783, 498] on button "delete" at bounding box center [792, 505] width 75 height 75
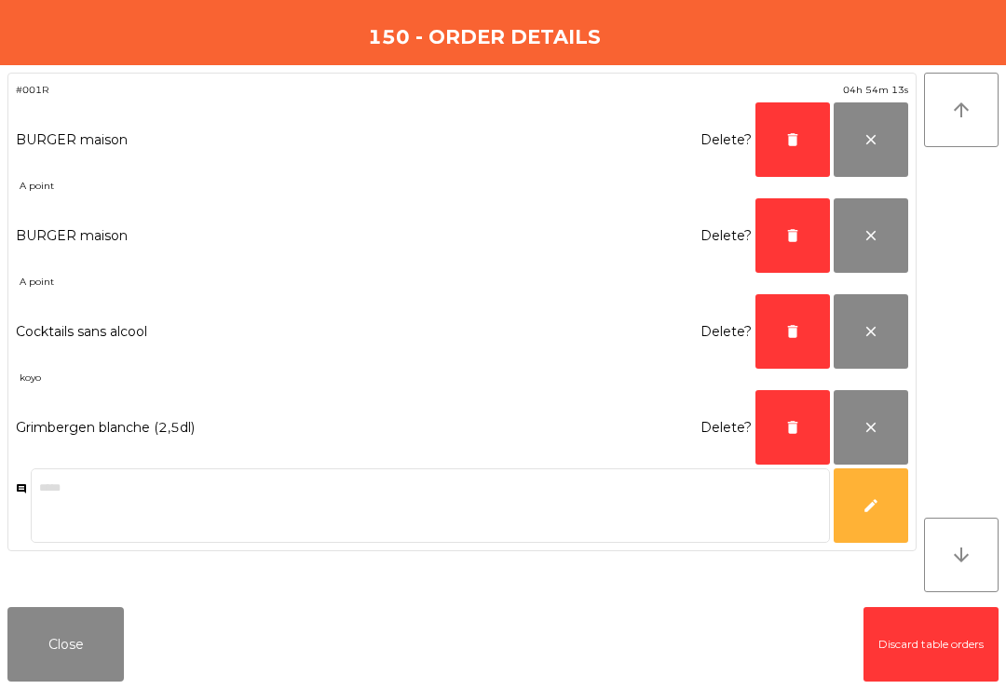
click at [785, 415] on button "delete" at bounding box center [792, 427] width 75 height 75
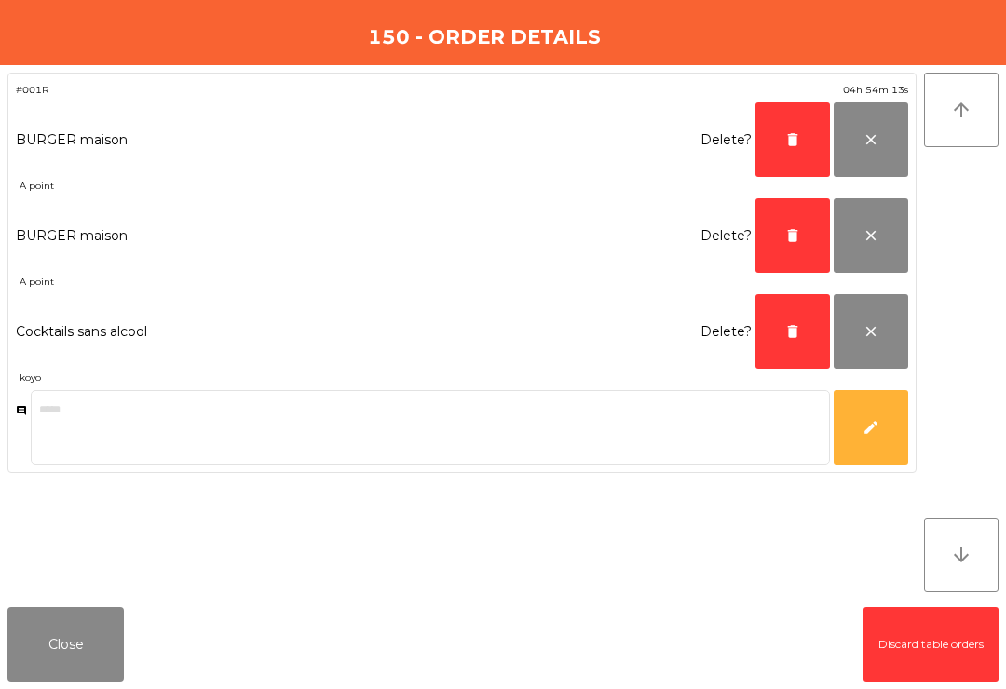
click at [785, 330] on span "delete" at bounding box center [792, 331] width 17 height 17
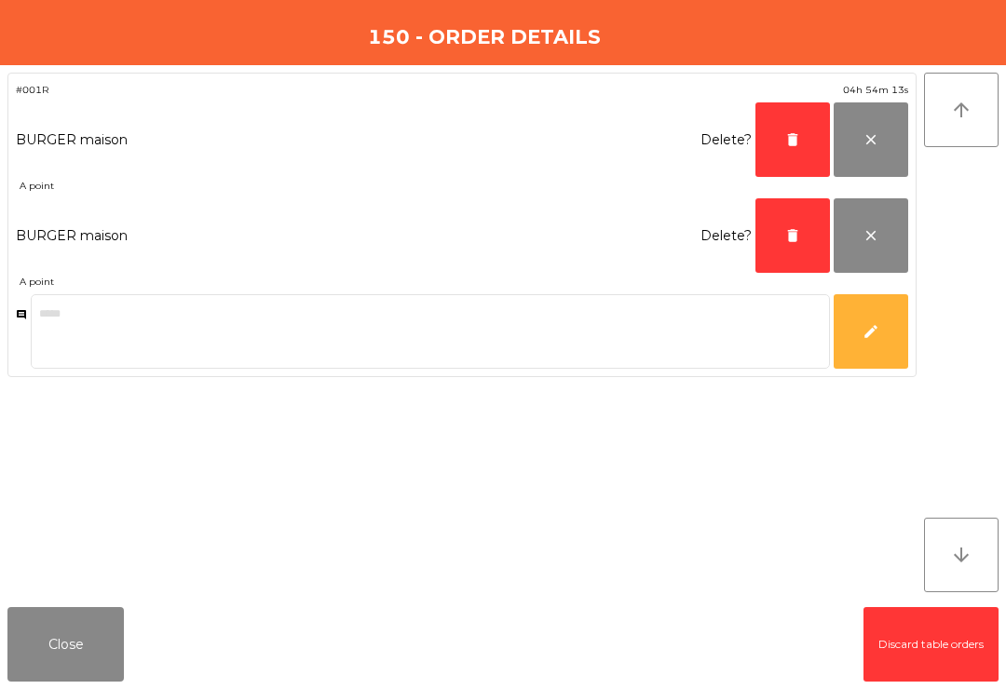
click at [785, 238] on span "delete" at bounding box center [792, 235] width 17 height 17
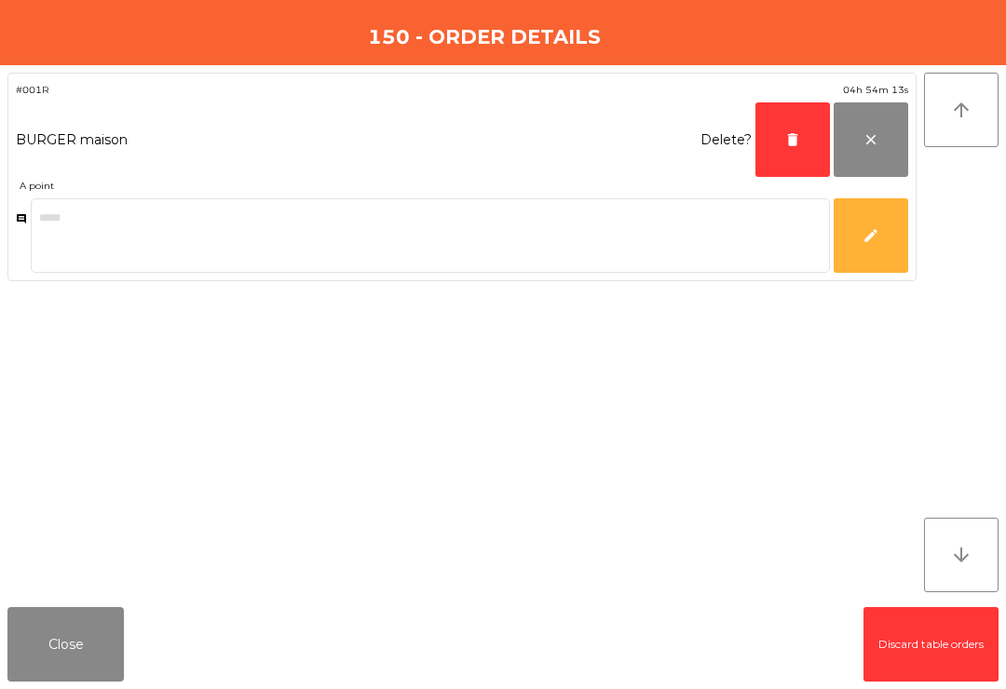
click at [798, 137] on span "delete" at bounding box center [792, 139] width 17 height 17
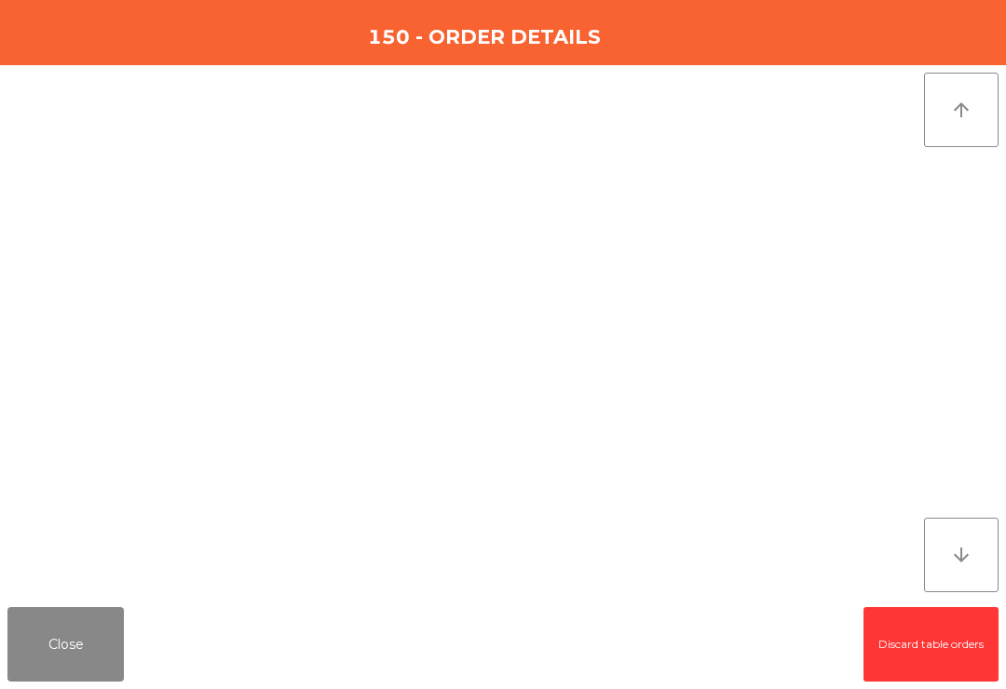
click at [53, 650] on button "Close" at bounding box center [65, 644] width 116 height 75
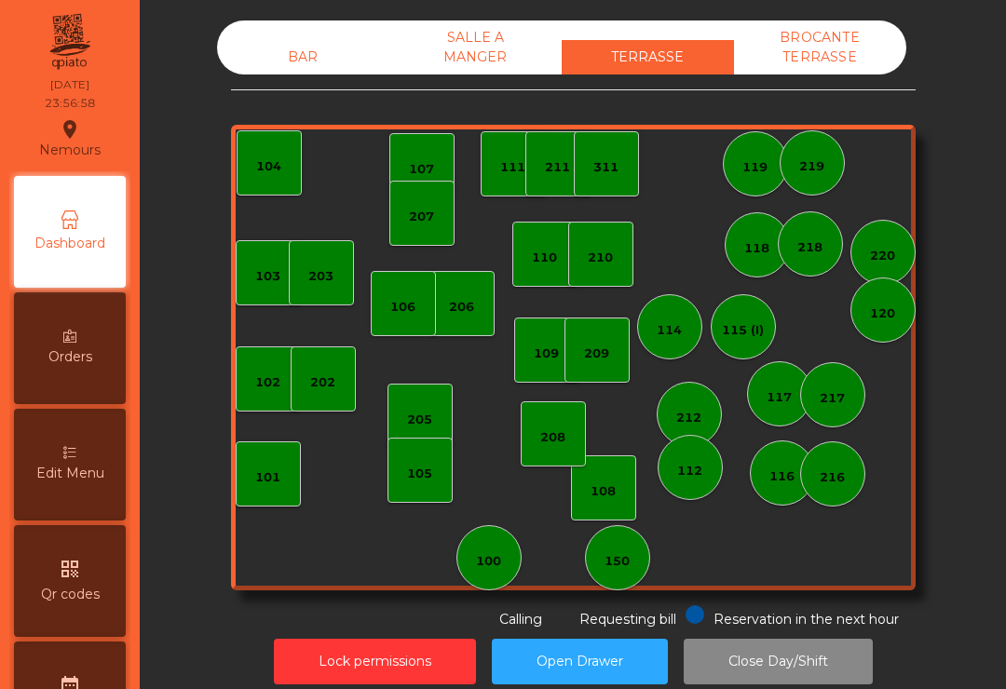
click at [814, 70] on div "BROCANTE TERRASSE" at bounding box center [820, 47] width 172 height 54
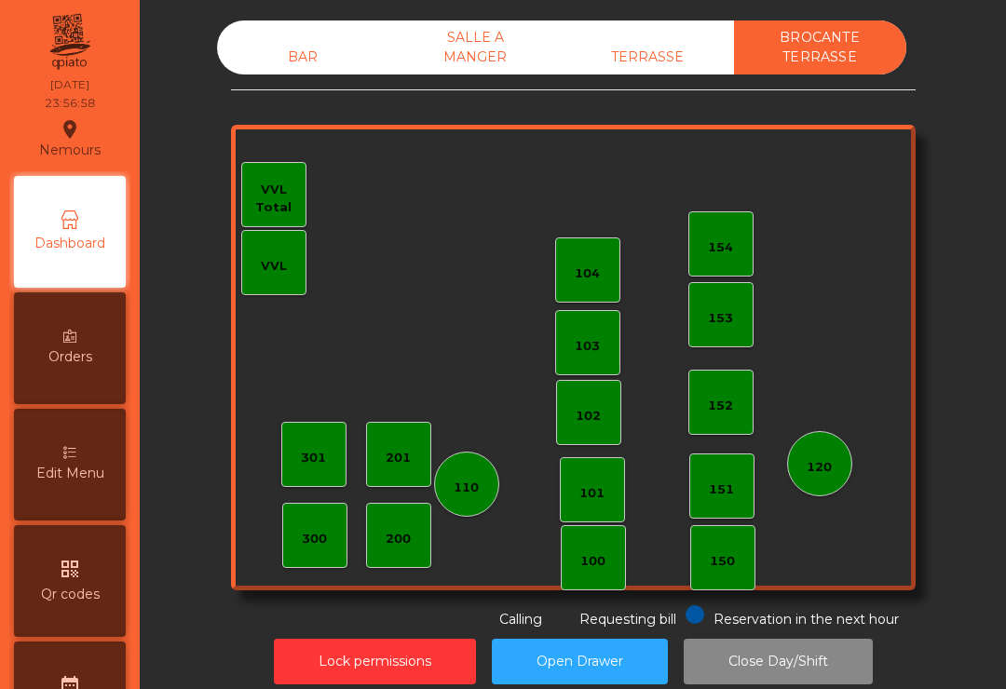
click at [638, 61] on div "TERRASSE" at bounding box center [648, 57] width 172 height 34
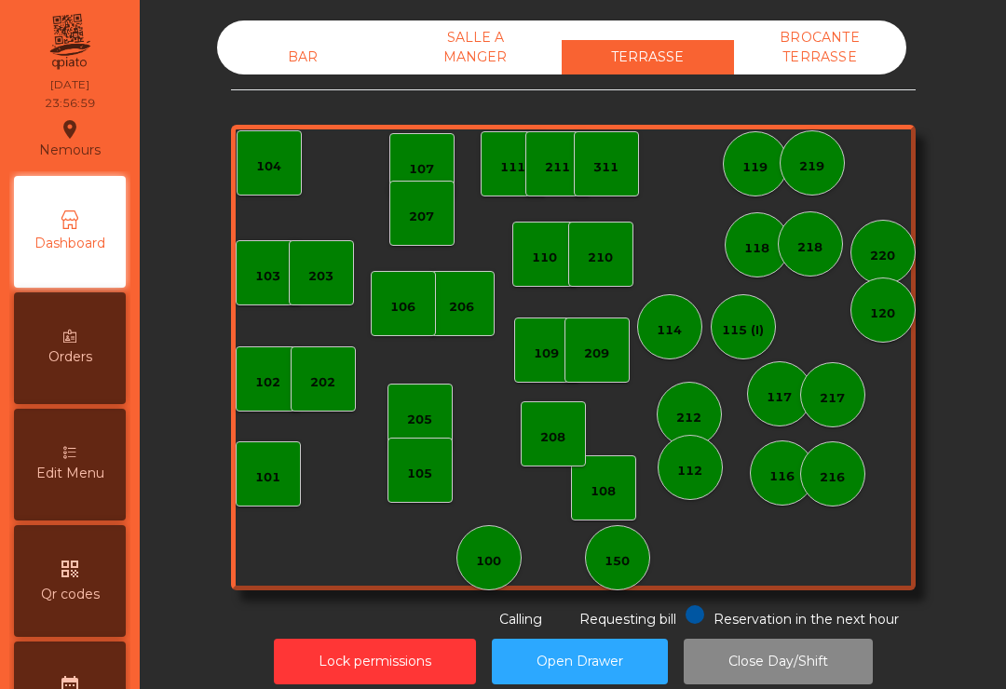
click at [455, 67] on div "SALLE A MANGER" at bounding box center [475, 47] width 172 height 54
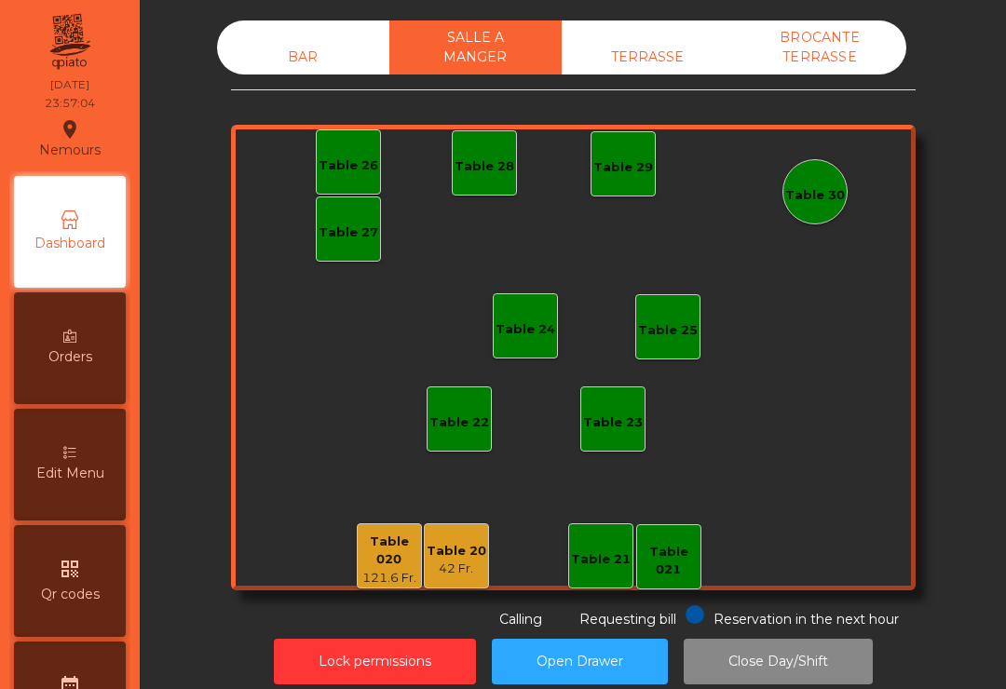
click at [387, 569] on div "121.6 Fr." at bounding box center [389, 578] width 63 height 19
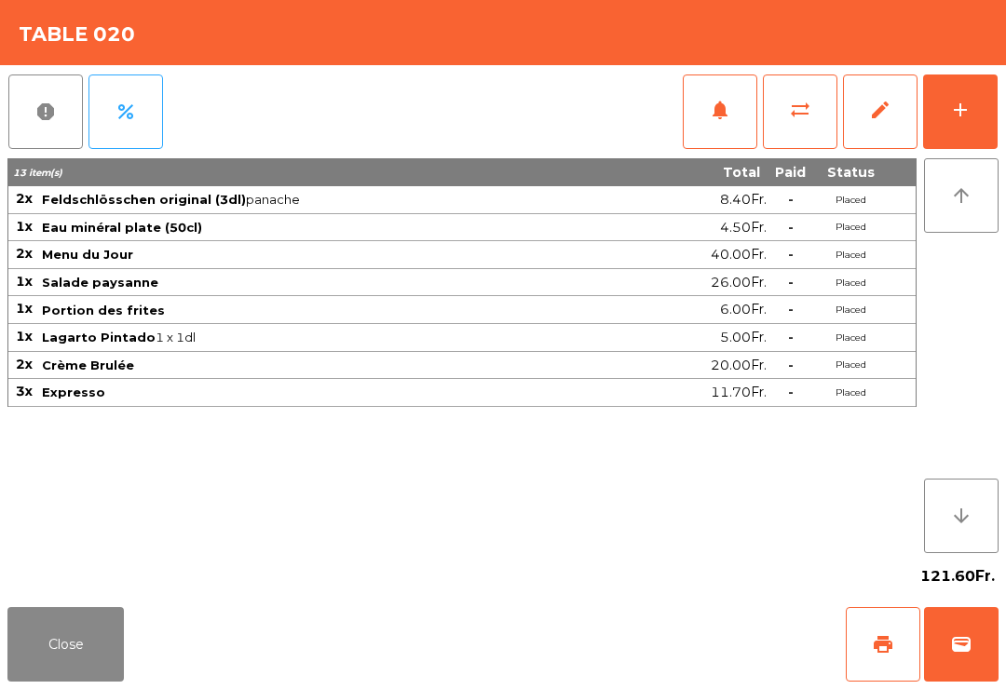
click at [951, 631] on button "wallet" at bounding box center [961, 644] width 75 height 75
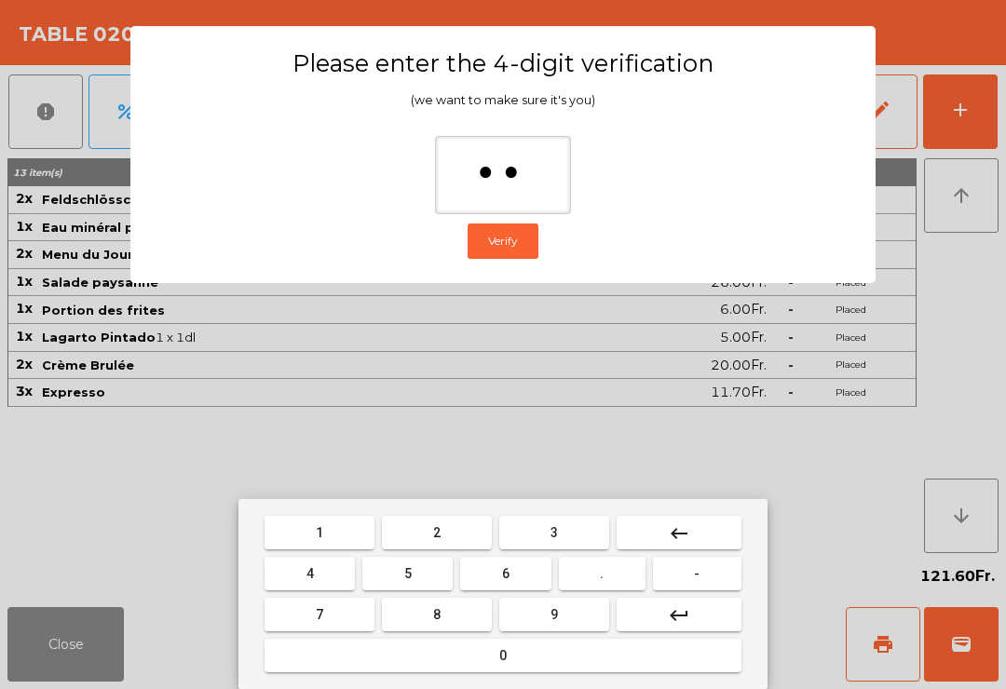
type input "***"
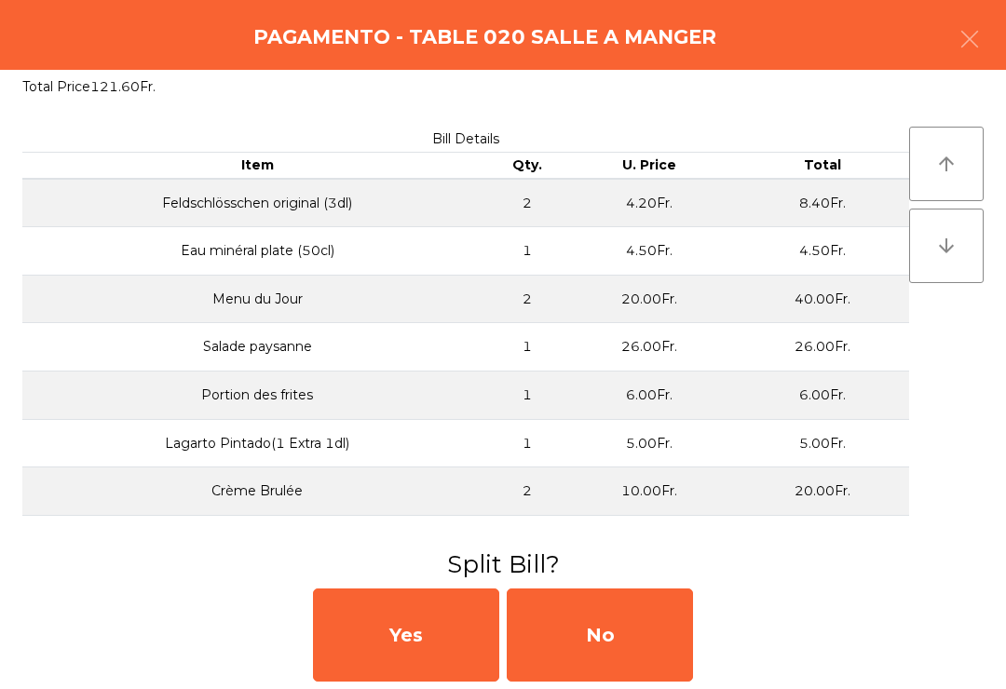
click at [617, 646] on div "No" at bounding box center [600, 635] width 186 height 93
click at [634, 640] on div "No" at bounding box center [600, 635] width 186 height 93
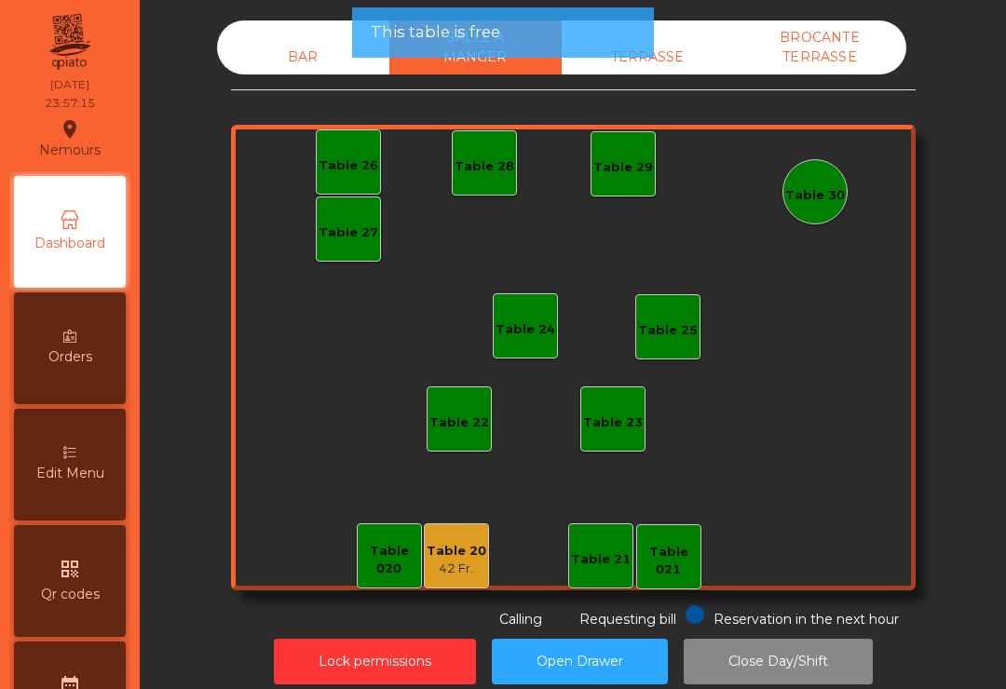
click at [451, 567] on div "42 Fr." at bounding box center [457, 569] width 60 height 19
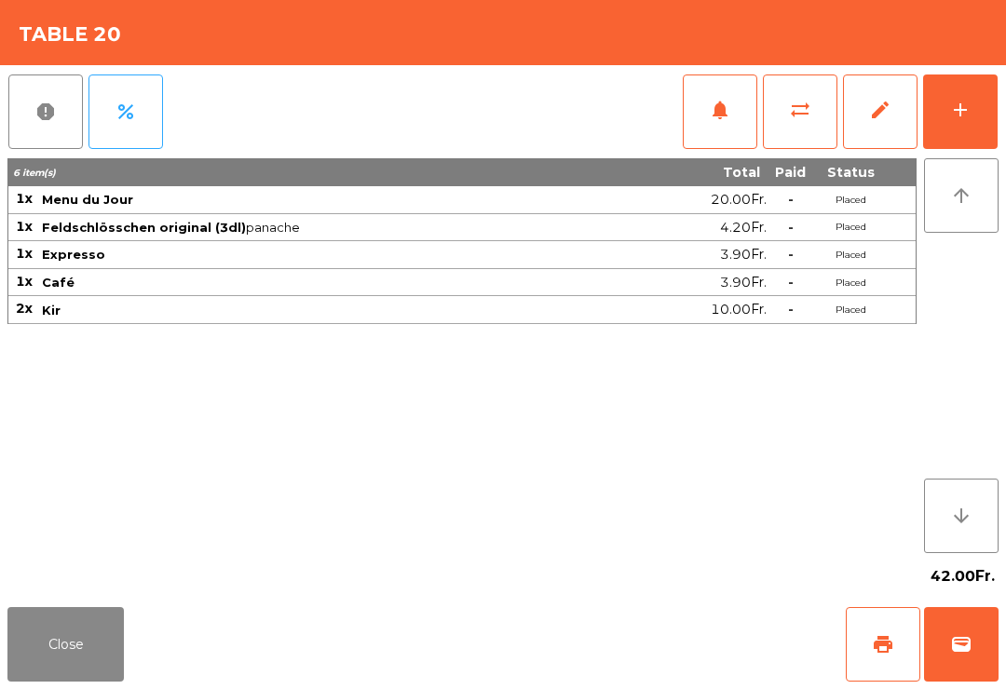
click at [950, 634] on span "wallet" at bounding box center [961, 644] width 22 height 22
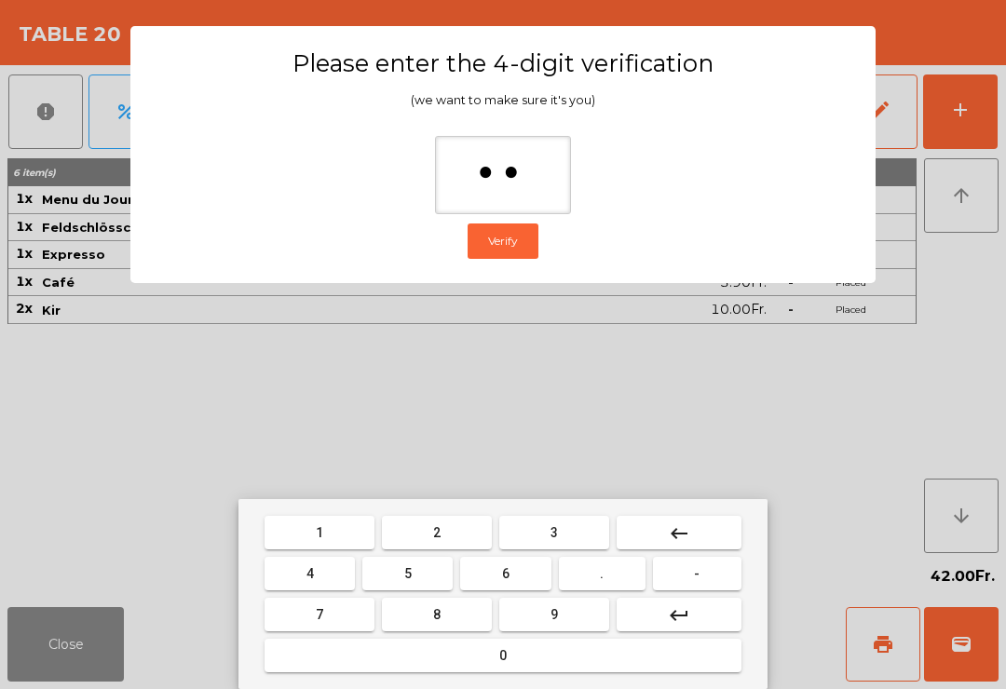
type input "***"
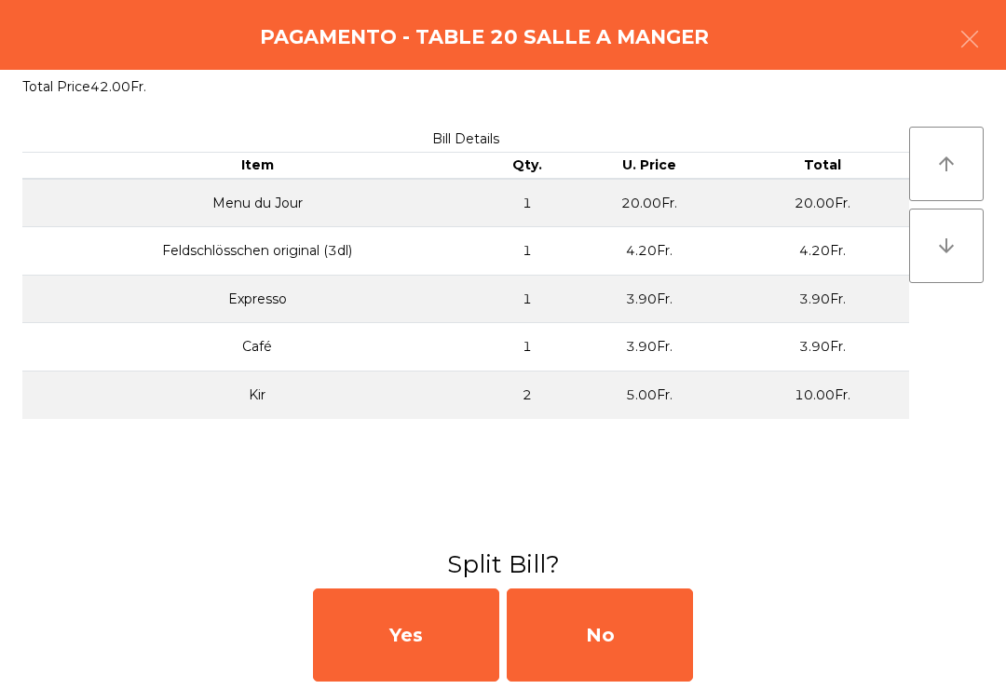
click at [626, 640] on div "No" at bounding box center [600, 635] width 186 height 93
click at [610, 652] on div "MB" at bounding box center [600, 635] width 186 height 93
click at [629, 667] on div "No" at bounding box center [600, 635] width 186 height 93
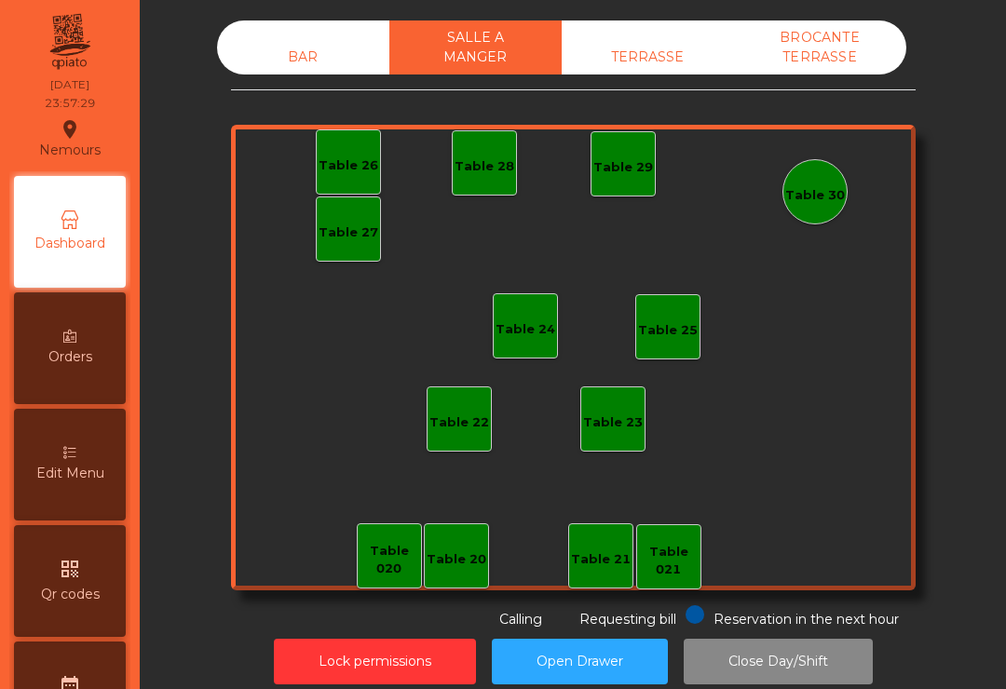
click at [633, 62] on div "TERRASSE" at bounding box center [648, 57] width 172 height 34
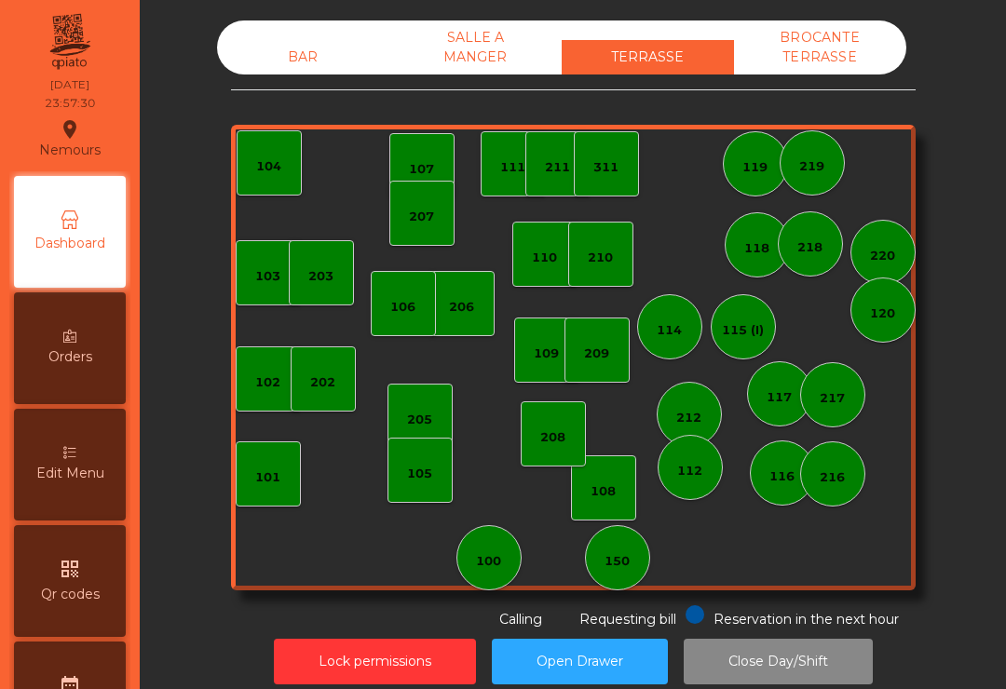
click at [808, 50] on div "BROCANTE TERRASSE" at bounding box center [820, 47] width 172 height 54
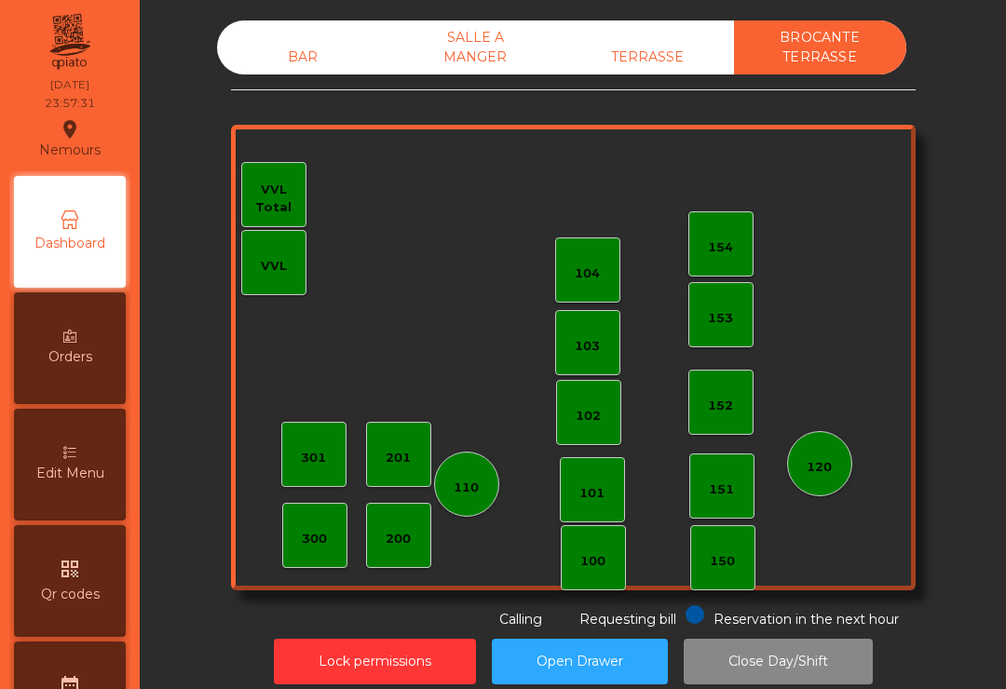
click at [279, 61] on div "BAR" at bounding box center [303, 57] width 172 height 34
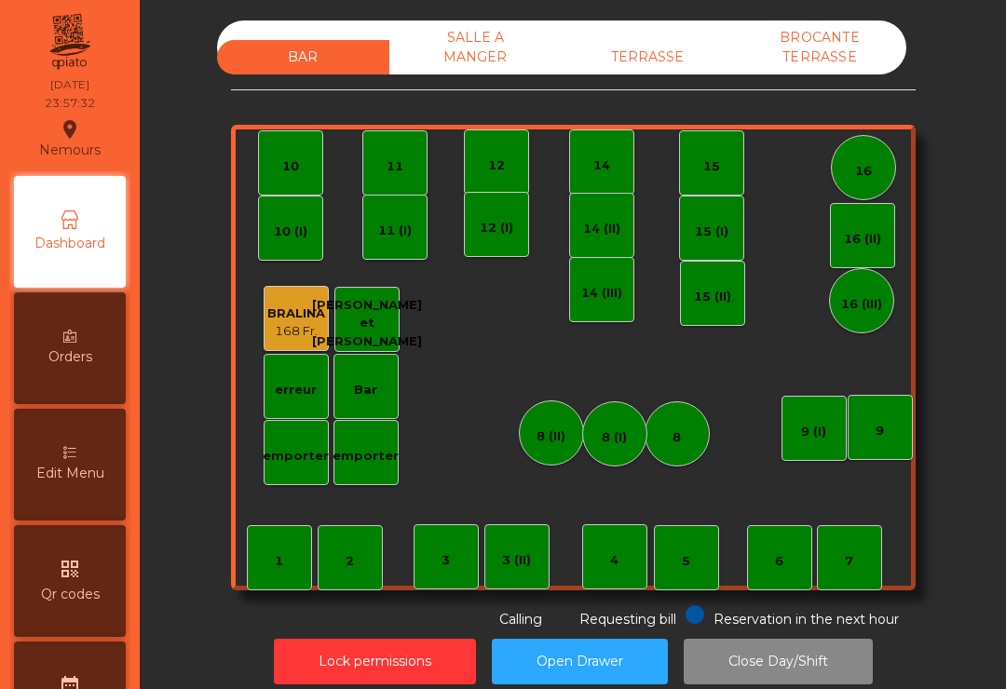
click at [384, 658] on button "Lock permissions" at bounding box center [375, 662] width 202 height 46
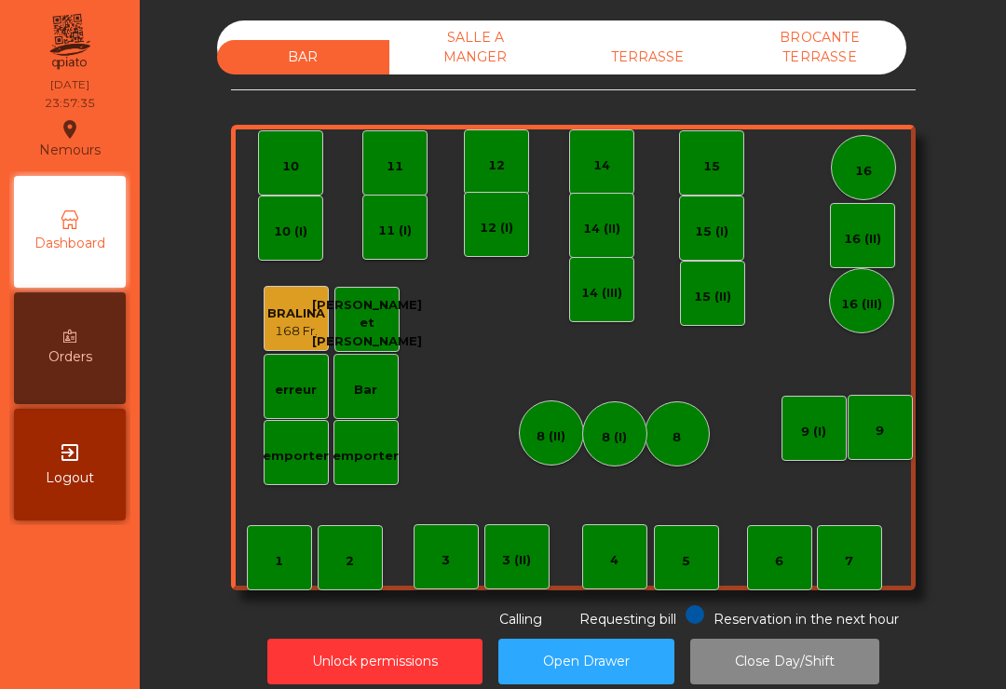
click at [781, 653] on button "Close Day/Shift" at bounding box center [784, 662] width 189 height 46
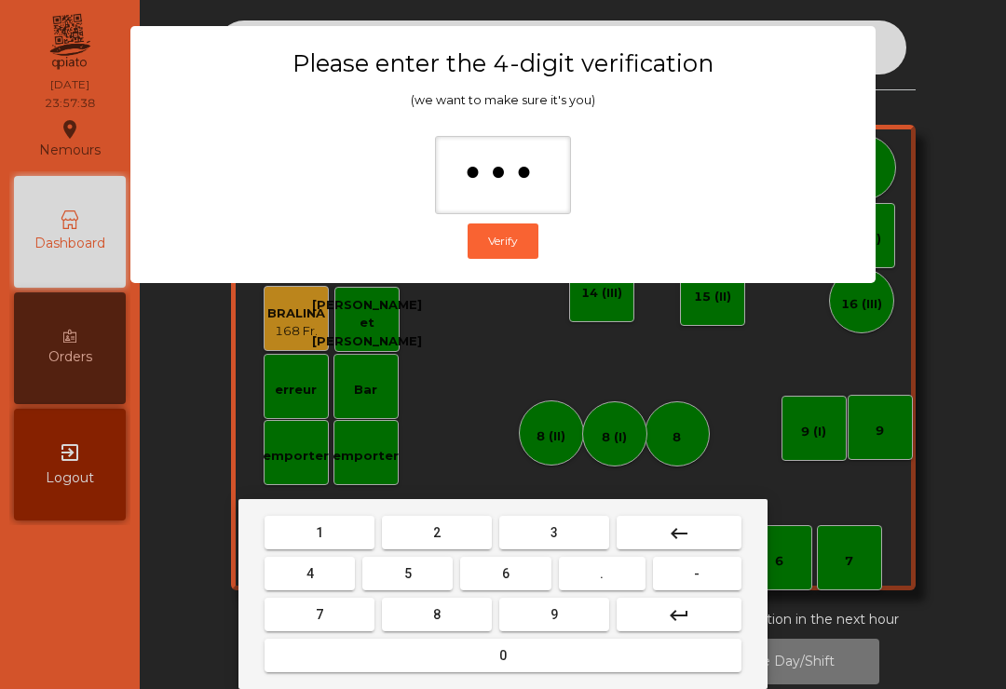
type input "****"
